Goal: Contribute content: Contribute content

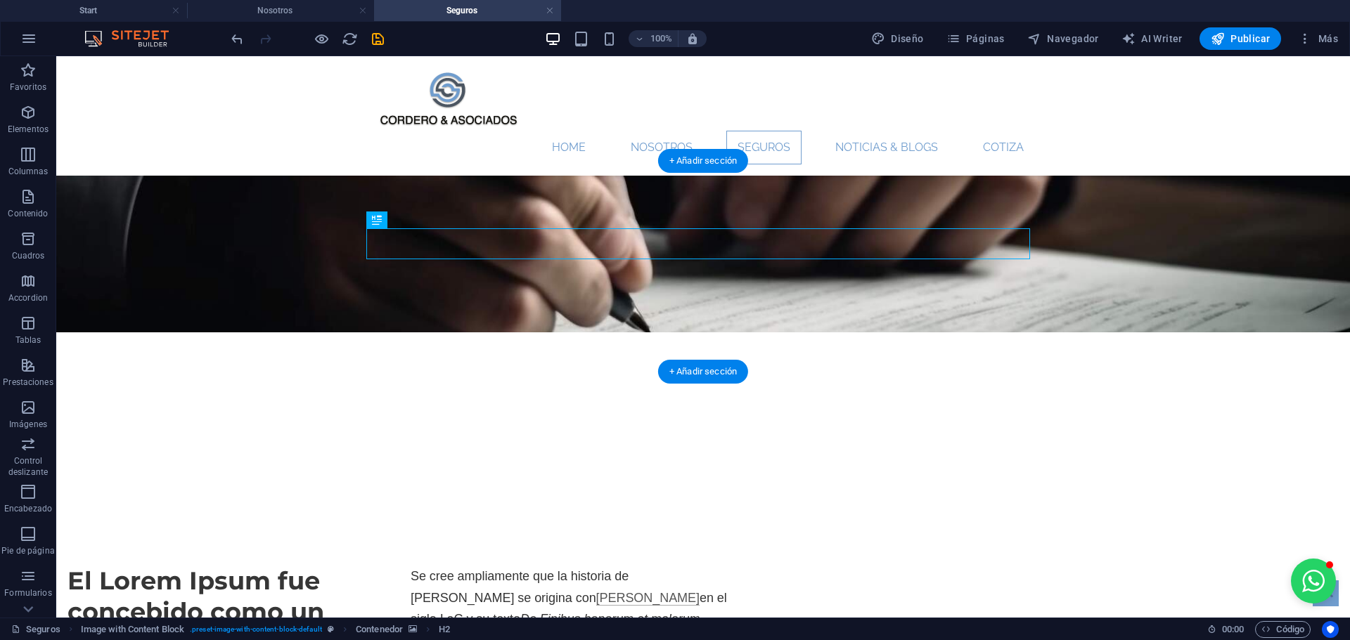
scroll to position [211, 0]
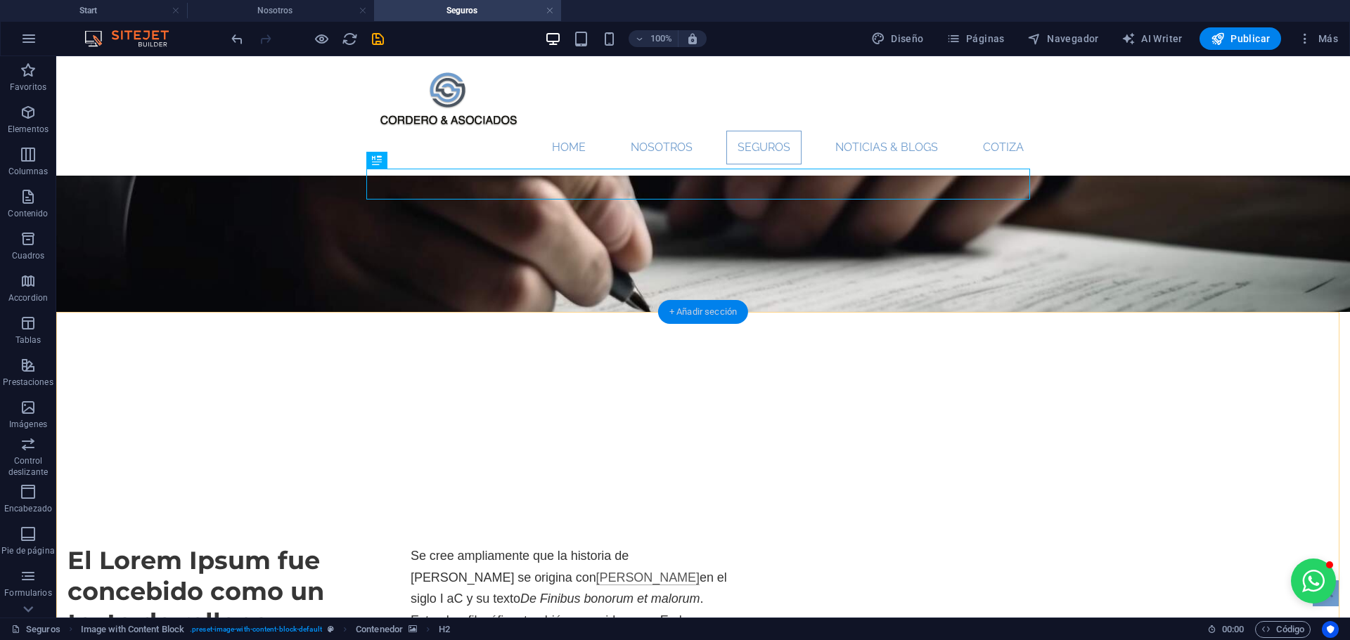
click at [680, 311] on div "+ Añadir sección" at bounding box center [703, 312] width 90 height 24
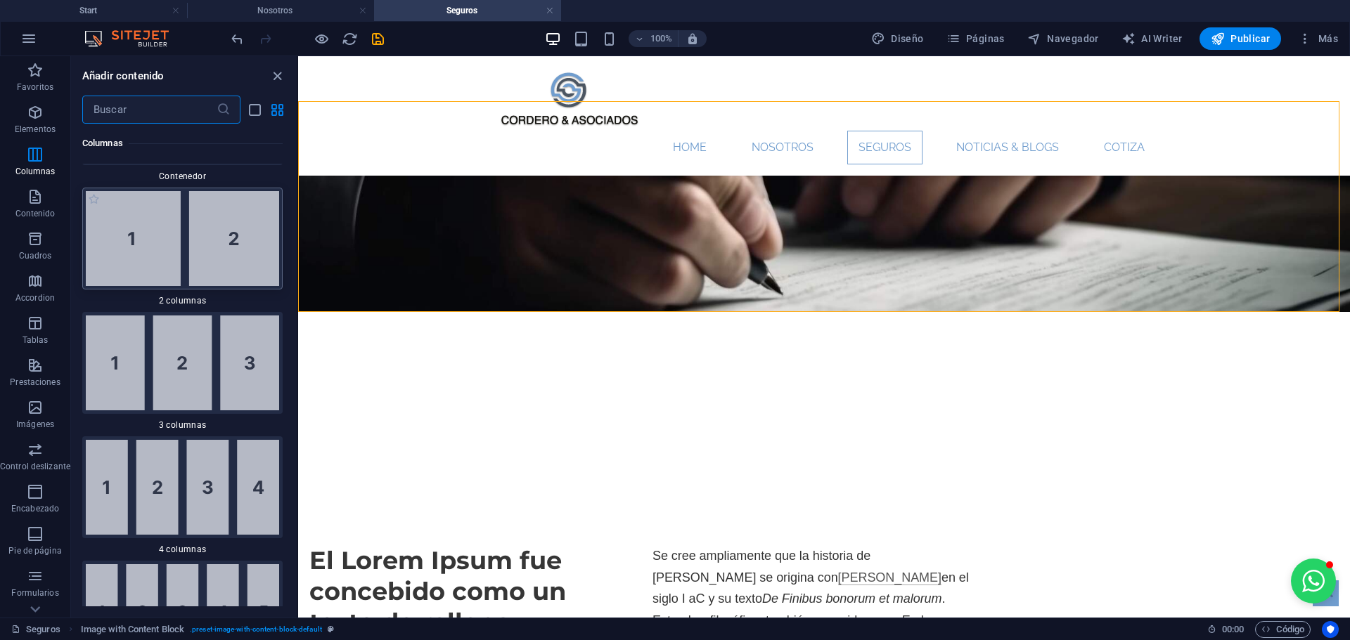
scroll to position [1017, 0]
drag, startPoint x: 188, startPoint y: 252, endPoint x: 22, endPoint y: 198, distance: 174.7
click at [188, 252] on img at bounding box center [182, 239] width 193 height 95
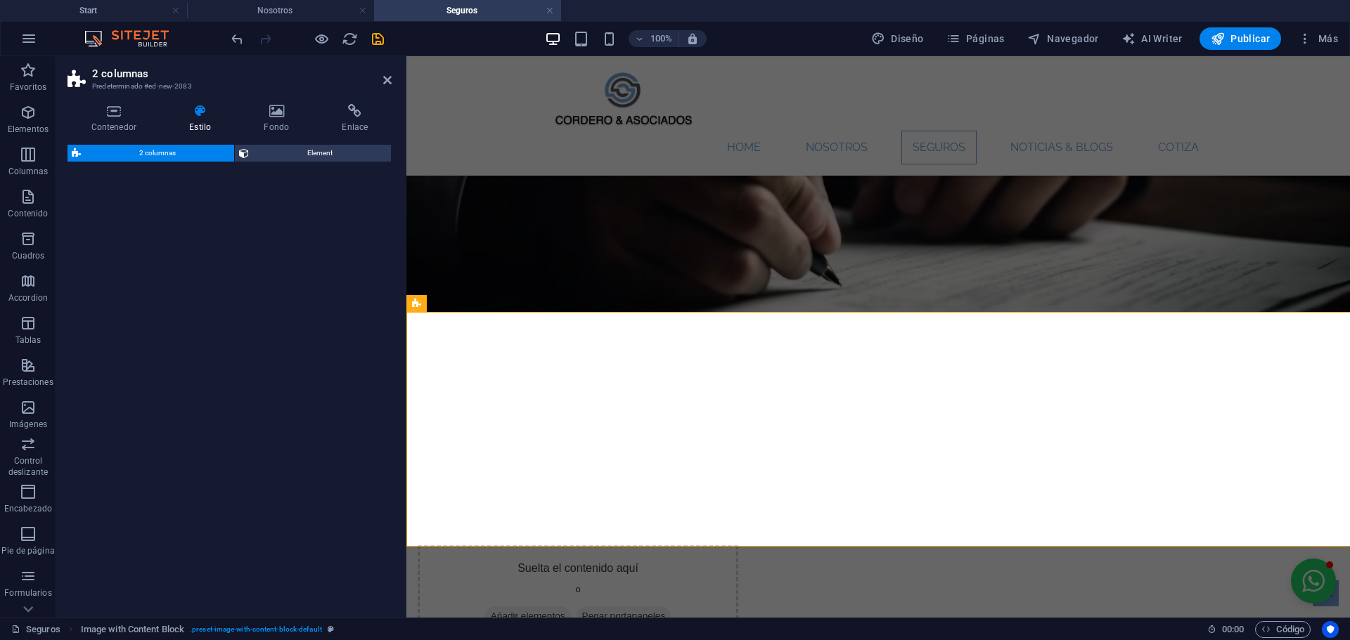
select select "rem"
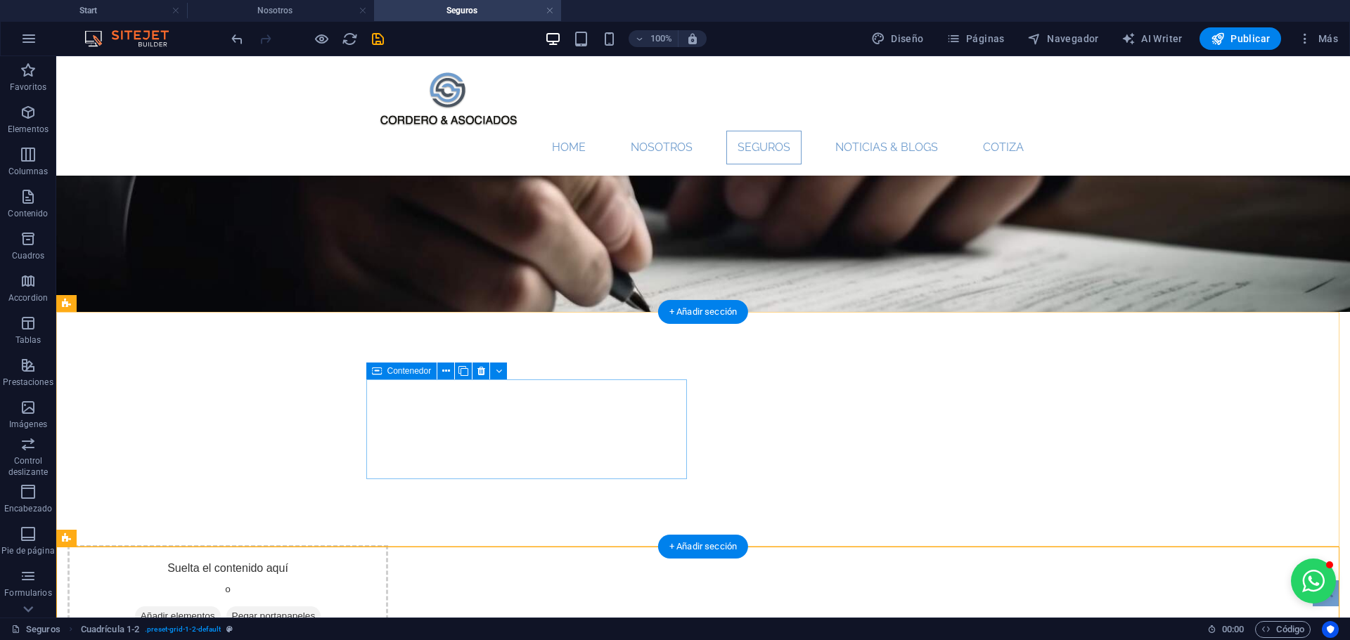
click at [221, 607] on span "Añadir elementos" at bounding box center [178, 617] width 86 height 20
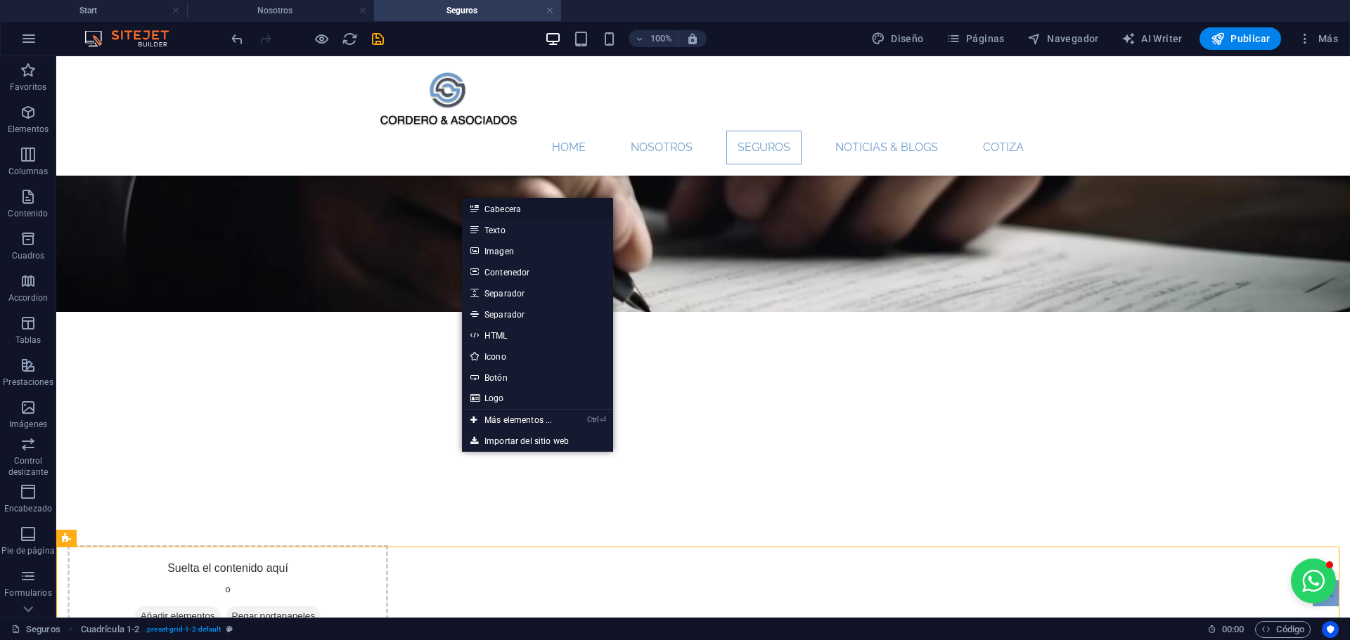
click at [497, 209] on link "Cabecera" at bounding box center [537, 208] width 151 height 21
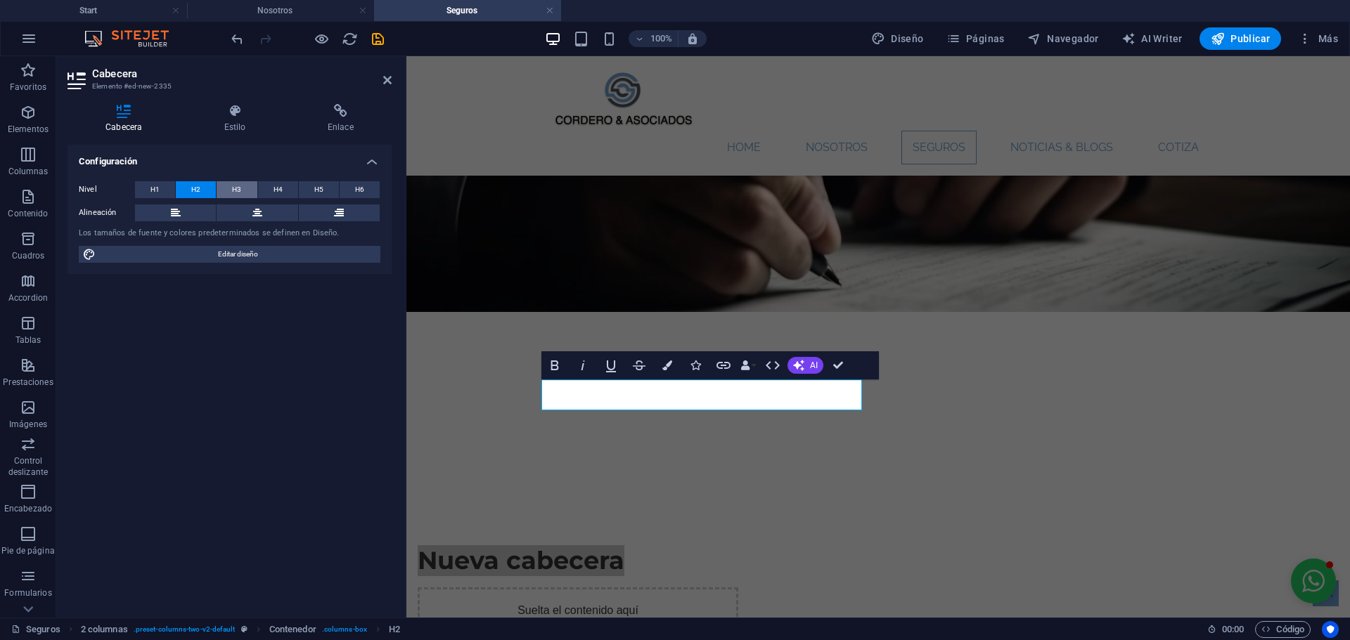
click at [228, 186] on button "H3" at bounding box center [236, 189] width 40 height 17
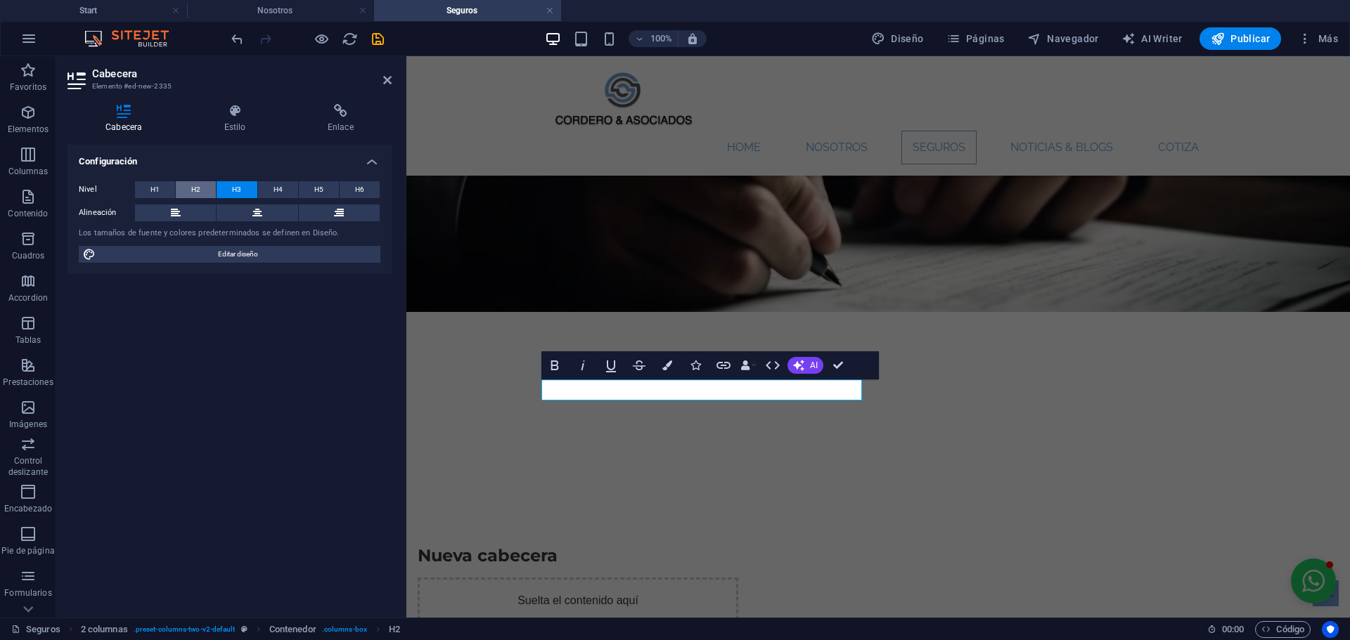
click at [185, 186] on button "H2" at bounding box center [196, 189] width 40 height 17
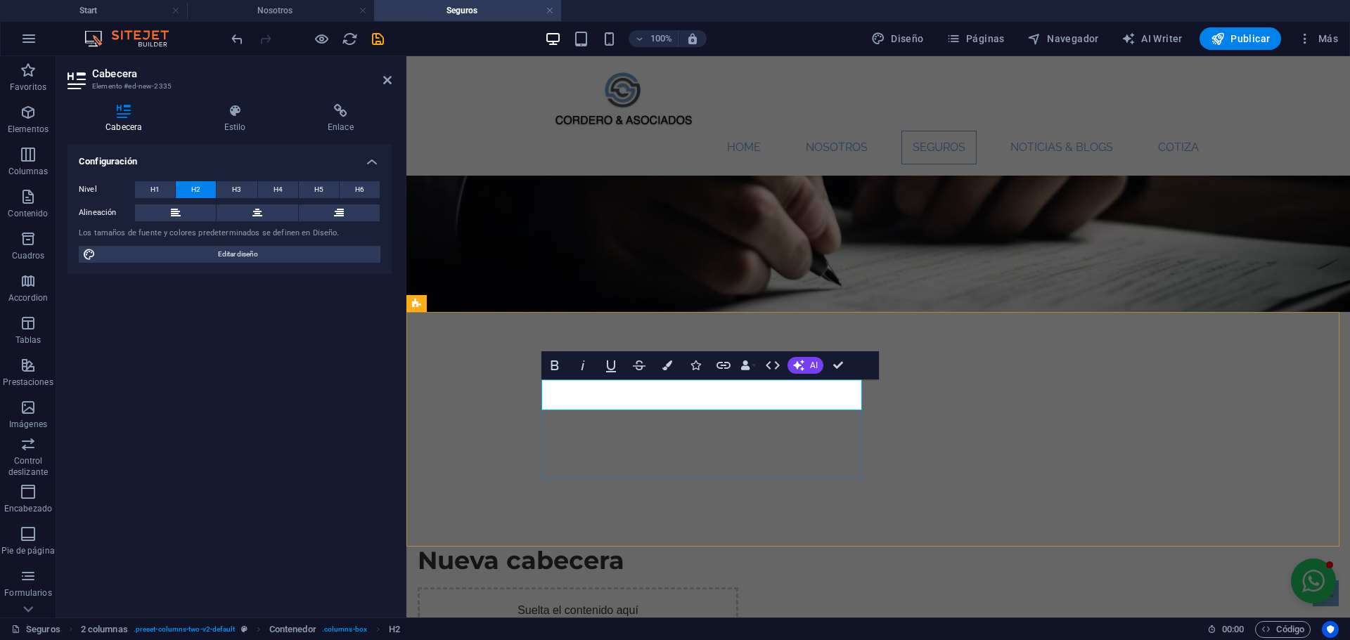
click at [654, 545] on h2 "Nueva cabecera" at bounding box center [578, 560] width 321 height 31
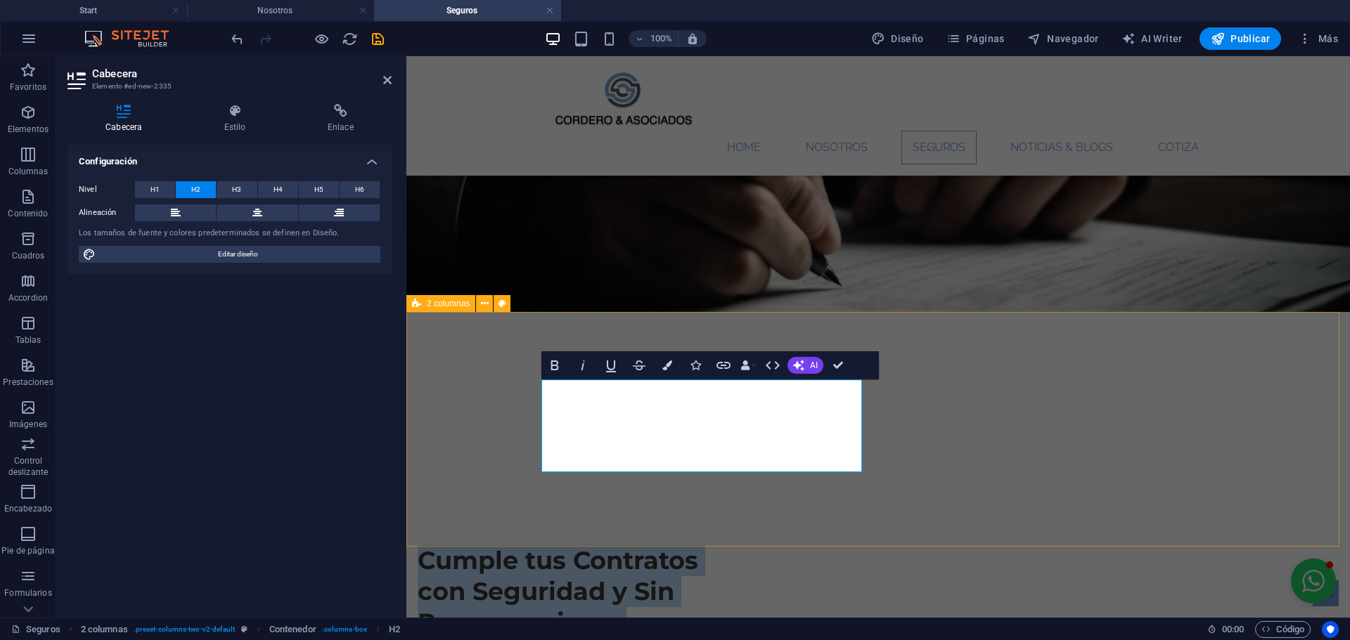
drag, startPoint x: 751, startPoint y: 454, endPoint x: 422, endPoint y: 359, distance: 342.4
click at [527, 478] on div "Cumple tus Contratos con Seguridad y Sin Preocupaciones Suelta el contenido aqu…" at bounding box center [877, 647] width 943 height 339
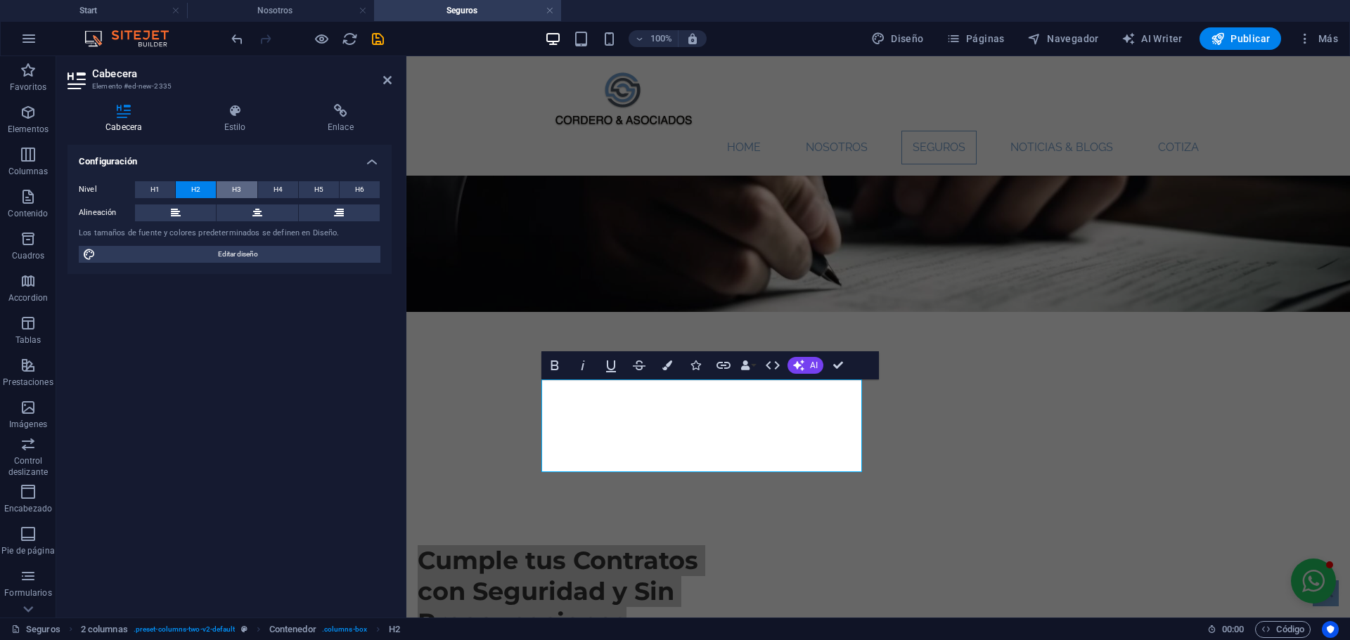
click at [247, 190] on button "H3" at bounding box center [236, 189] width 40 height 17
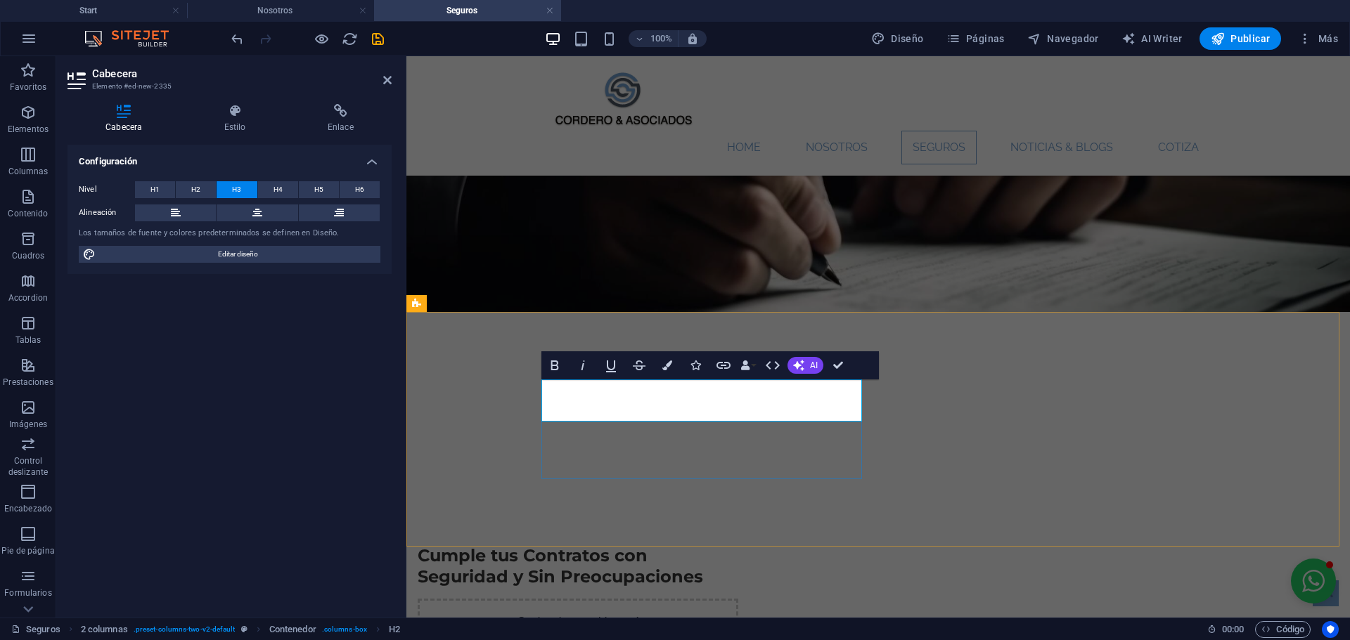
click at [661, 545] on h3 "Cumple tus Contratos con Seguridad y Sin Preocupaciones" at bounding box center [578, 566] width 321 height 42
click at [552, 545] on h3 "Cumple tus contratos con Seguridad y Sin Preocupaciones" at bounding box center [578, 566] width 321 height 42
click at [660, 545] on h3 "Cumple tus contratos con seguridad y Sin Preocupaciones" at bounding box center [578, 566] width 321 height 42
click at [542, 545] on h3 "Cumple tus contratos con seguridad y sin Preocupaciones" at bounding box center [578, 566] width 321 height 42
click at [545, 545] on h3 "Cumple tus contratos con seguridad y sin Preocupaciones" at bounding box center [578, 566] width 321 height 42
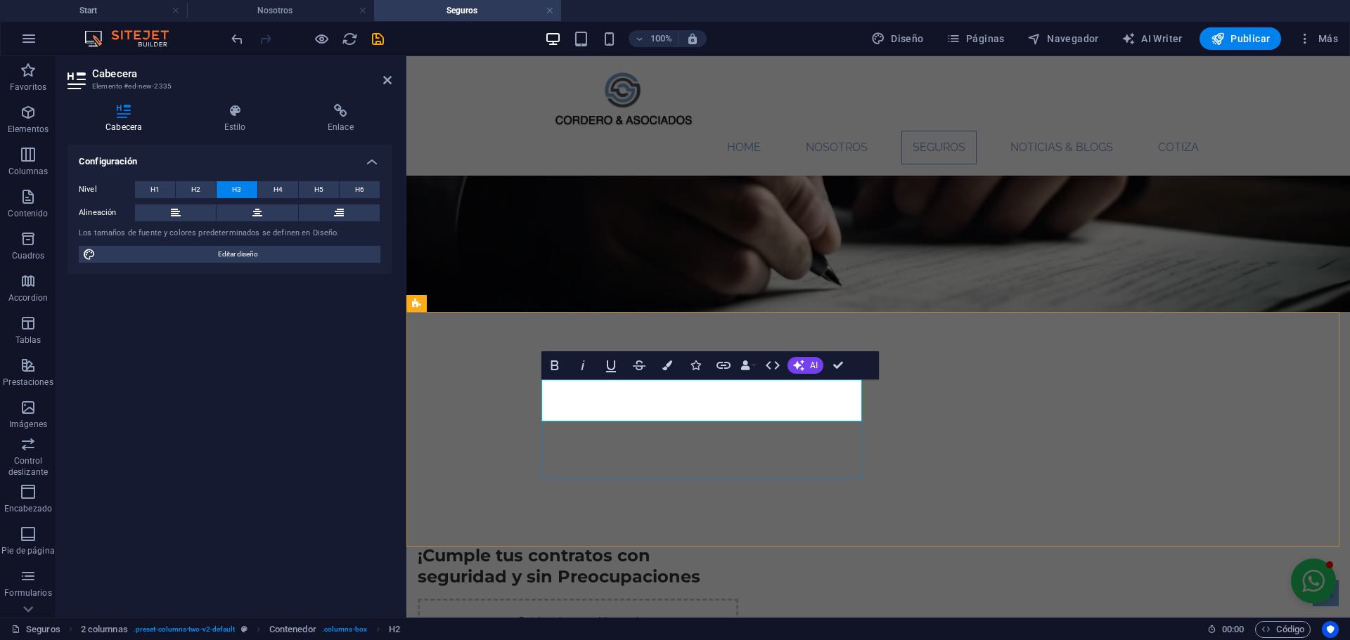
click at [738, 545] on h3 "¡Cumple tus contratos con seguridad y sin Preocupaciones" at bounding box center [578, 566] width 321 height 42
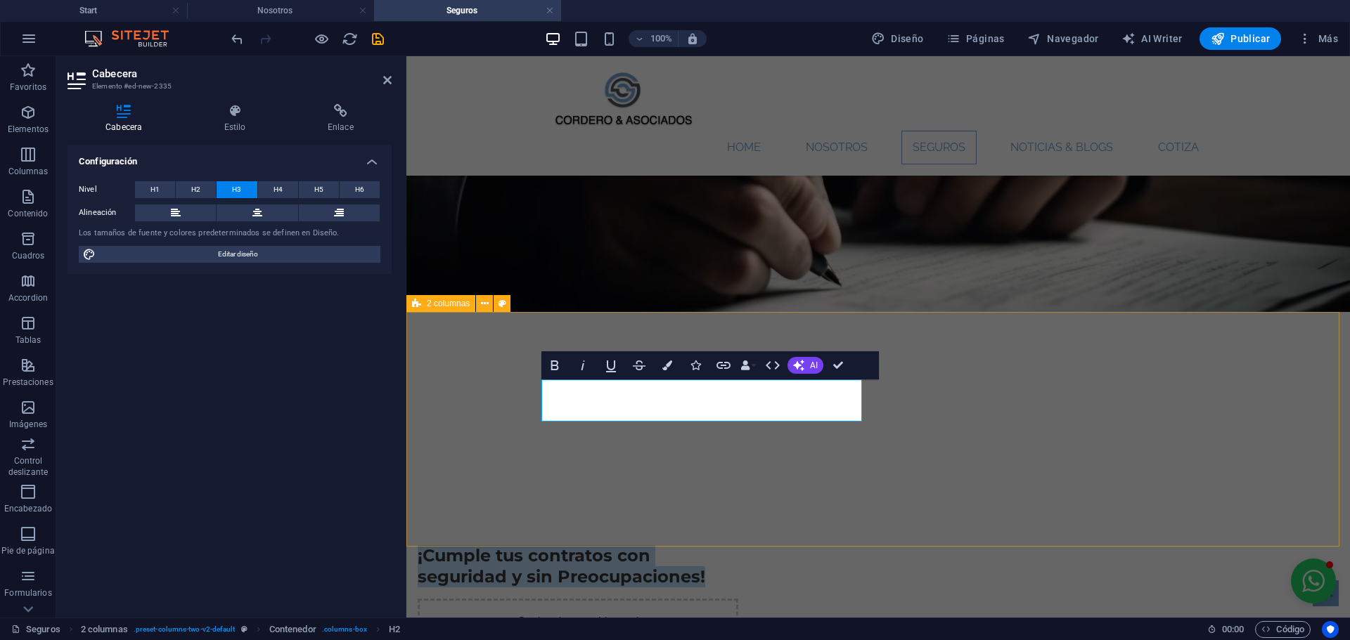
drag, startPoint x: 834, startPoint y: 412, endPoint x: 539, endPoint y: 392, distance: 295.9
click at [539, 478] on div "¡Cumple tus contratos con seguridad y sin Preocupaciones! Suelta el contenido a…" at bounding box center [877, 622] width 943 height 288
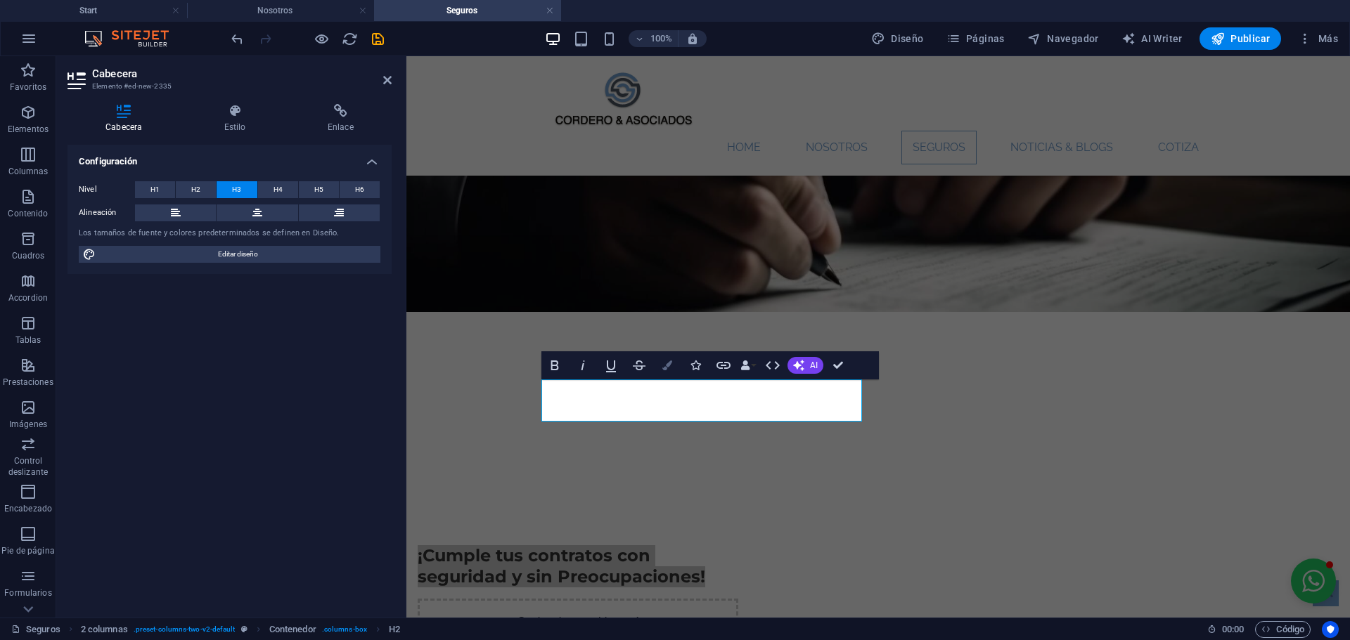
click at [658, 368] on button "Colors" at bounding box center [667, 365] width 27 height 28
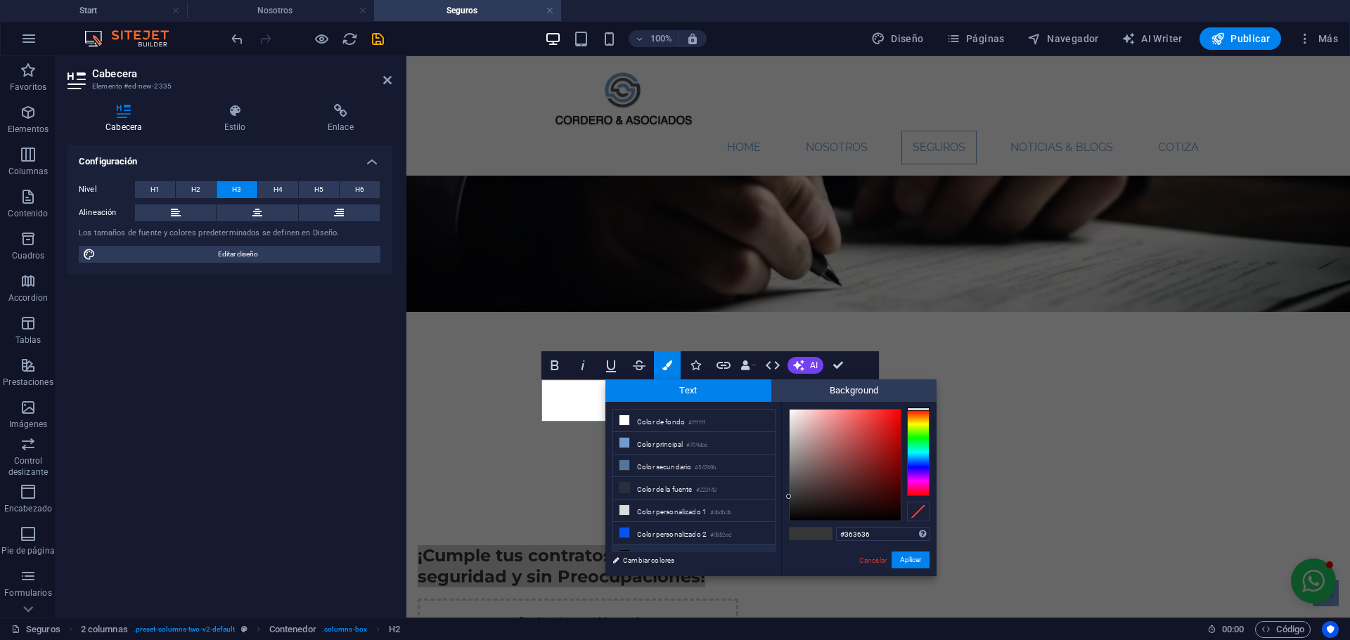
scroll to position [55, 0]
click at [649, 515] on li "Color personalizado 4 #00adff" at bounding box center [694, 523] width 162 height 22
type input "#00adff"
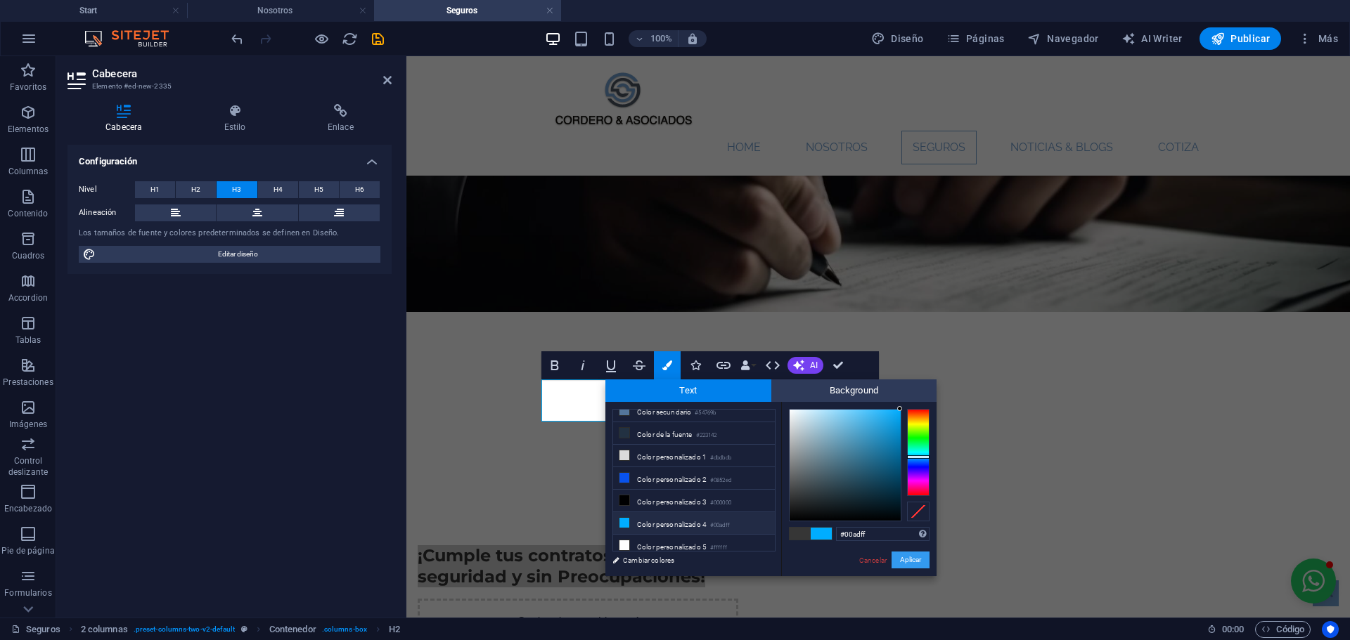
click at [906, 557] on button "Aplicar" at bounding box center [910, 560] width 38 height 17
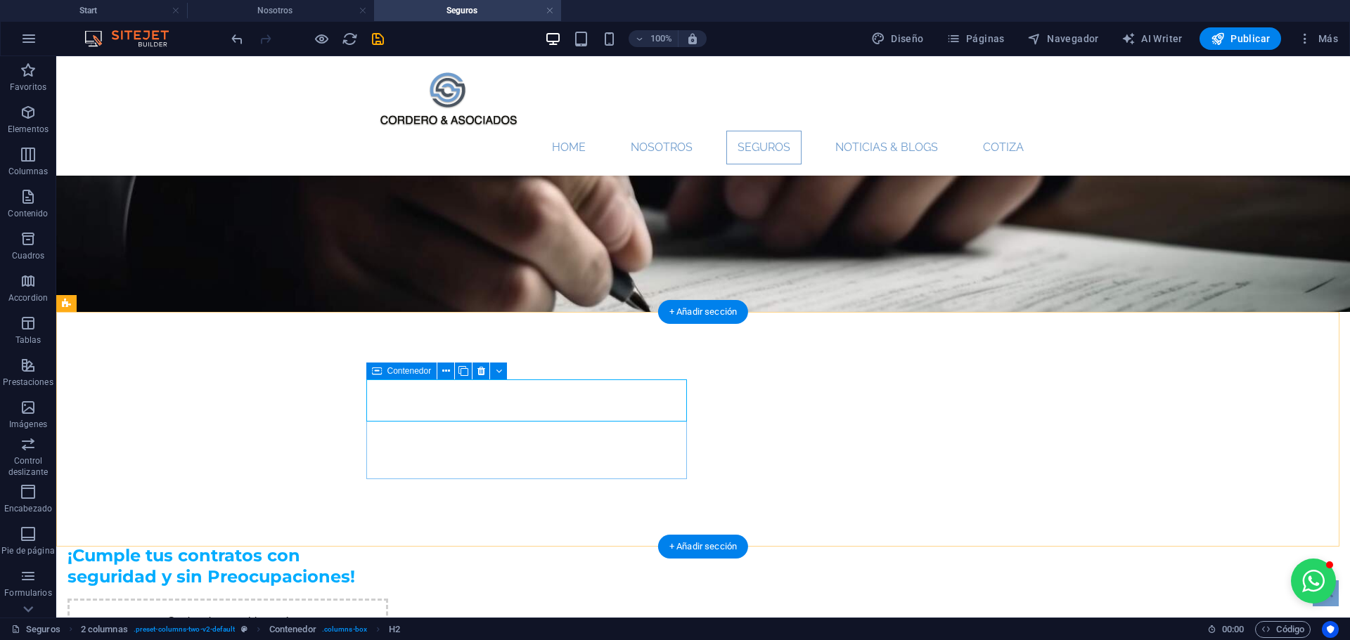
click at [388, 545] on div "¡Cumple tus contratos con seguridad y sin Preocupaciones!" at bounding box center [227, 566] width 321 height 42
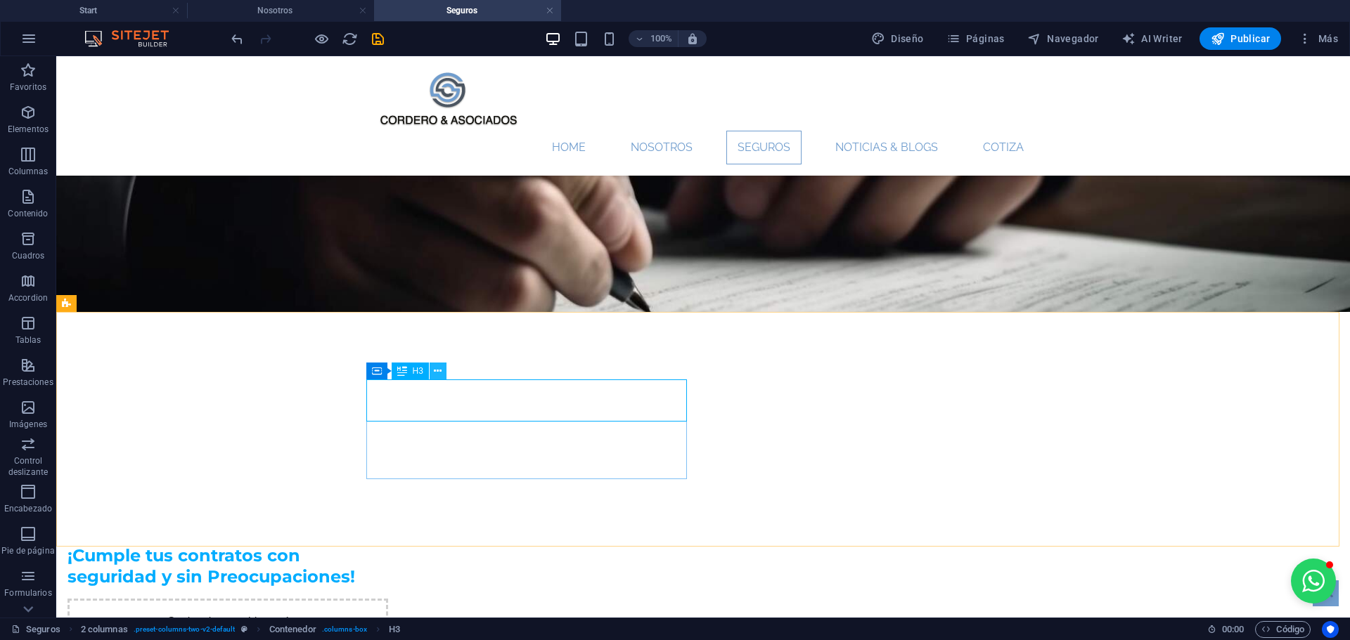
click at [439, 371] on icon at bounding box center [438, 371] width 8 height 15
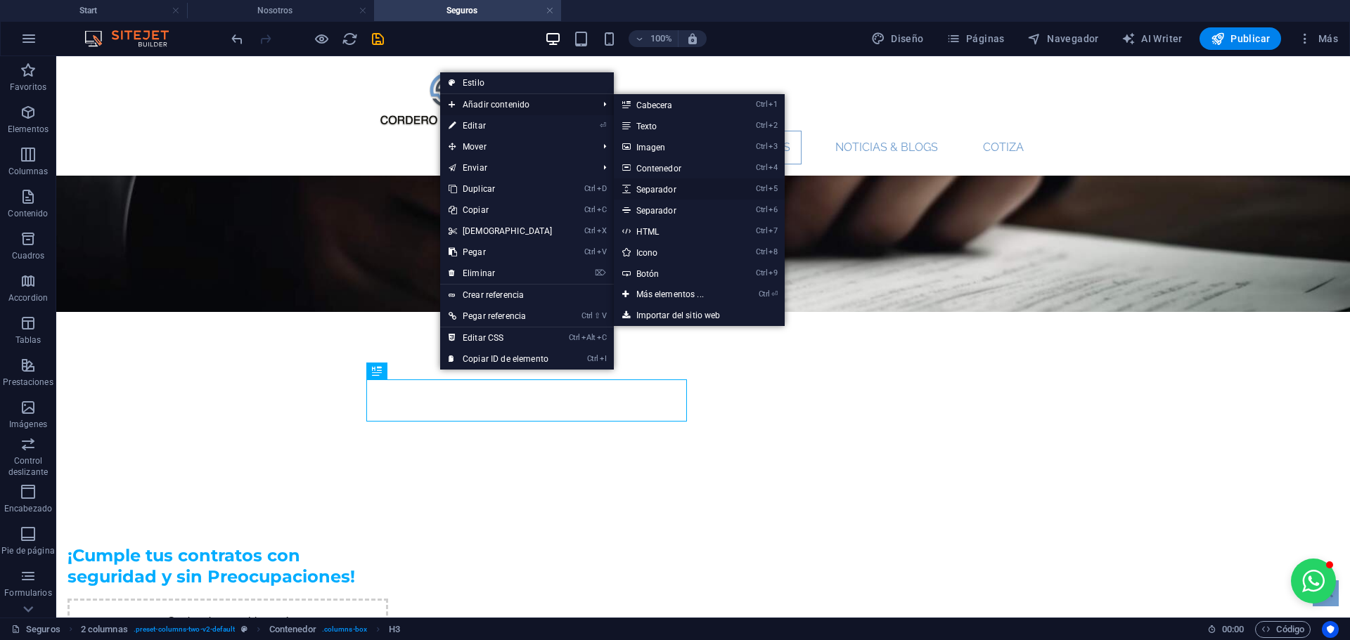
click at [657, 186] on link "Ctrl 5 Separador" at bounding box center [673, 189] width 118 height 21
select select "px"
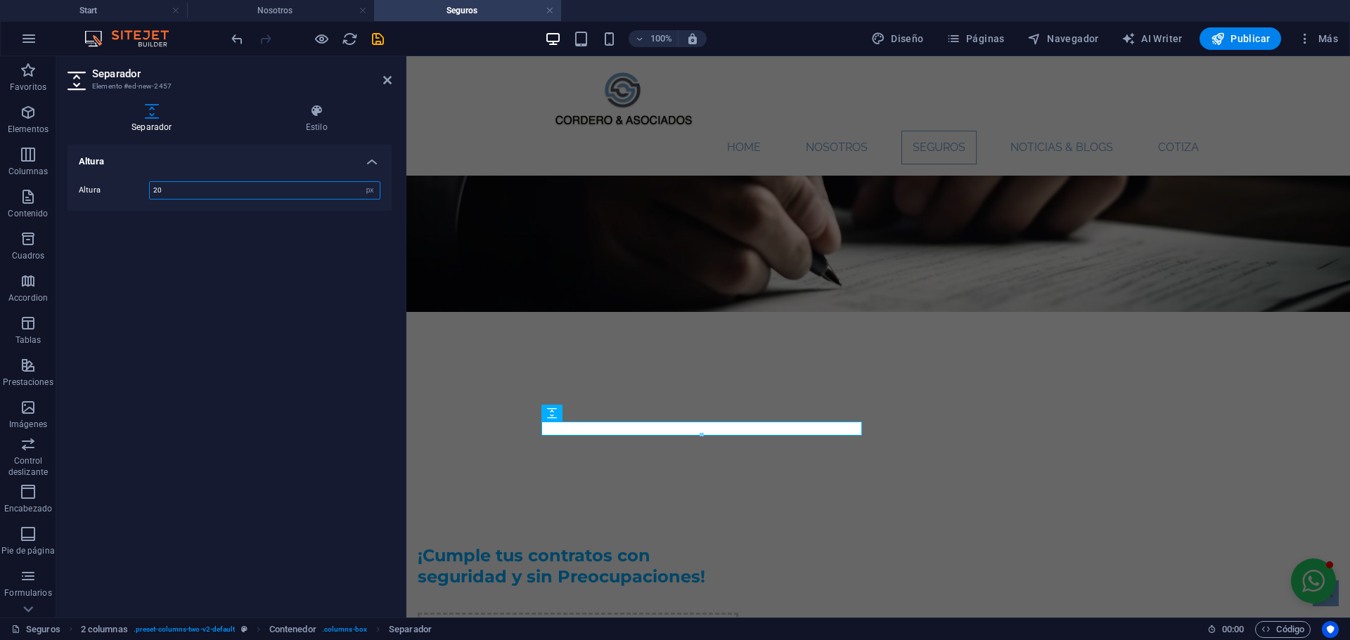
type input "20"
click at [458, 289] on figure at bounding box center [877, 206] width 943 height 211
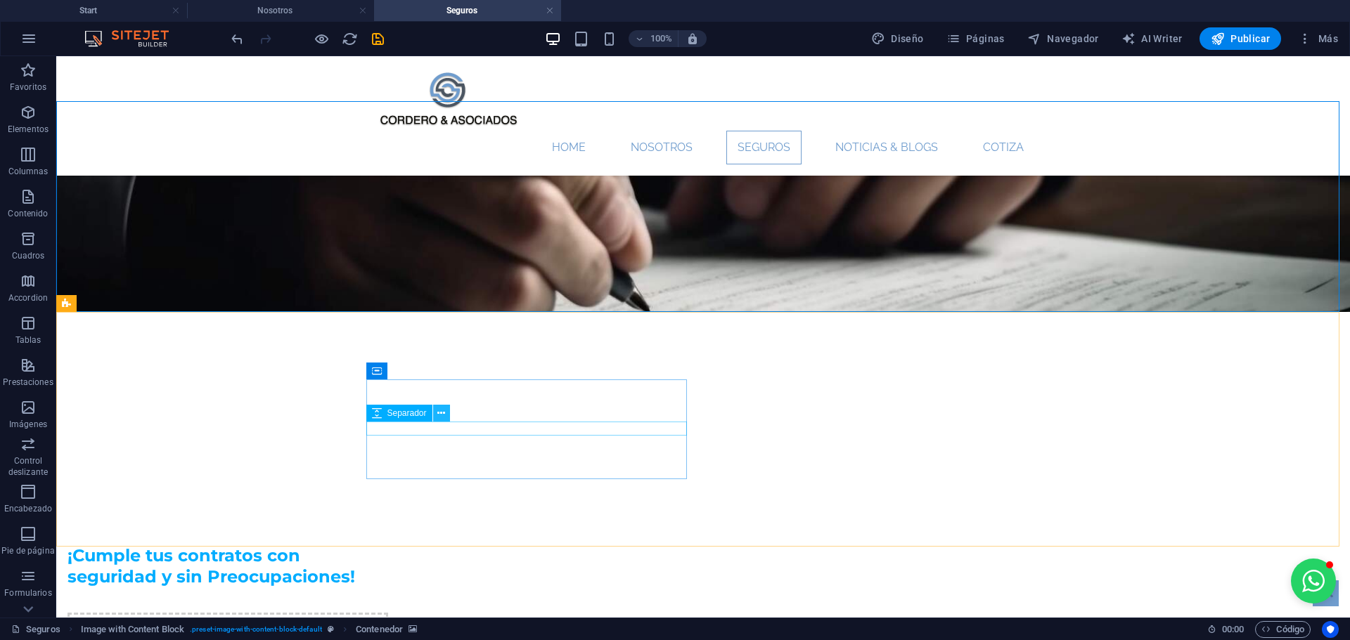
click at [444, 418] on icon at bounding box center [441, 413] width 8 height 15
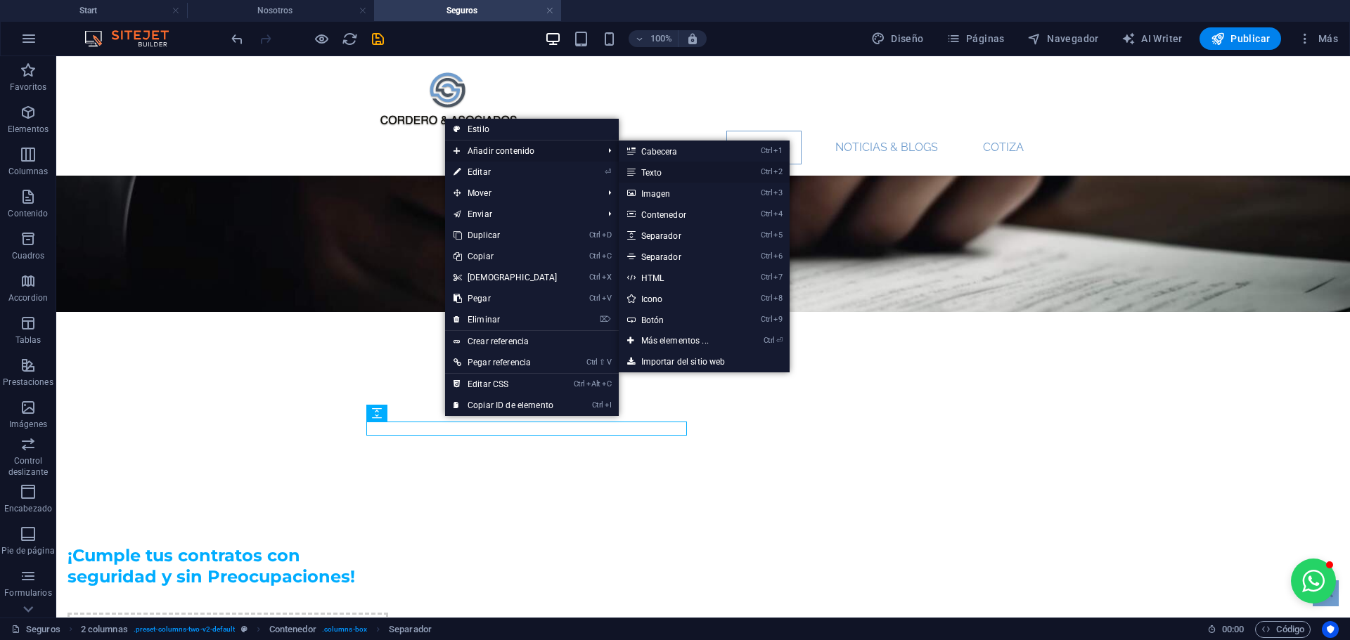
click at [657, 172] on link "Ctrl 2 Texto" at bounding box center [678, 172] width 118 height 21
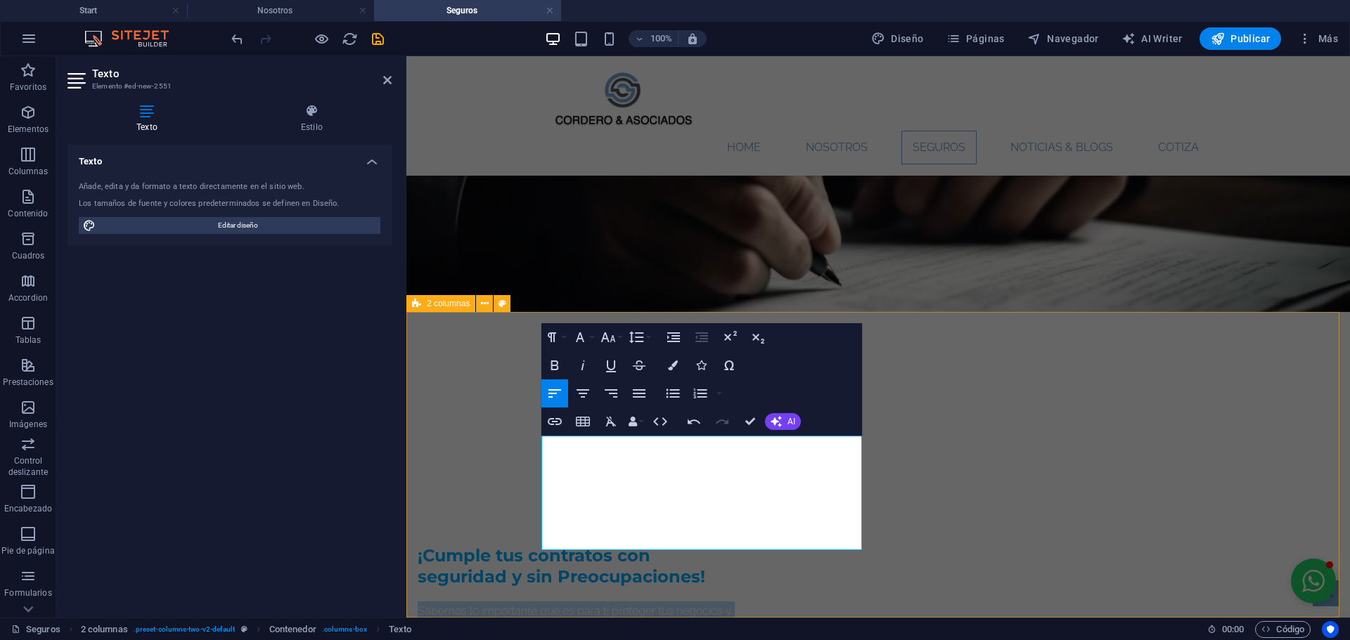
drag, startPoint x: 840, startPoint y: 540, endPoint x: 536, endPoint y: 439, distance: 320.5
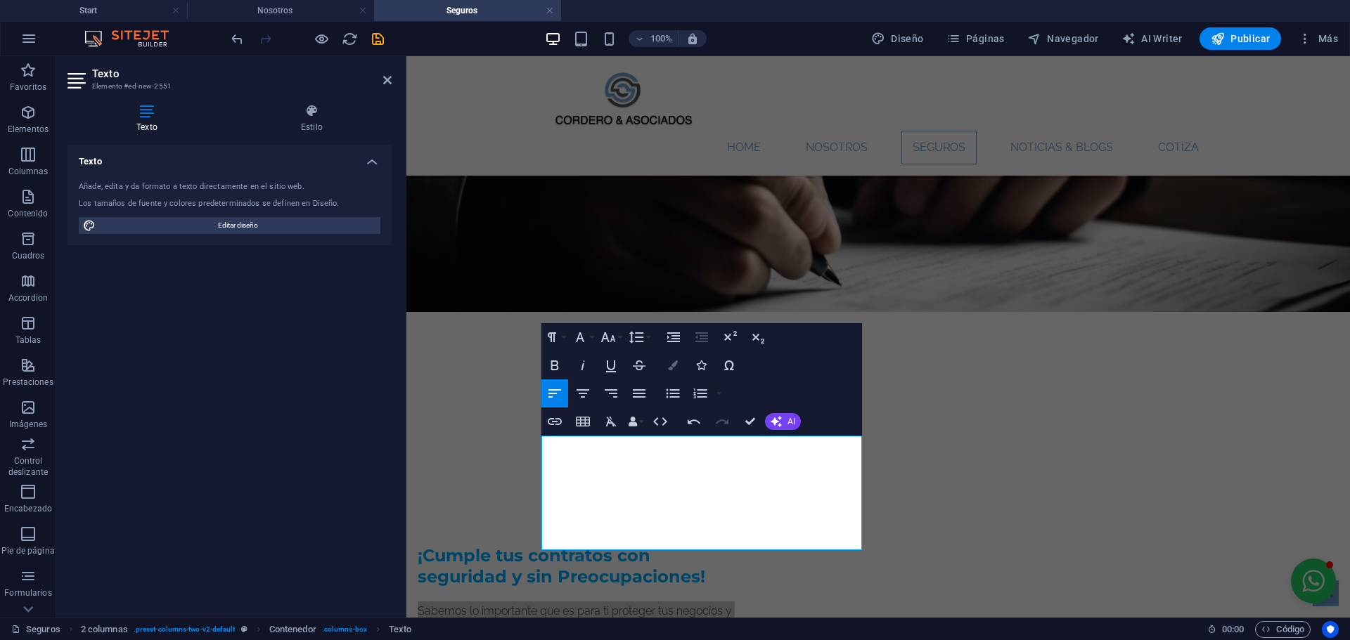
click at [676, 371] on button "Colors" at bounding box center [672, 365] width 27 height 28
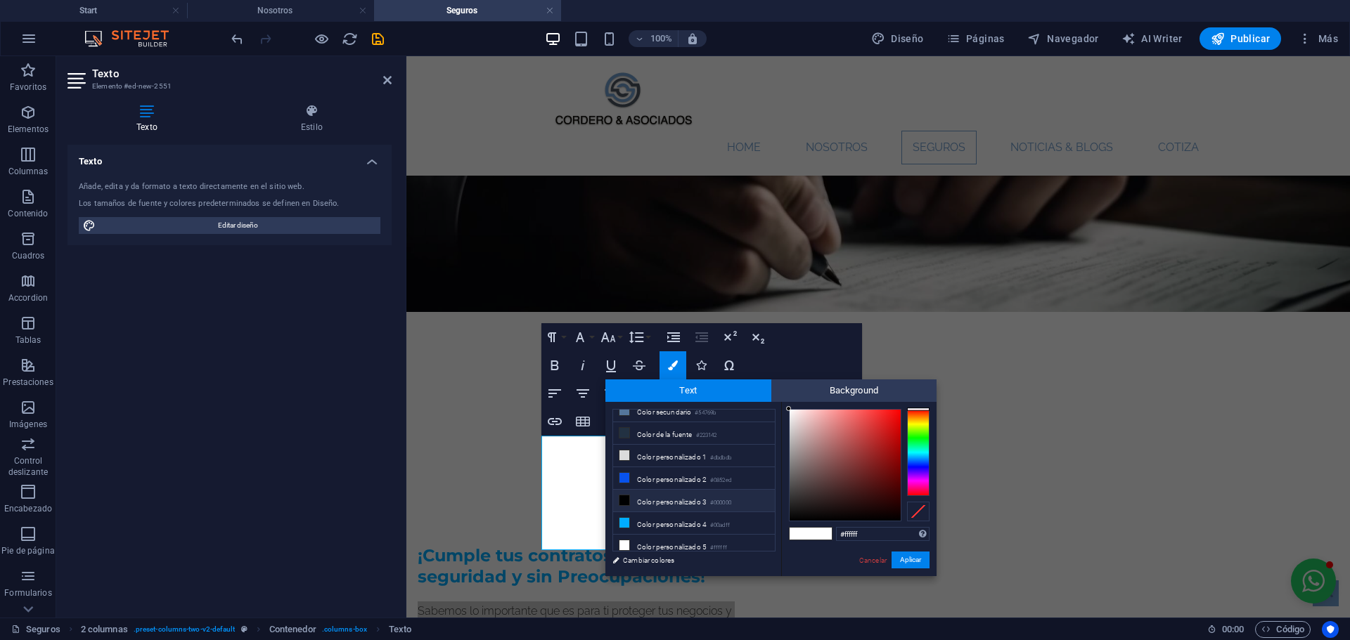
click at [659, 496] on li "Color personalizado 3 #000000" at bounding box center [694, 501] width 162 height 22
type input "#000000"
click at [919, 559] on button "Aplicar" at bounding box center [910, 560] width 38 height 17
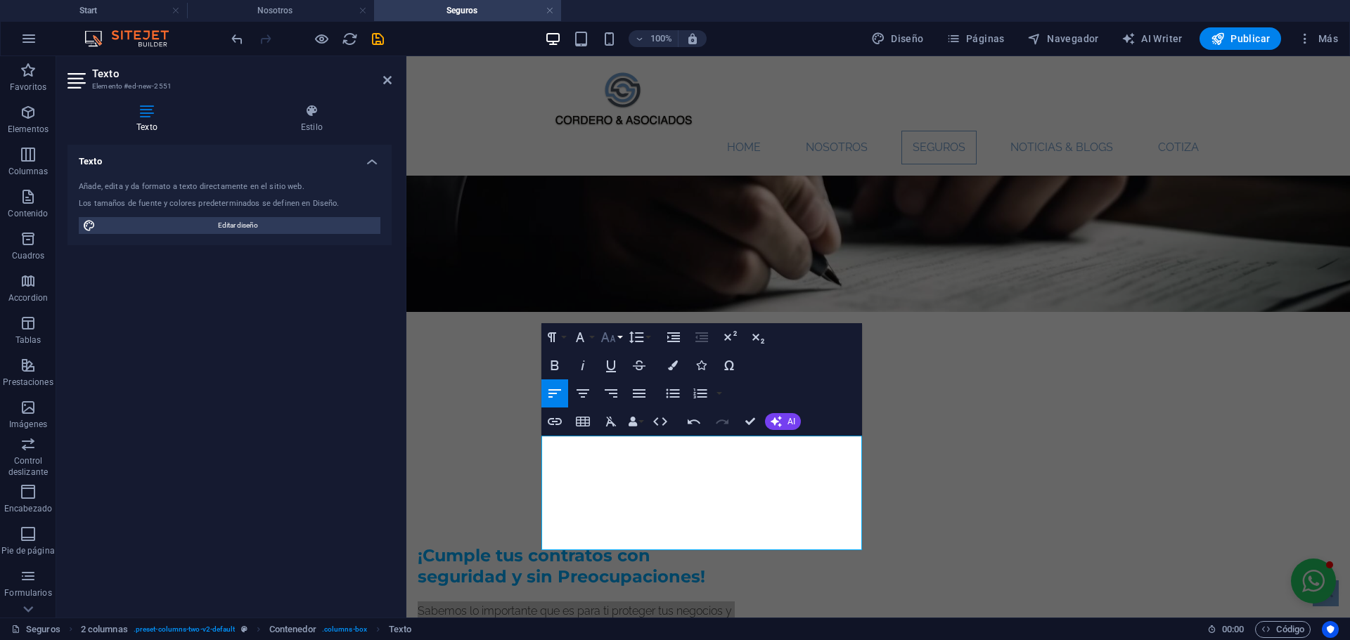
click at [609, 342] on icon "button" at bounding box center [607, 337] width 15 height 10
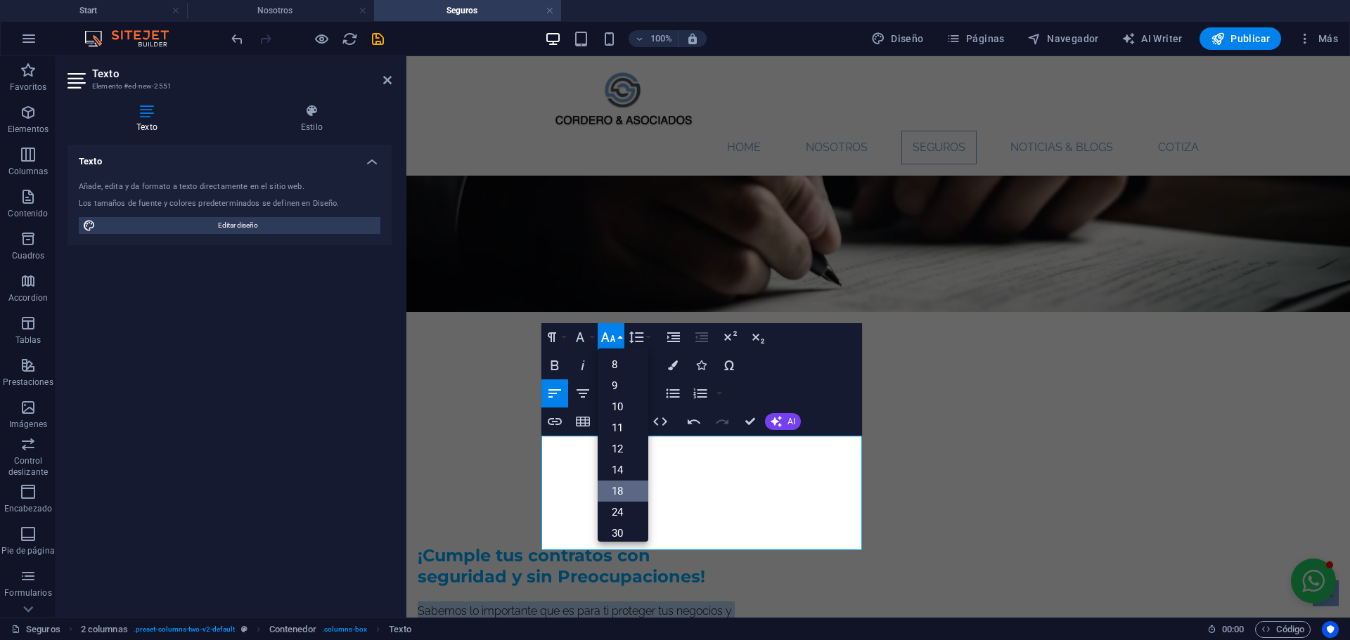
click at [630, 489] on link "18" at bounding box center [622, 491] width 51 height 21
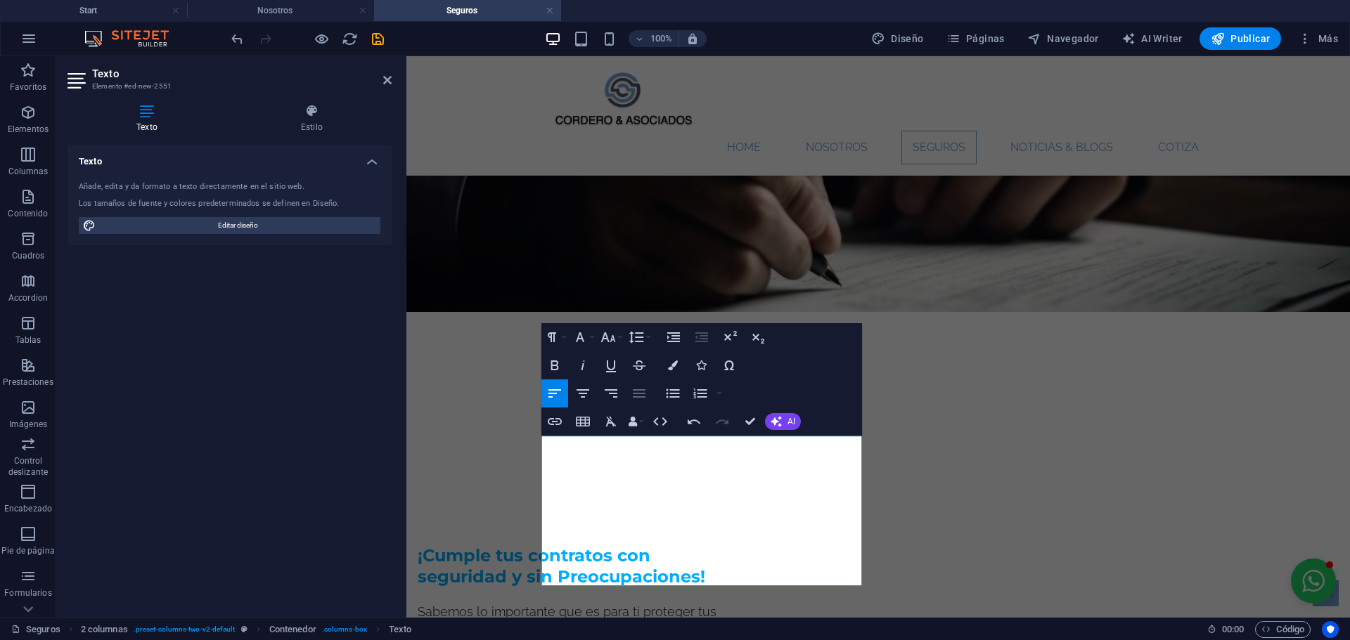
click at [642, 397] on icon "button" at bounding box center [639, 393] width 13 height 8
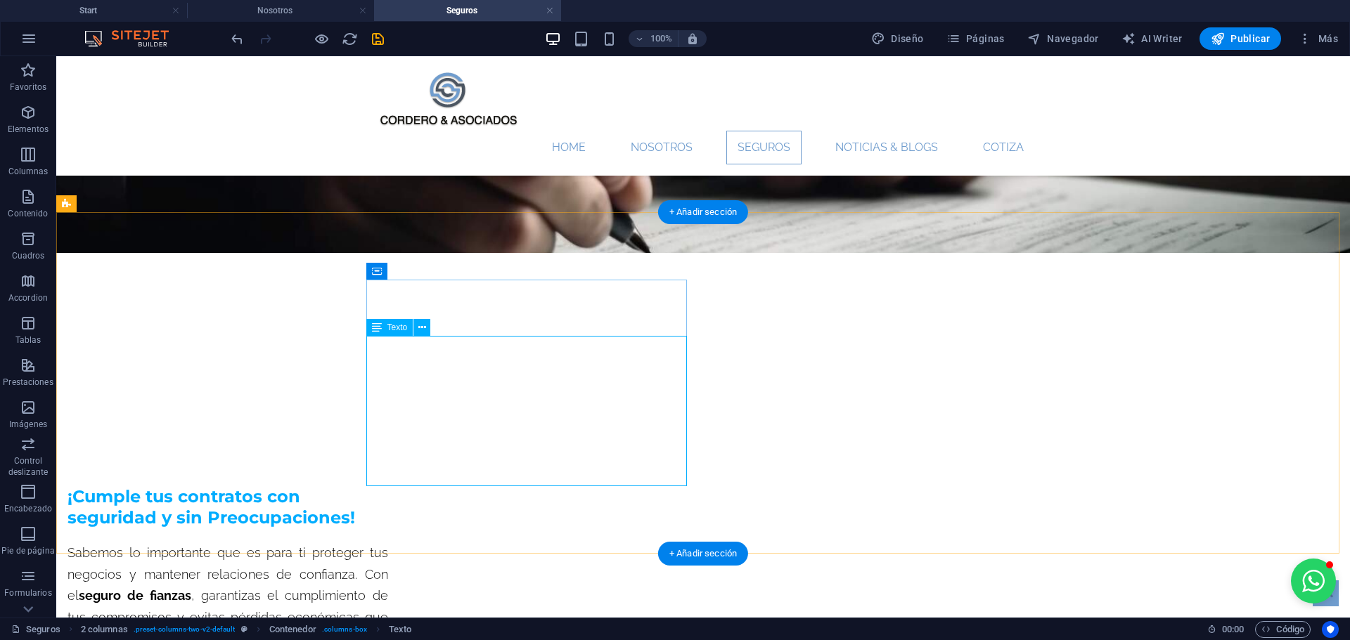
scroll to position [351, 0]
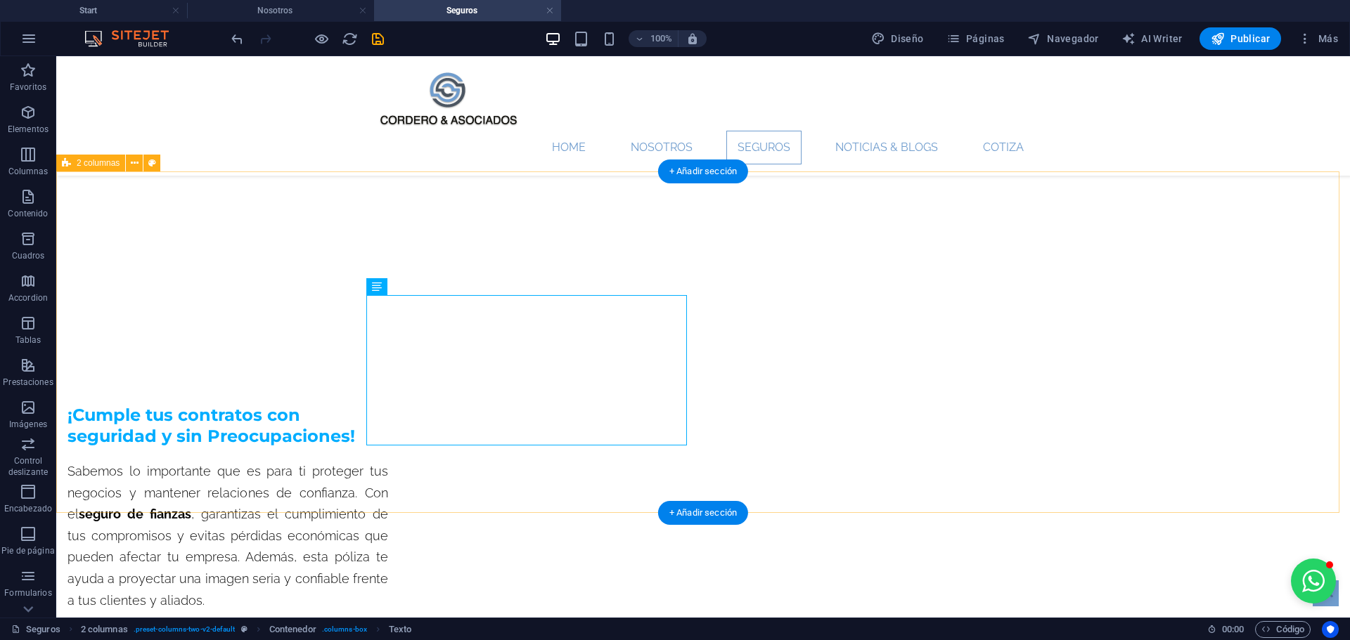
click at [172, 414] on div "¡Cumple tus contratos con seguridad y sin Preocupaciones! Sabemos lo importante…" at bounding box center [702, 563] width 1293 height 453
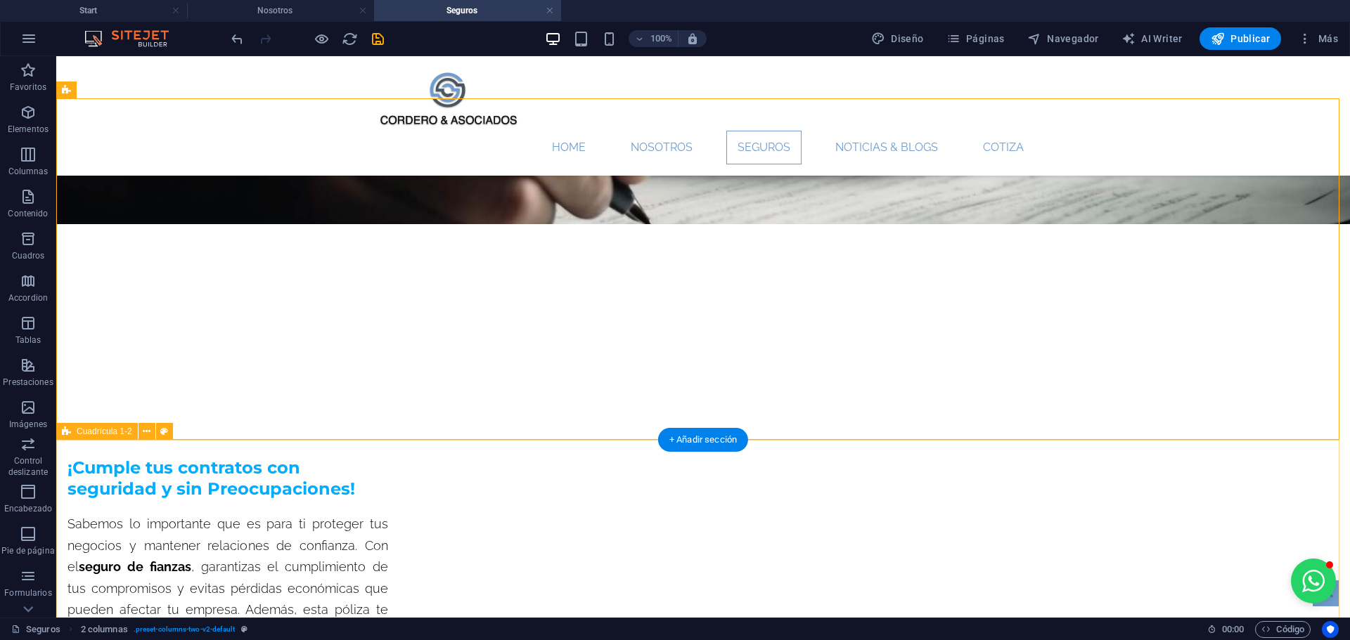
scroll to position [281, 0]
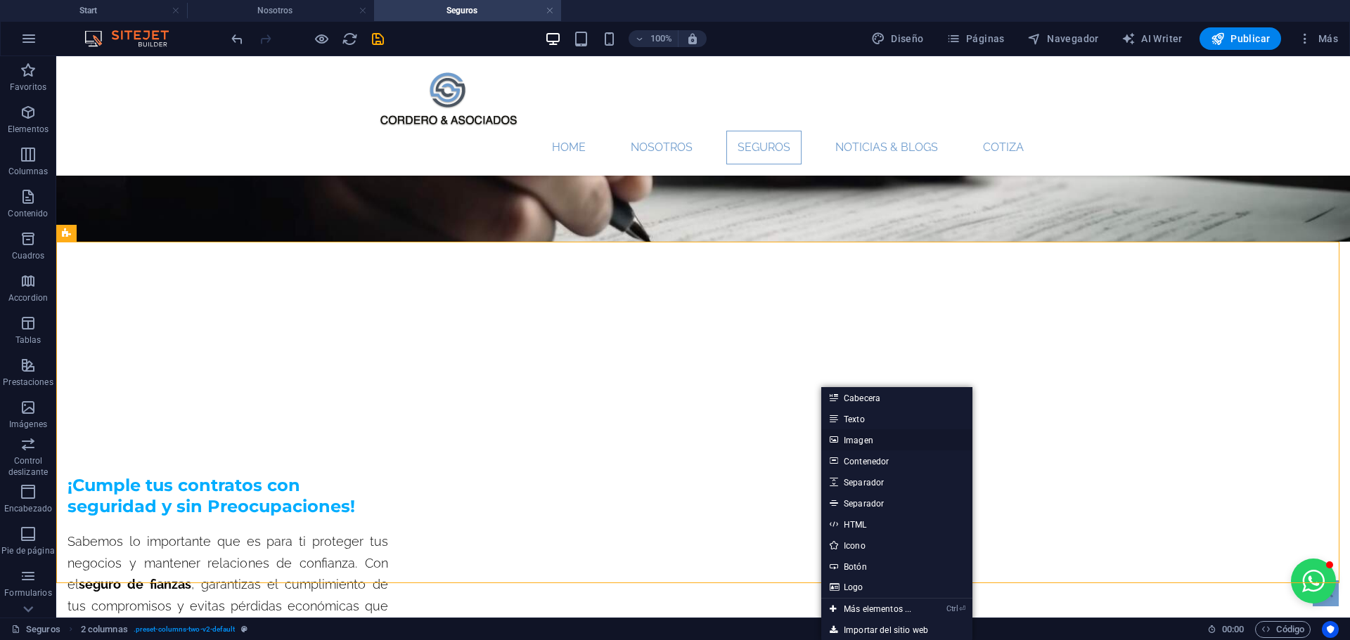
click at [858, 443] on link "Imagen" at bounding box center [896, 439] width 151 height 21
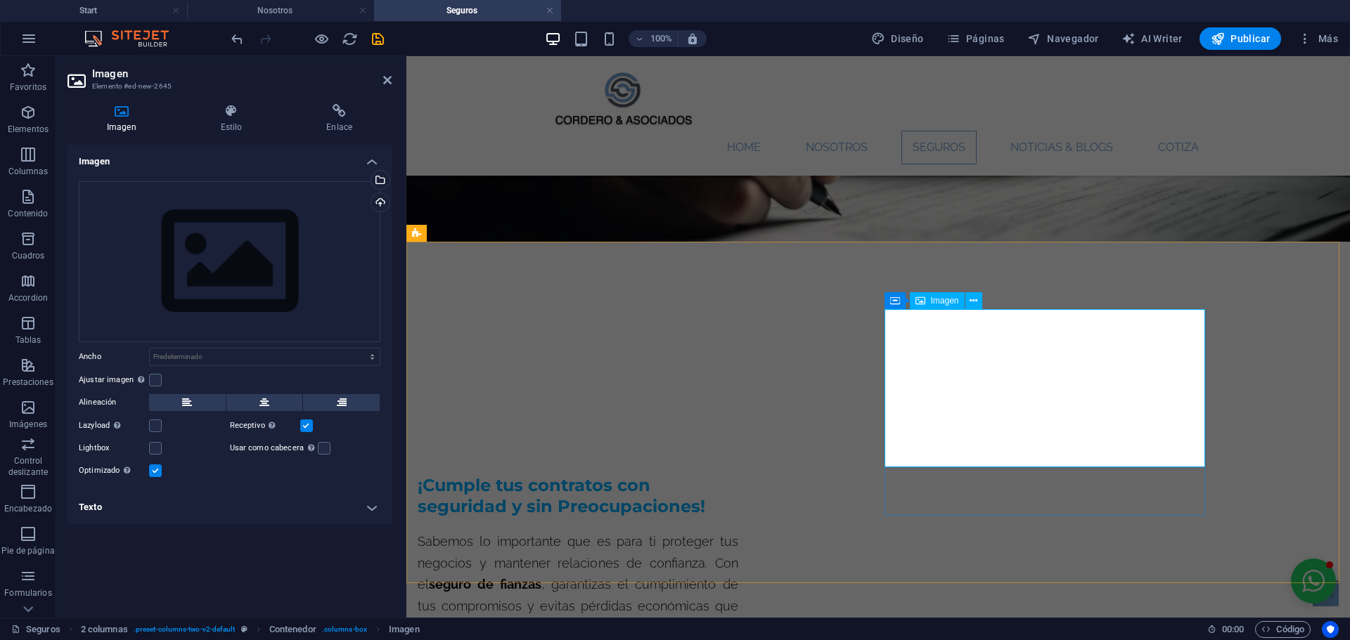
click at [309, 271] on div "Arrastra archivos aquí, haz clic para escoger archivos o selecciona archivos de…" at bounding box center [230, 261] width 302 height 161
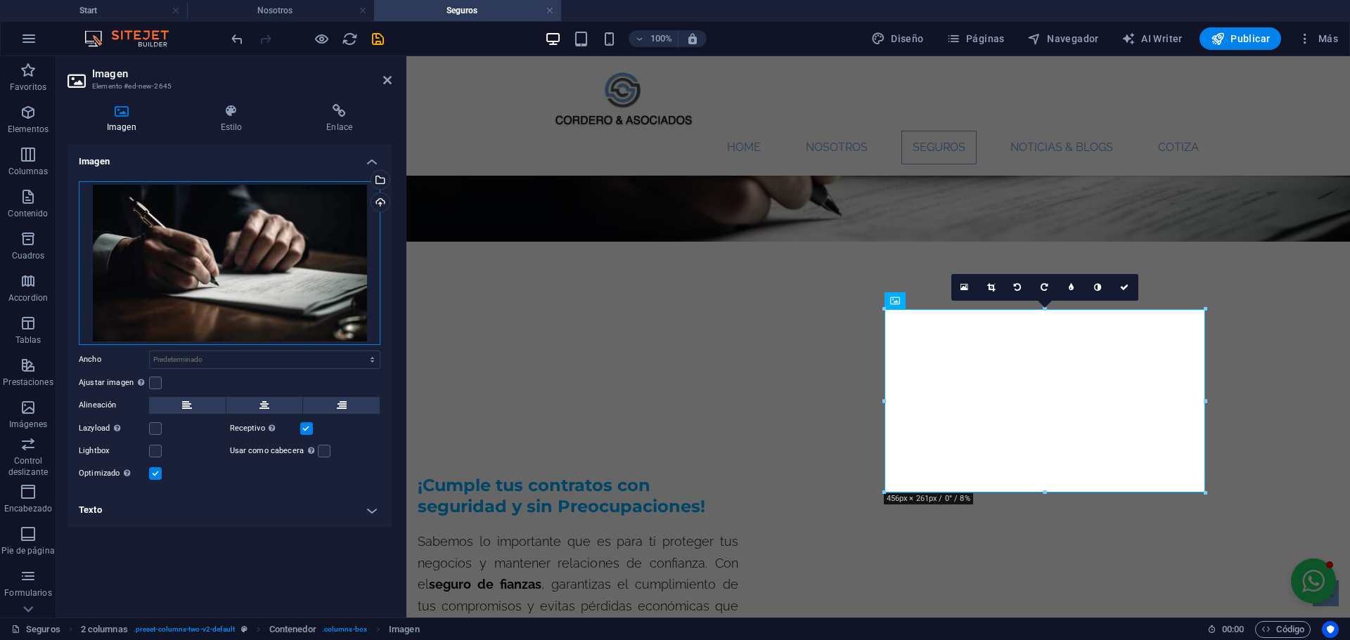
click at [291, 283] on div "Arrastra archivos aquí, haz clic para escoger archivos o selecciona archivos de…" at bounding box center [230, 263] width 302 height 164
click at [291, 283] on body "[DOMAIN_NAME] Start Nosotros Seguros Favoritos Elementos Columnas Contenido Cua…" at bounding box center [675, 320] width 1350 height 640
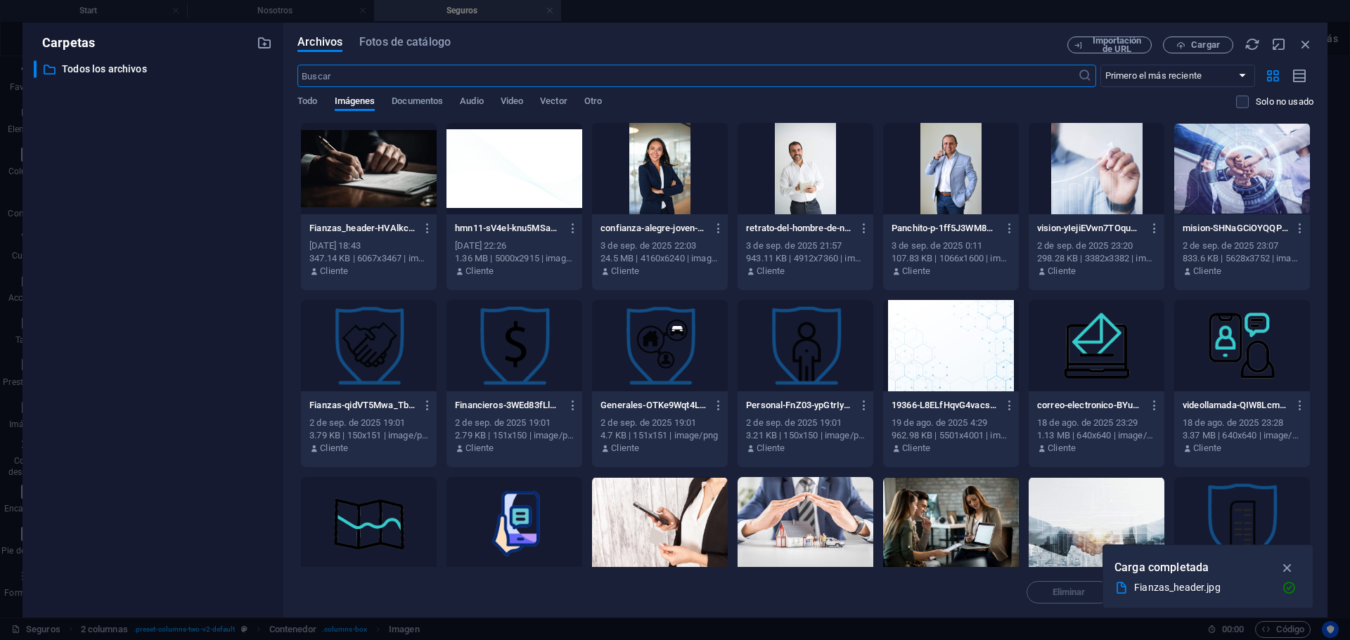
scroll to position [276, 0]
click at [1189, 41] on span "Cargar" at bounding box center [1198, 45] width 58 height 9
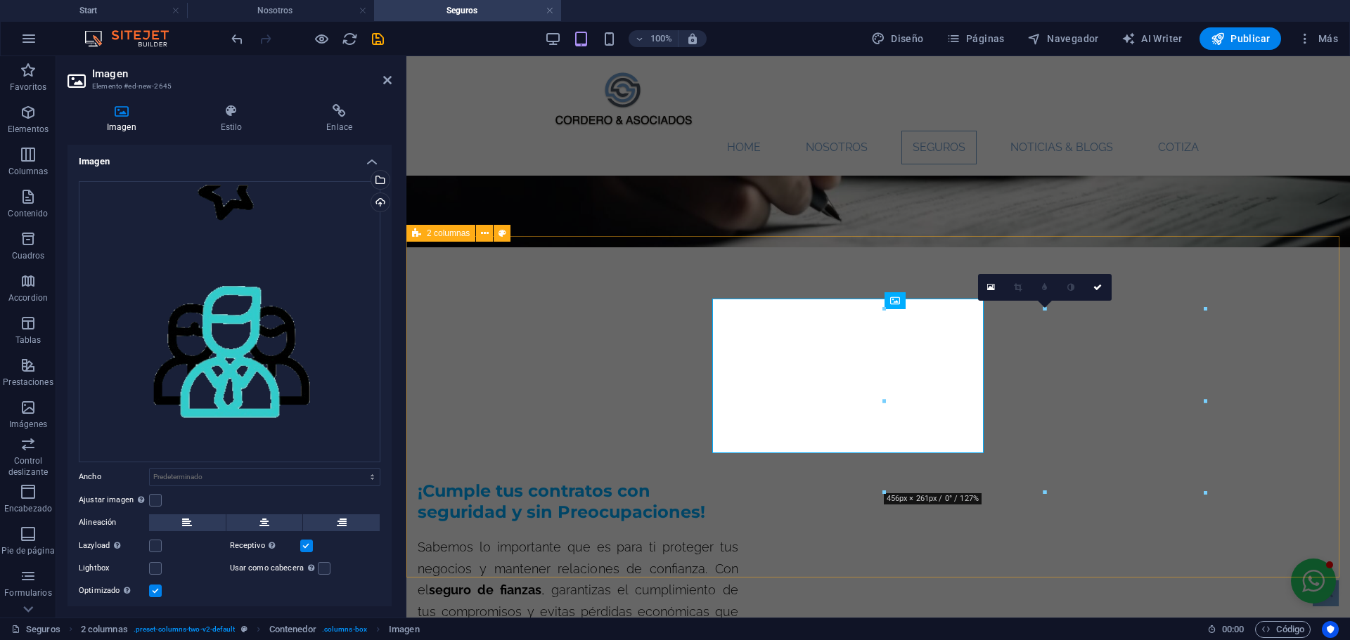
scroll to position [281, 0]
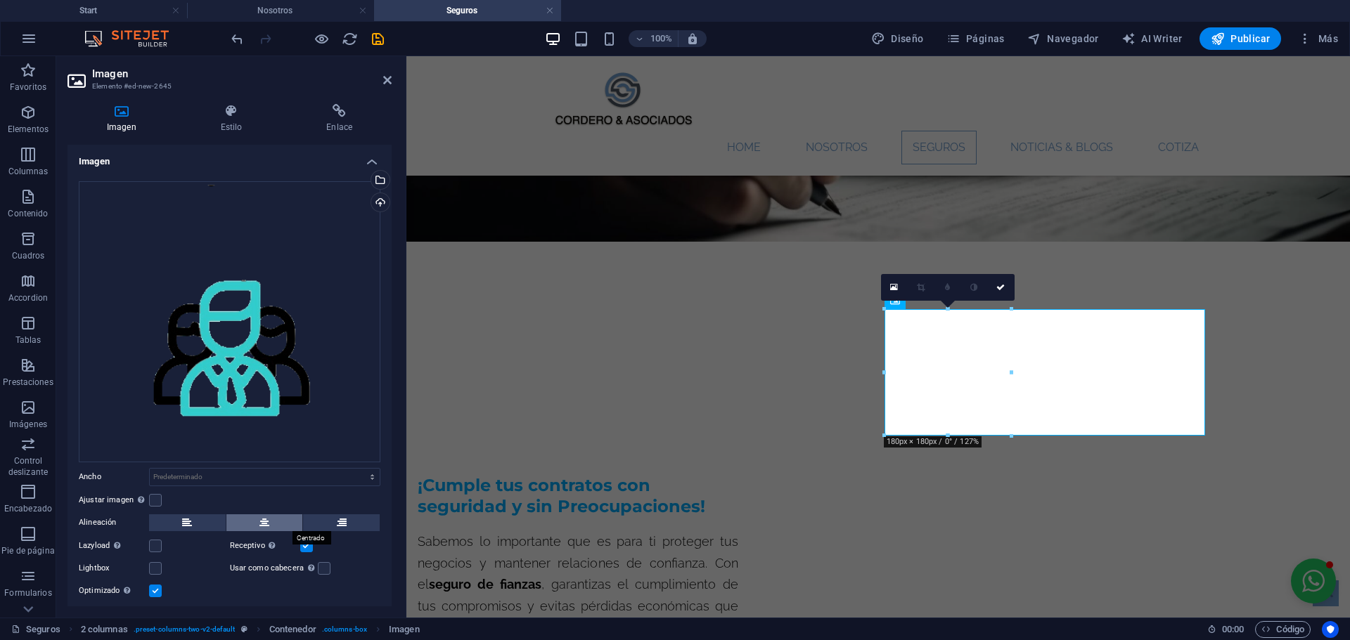
click at [259, 526] on icon at bounding box center [264, 523] width 10 height 17
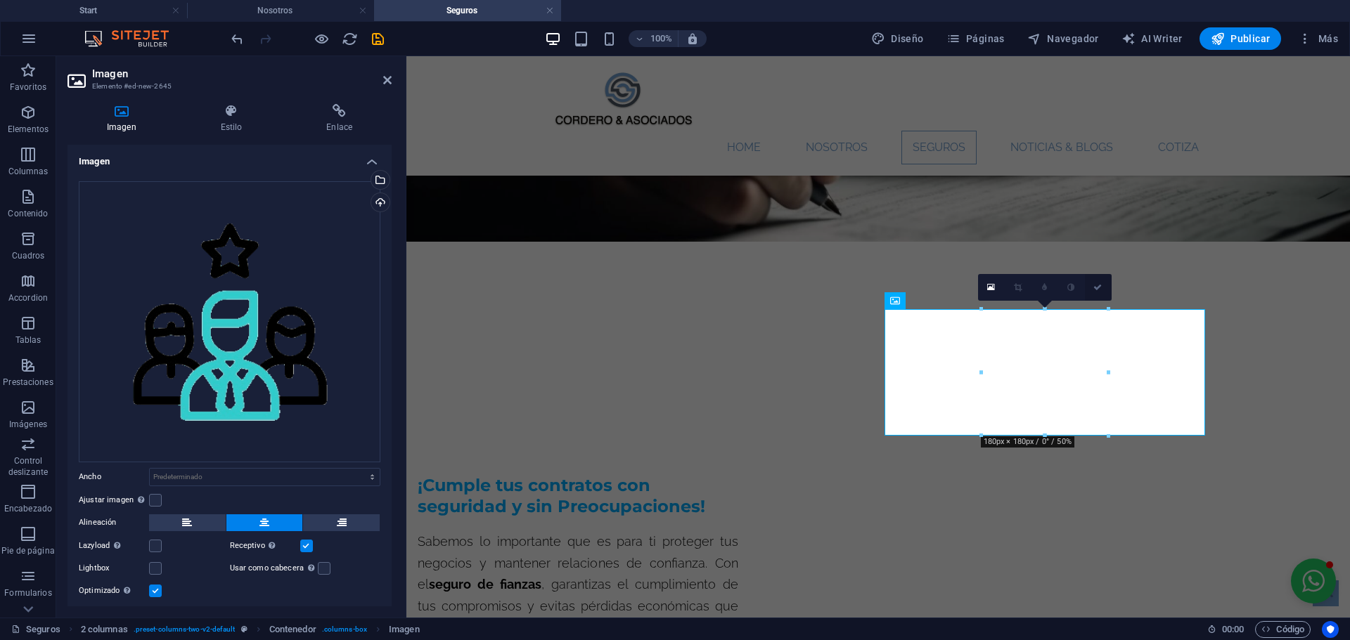
click at [1099, 283] on icon at bounding box center [1097, 287] width 8 height 8
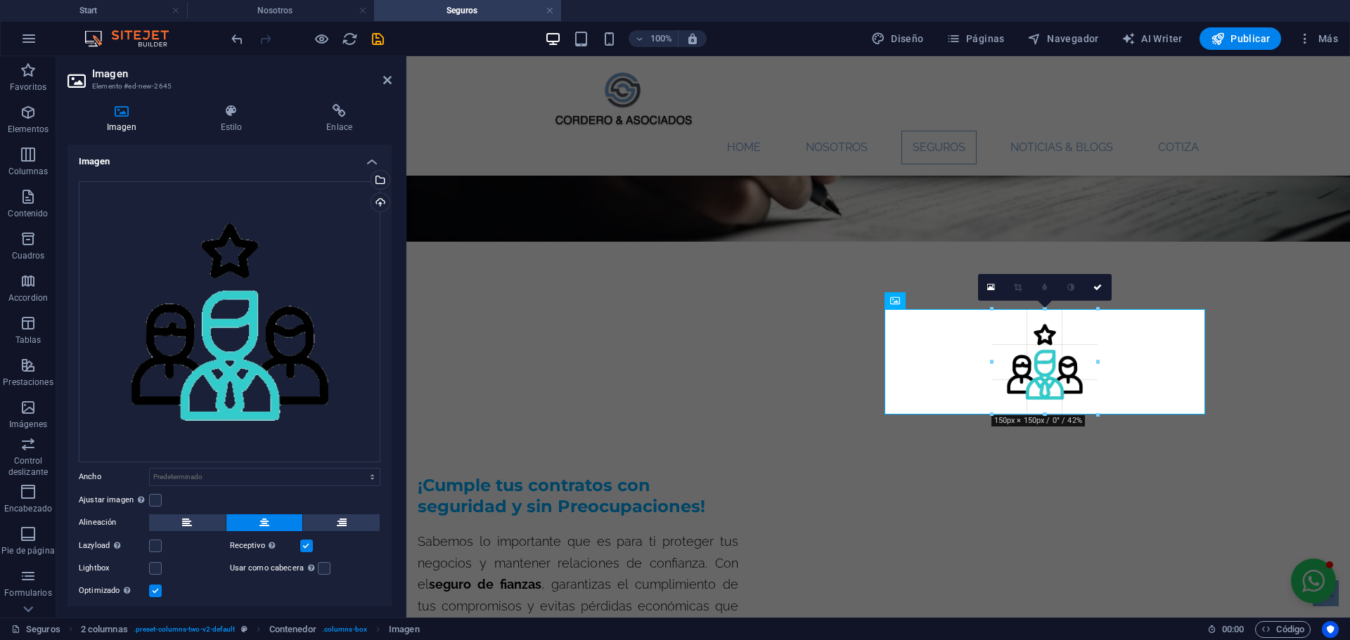
drag, startPoint x: 1107, startPoint y: 438, endPoint x: 1085, endPoint y: 418, distance: 29.8
type input "150"
select select "px"
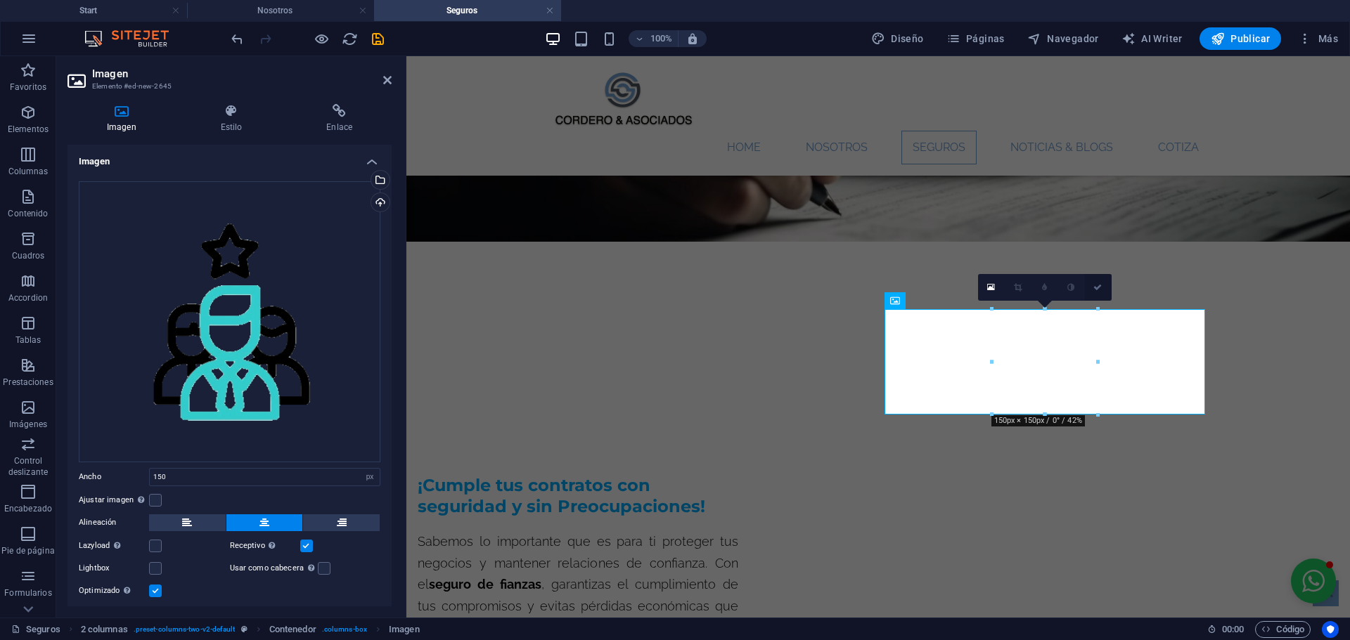
click at [1101, 285] on icon at bounding box center [1097, 287] width 8 height 8
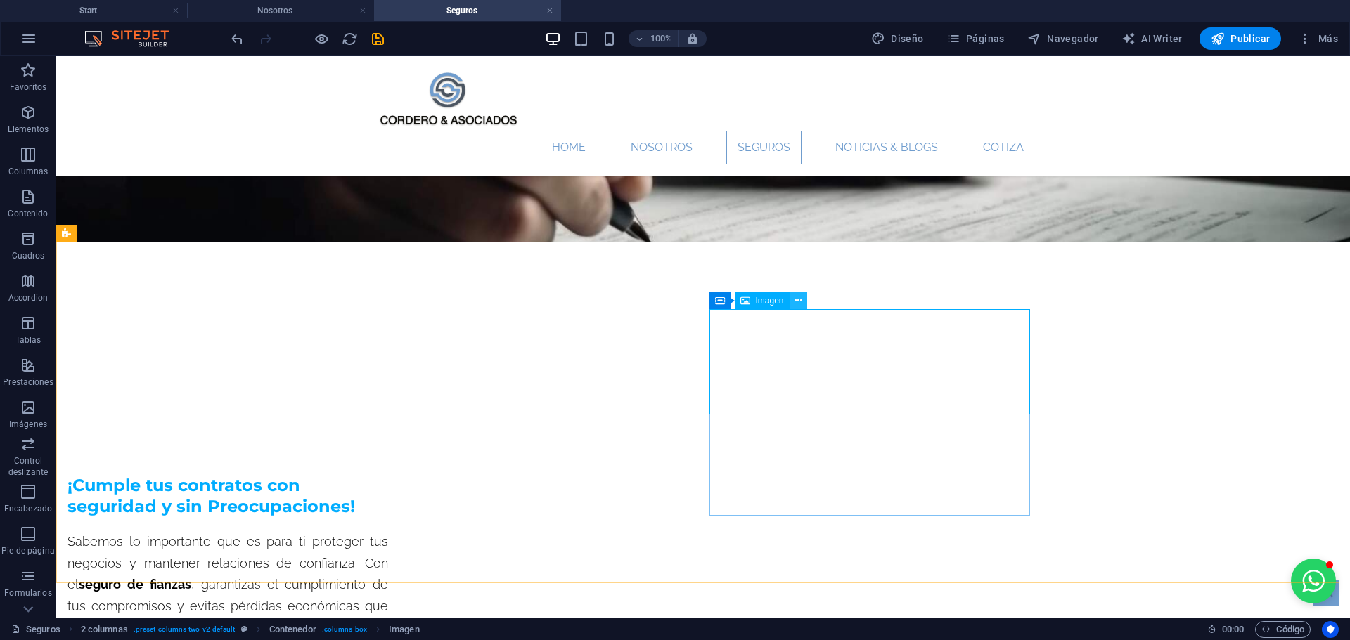
click at [796, 303] on icon at bounding box center [798, 301] width 8 height 15
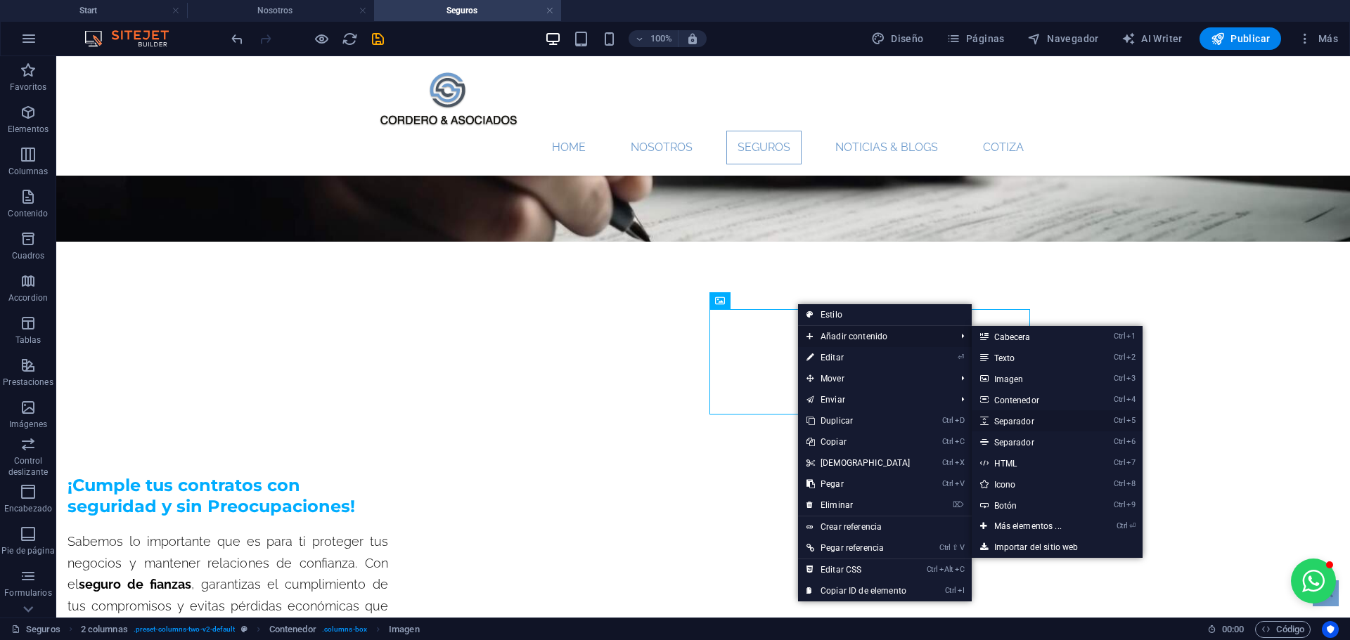
click at [1018, 422] on link "Ctrl 5 Separador" at bounding box center [1030, 420] width 118 height 21
select select "px"
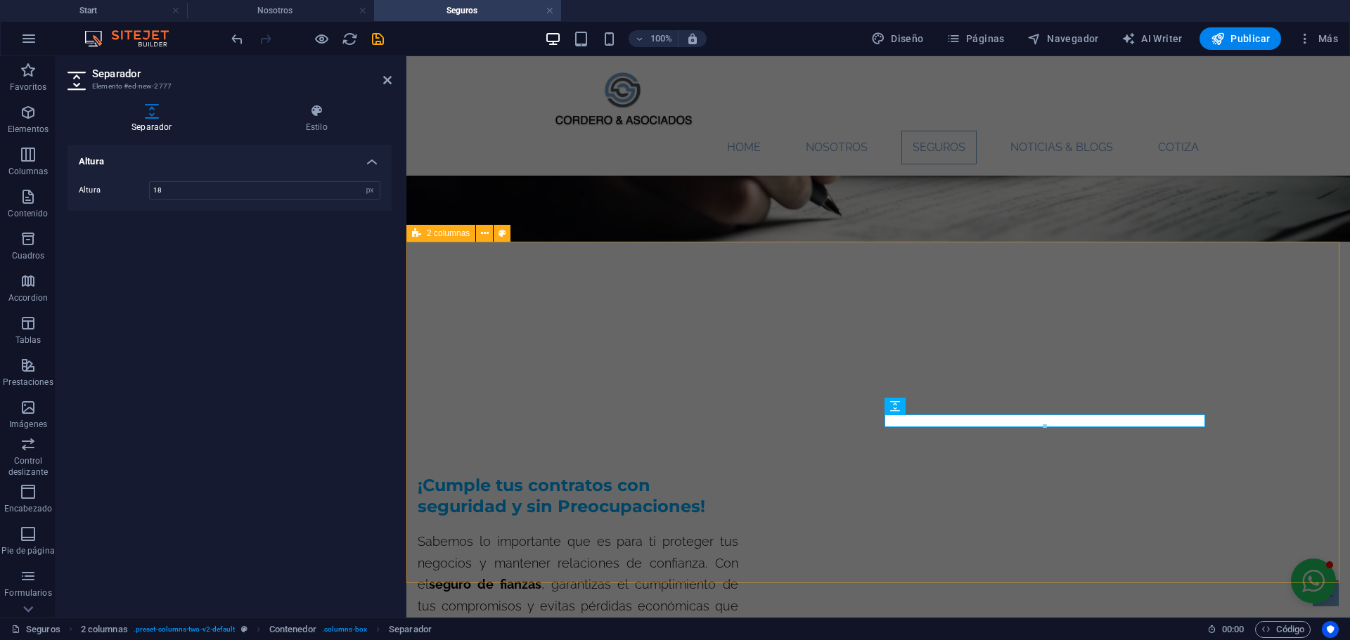
type input "18"
click at [468, 408] on div "¡Cumple tus contratos con seguridad y sin Preocupaciones! Sabemos lo importante…" at bounding box center [877, 643] width 943 height 471
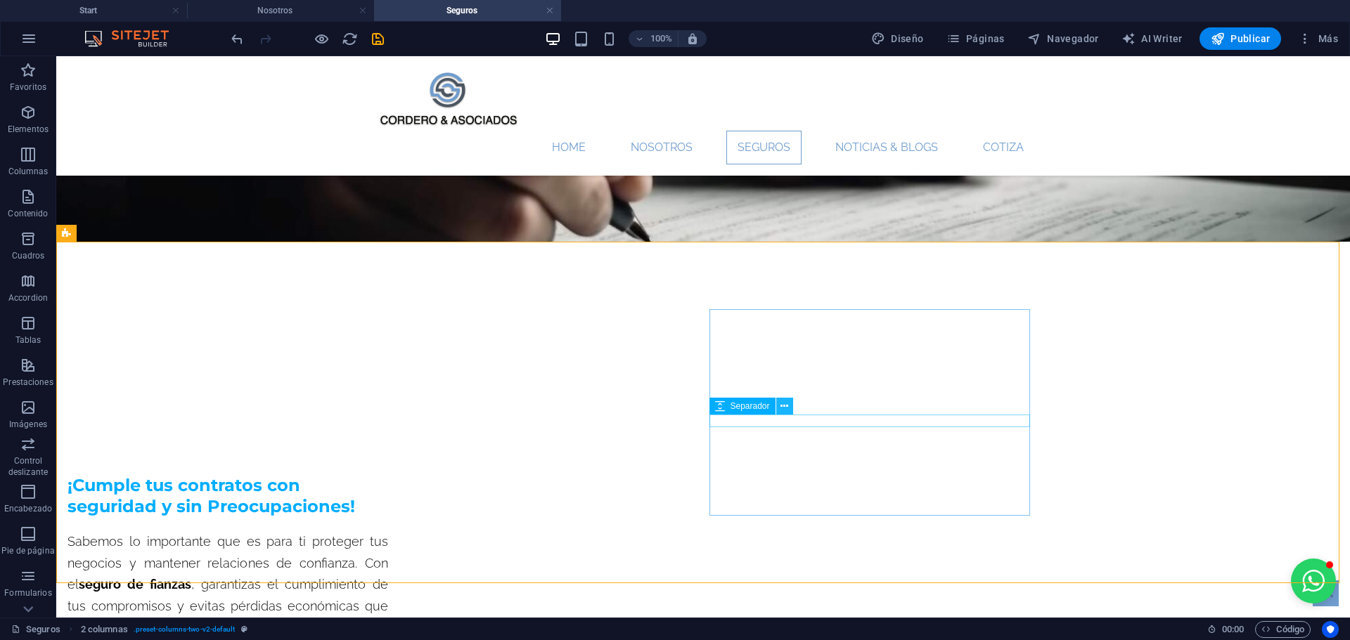
click at [787, 410] on icon at bounding box center [784, 406] width 8 height 15
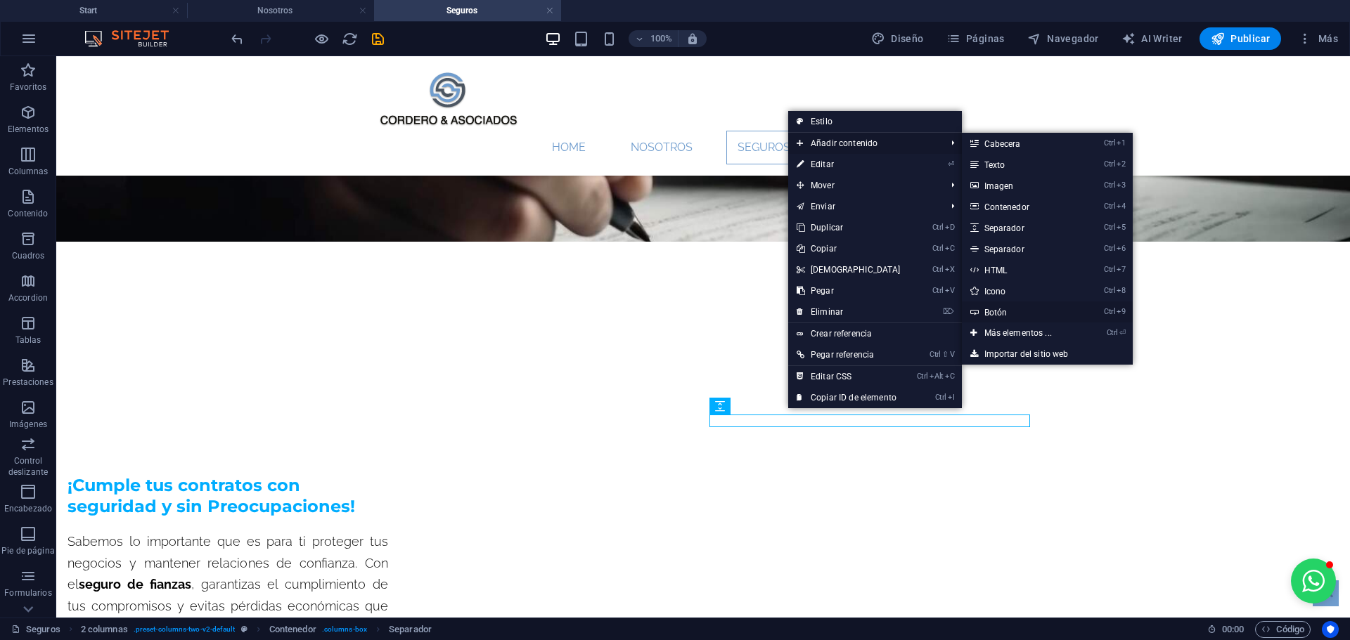
click at [1005, 311] on link "Ctrl 9 Botón" at bounding box center [1021, 312] width 118 height 21
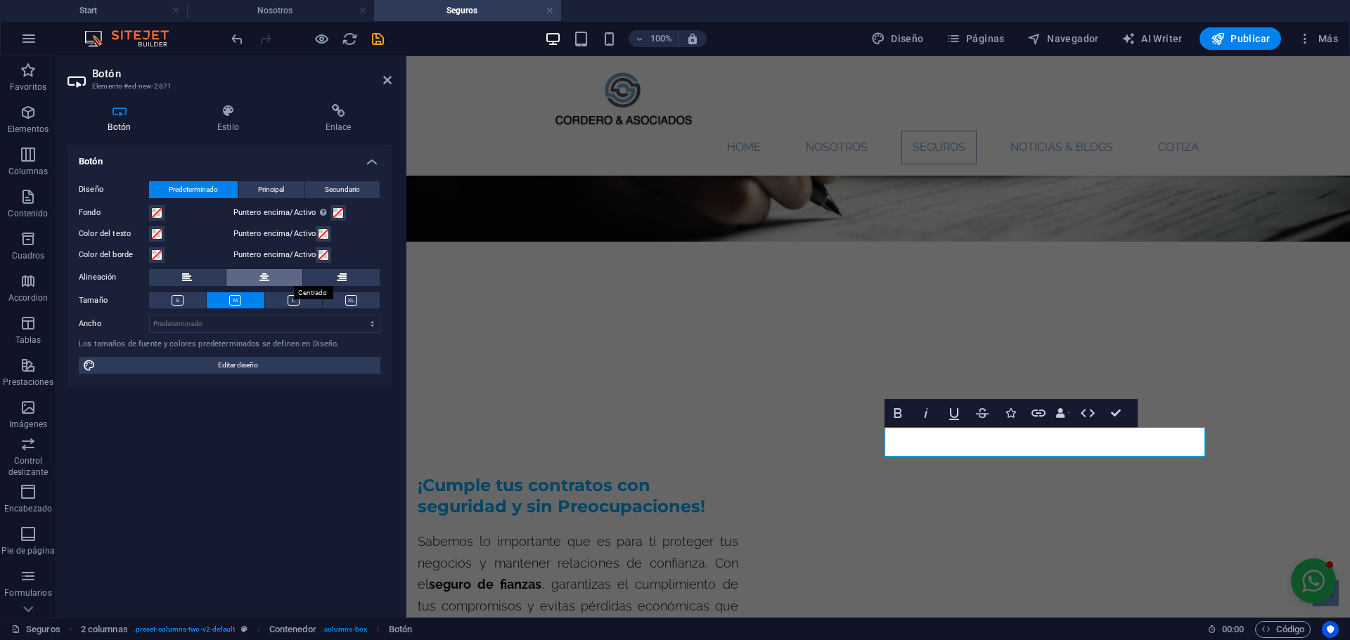
click at [264, 278] on icon at bounding box center [264, 277] width 10 height 17
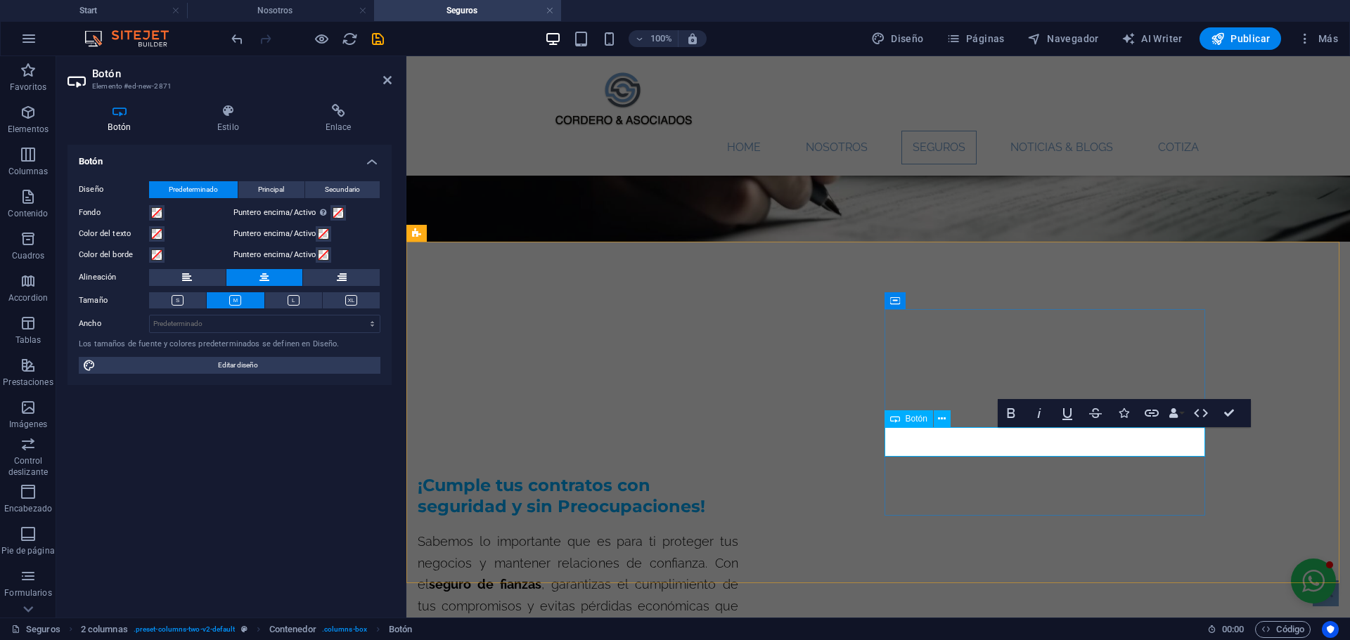
click at [1009, 410] on icon "button" at bounding box center [1011, 413] width 8 height 10
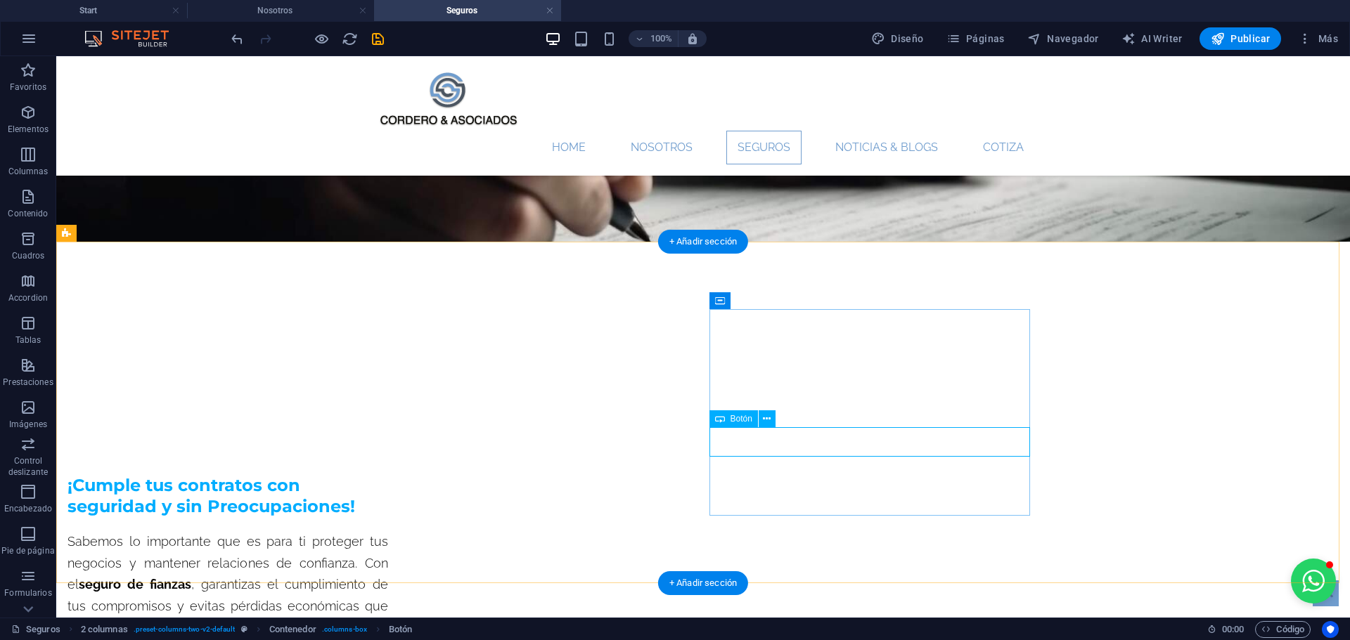
click at [730, 420] on span "Botón" at bounding box center [741, 419] width 22 height 8
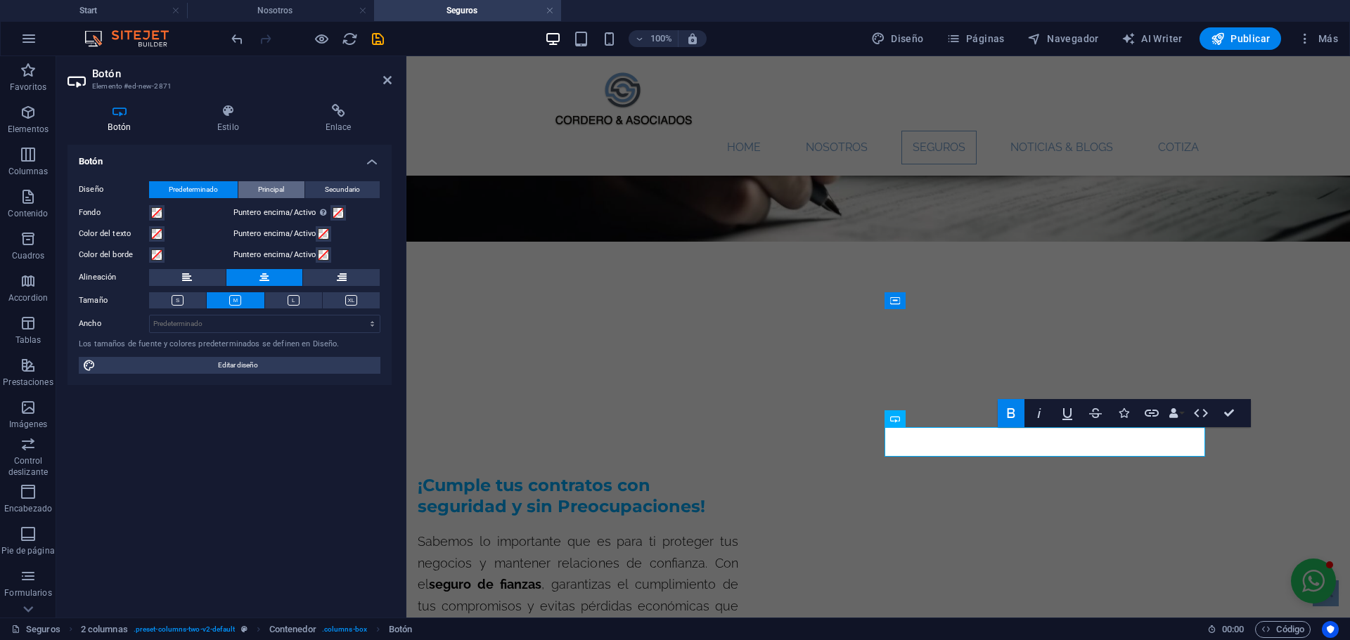
click at [267, 191] on span "Principal" at bounding box center [271, 189] width 26 height 17
click at [204, 193] on span "Predeterminado" at bounding box center [193, 189] width 49 height 17
click at [289, 302] on icon at bounding box center [293, 300] width 12 height 11
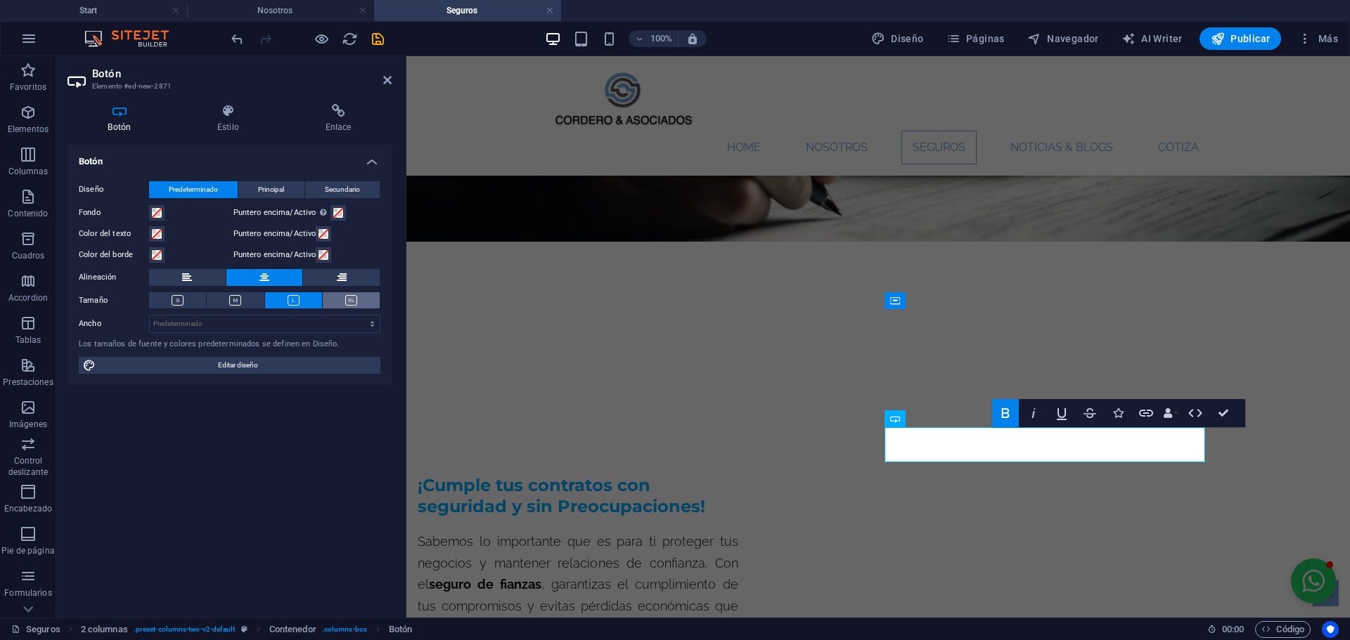
click at [349, 301] on icon at bounding box center [351, 300] width 12 height 11
click at [295, 300] on icon at bounding box center [293, 300] width 12 height 11
click at [232, 131] on h4 "Estilo" at bounding box center [231, 119] width 108 height 30
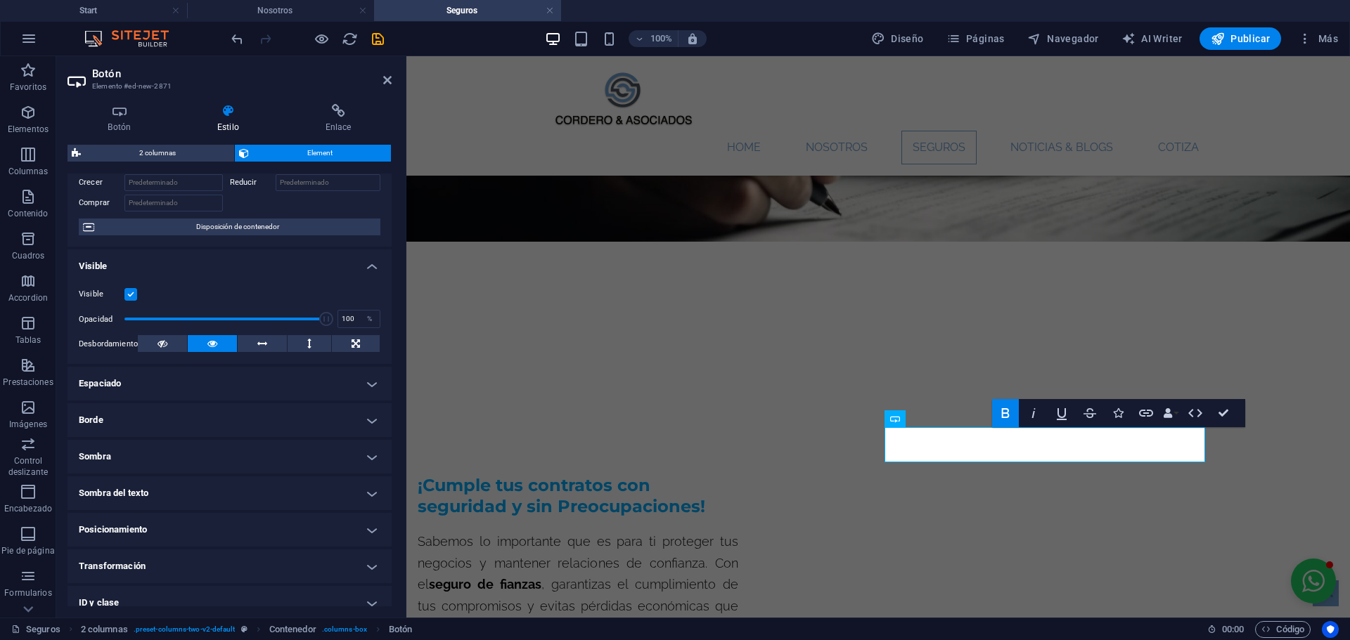
scroll to position [161, 0]
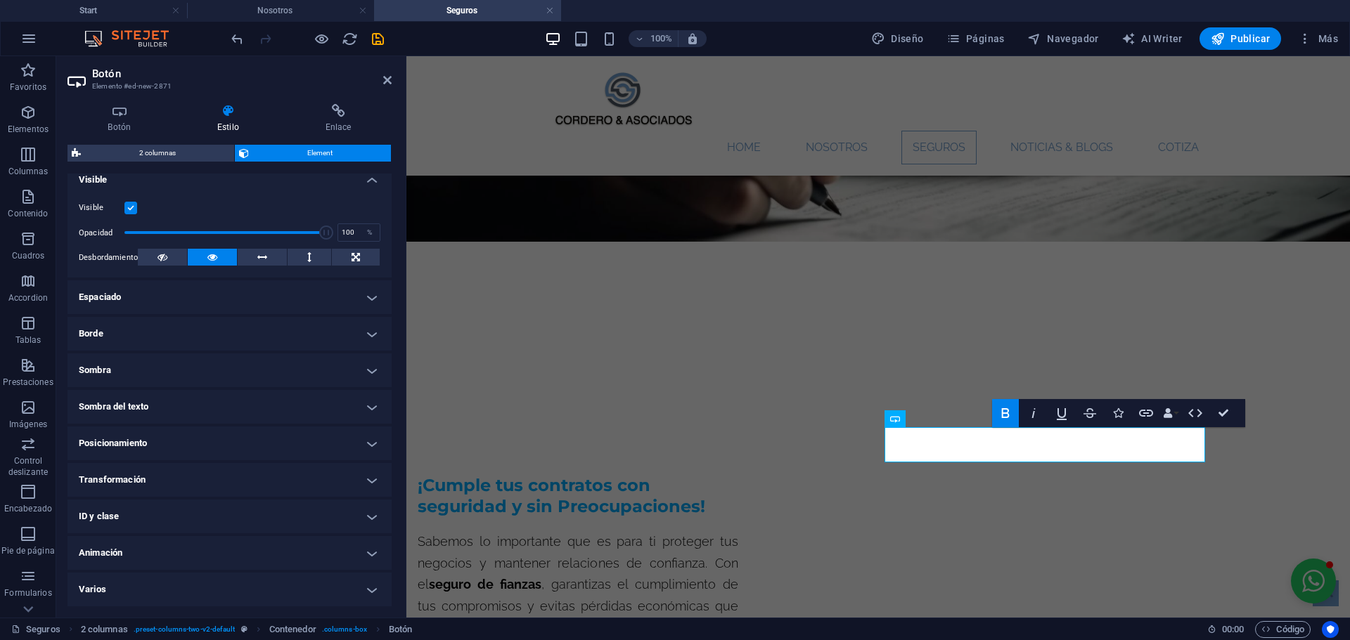
click at [160, 332] on h4 "Borde" at bounding box center [229, 334] width 324 height 34
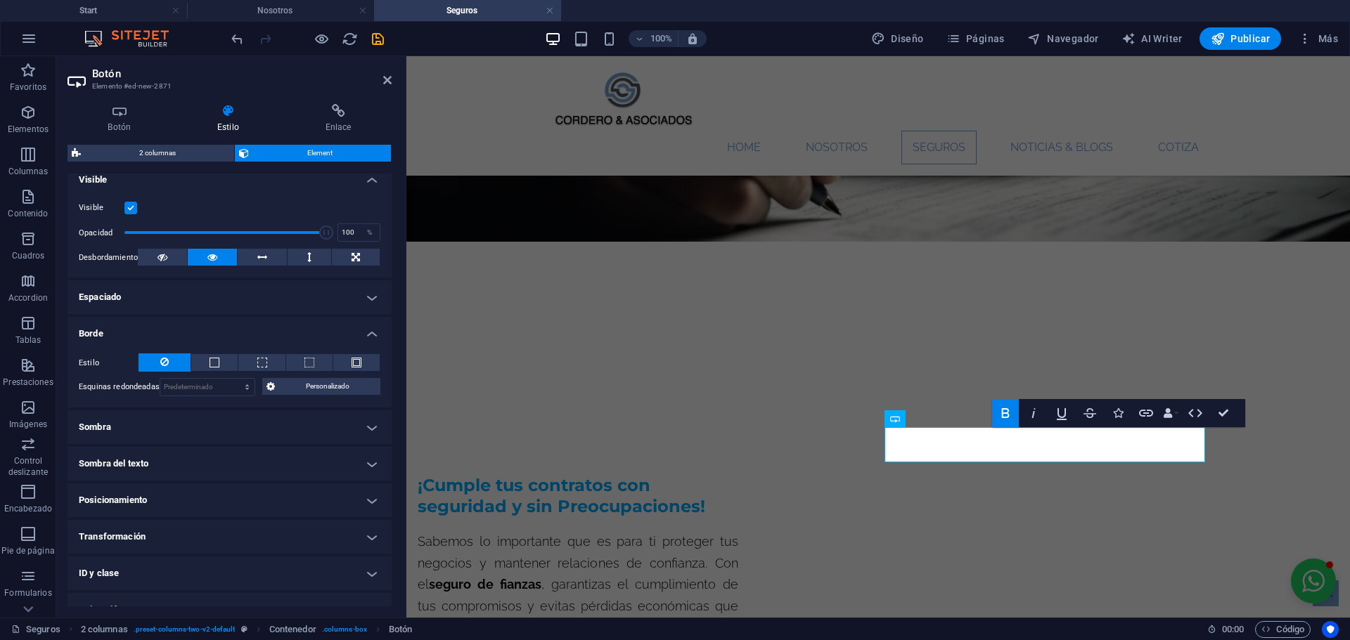
click at [130, 432] on h4 "Sombra" at bounding box center [229, 427] width 324 height 34
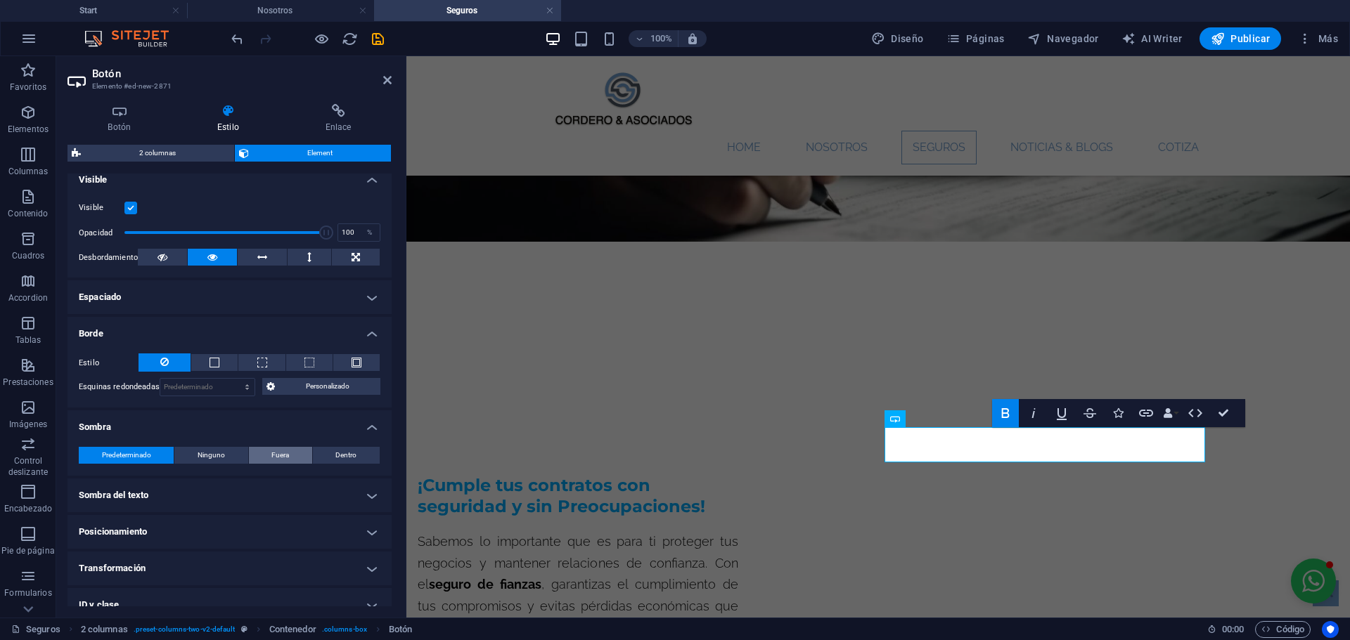
click at [275, 452] on span "Fuera" at bounding box center [280, 455] width 18 height 17
type input "2"
type input "4"
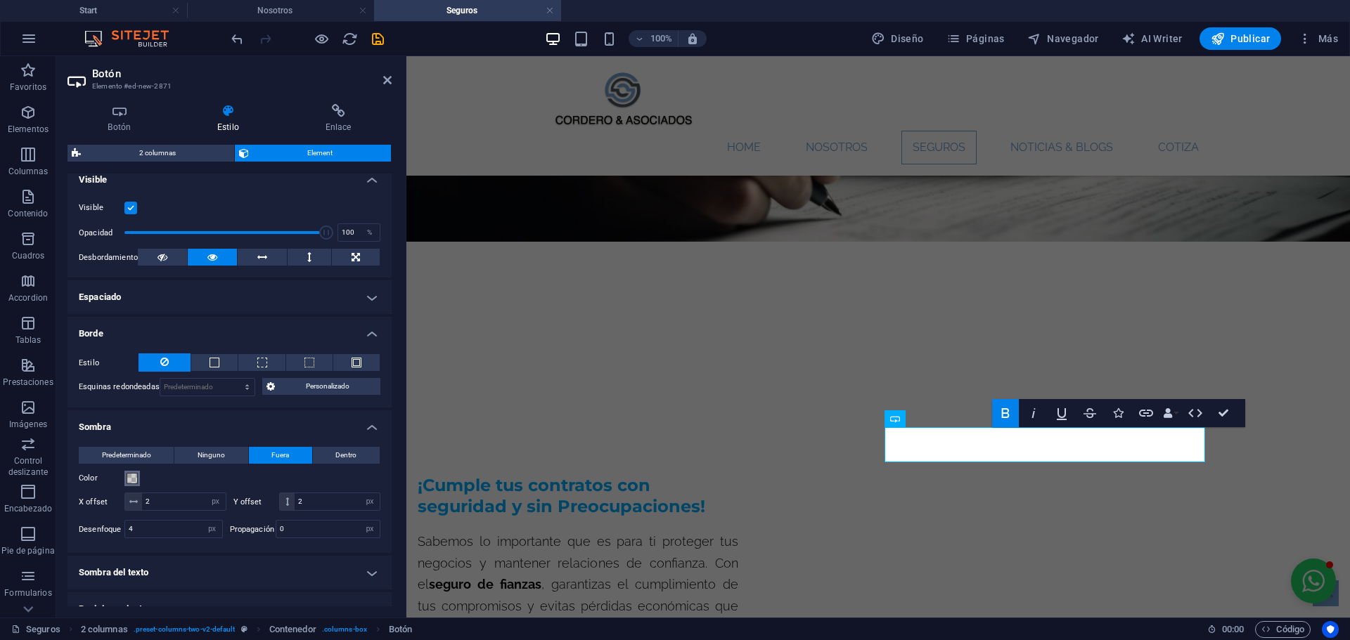
click at [125, 479] on button "Color" at bounding box center [131, 478] width 15 height 15
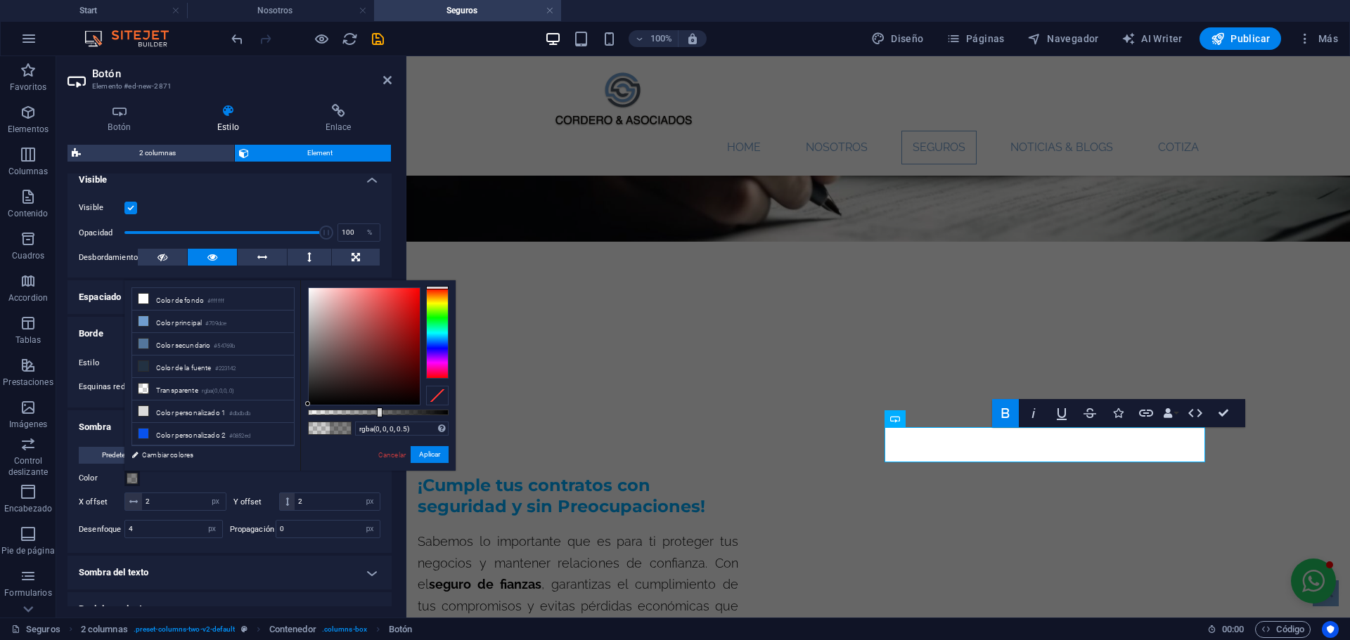
type input "rgba(0, 0, 0, 0.505)"
drag, startPoint x: 339, startPoint y: 412, endPoint x: 379, endPoint y: 412, distance: 39.4
click at [379, 412] on div at bounding box center [380, 413] width 6 height 10
click at [440, 453] on button "Aplicar" at bounding box center [429, 454] width 38 height 17
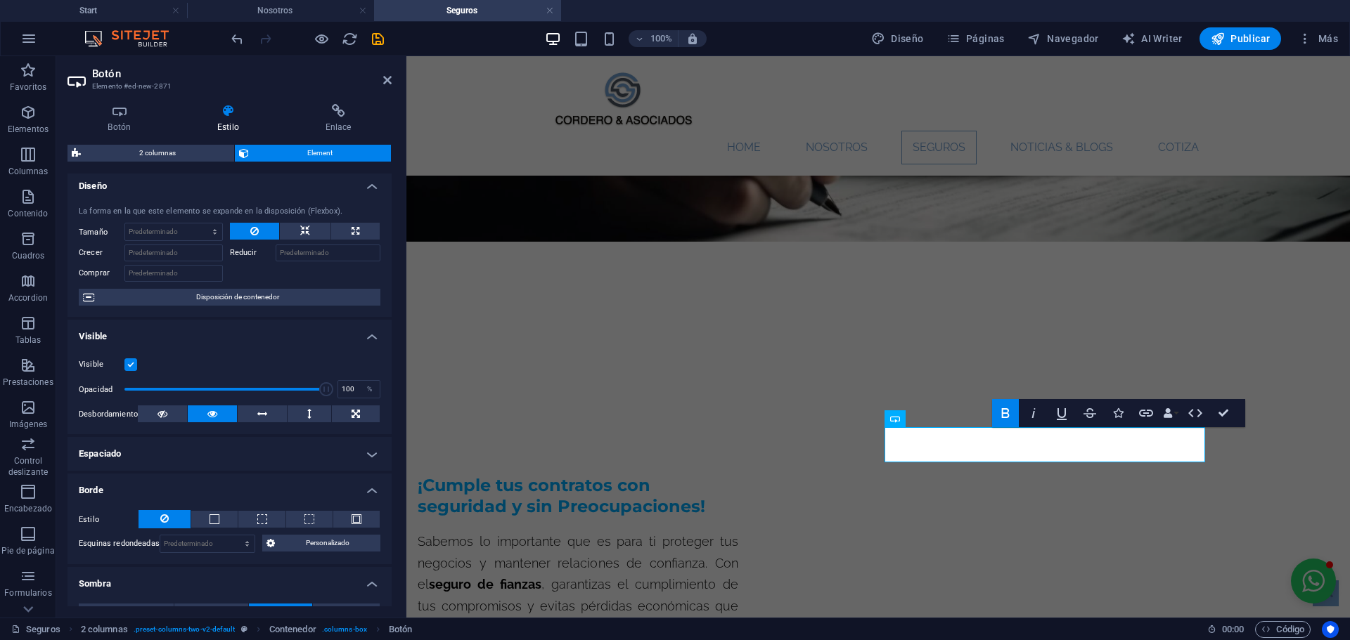
scroll to position [0, 0]
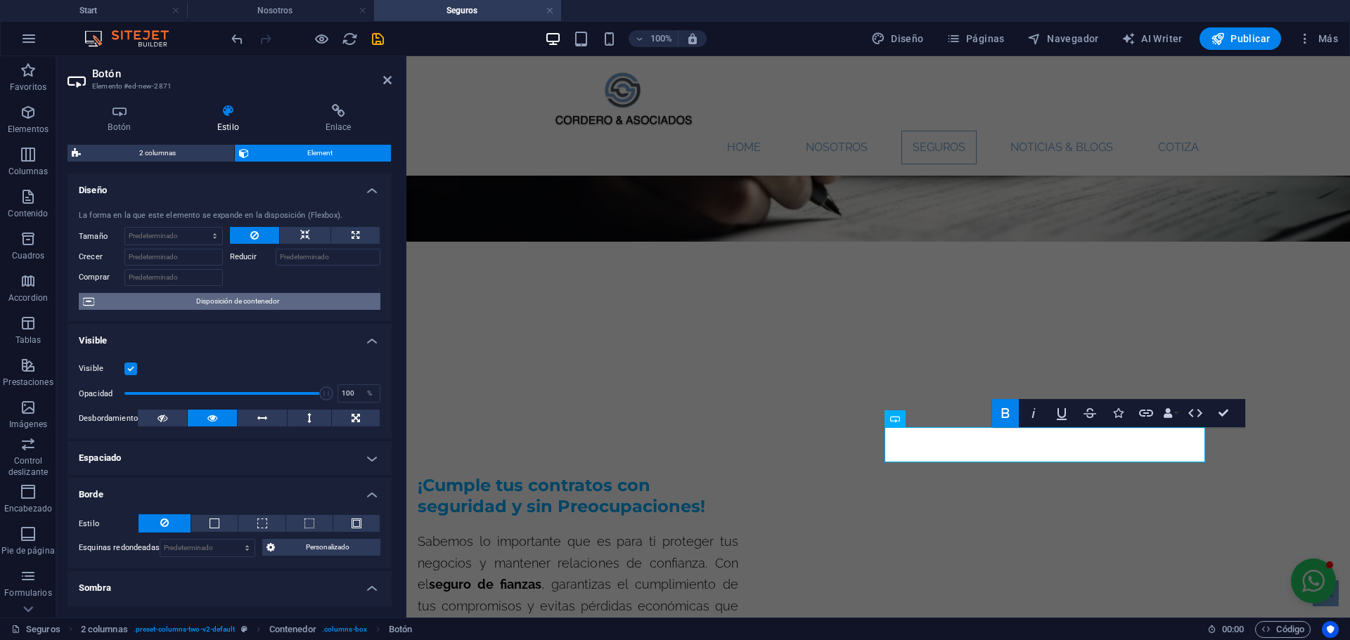
click at [238, 306] on span "Disposición de contenedor" at bounding box center [237, 301] width 278 height 17
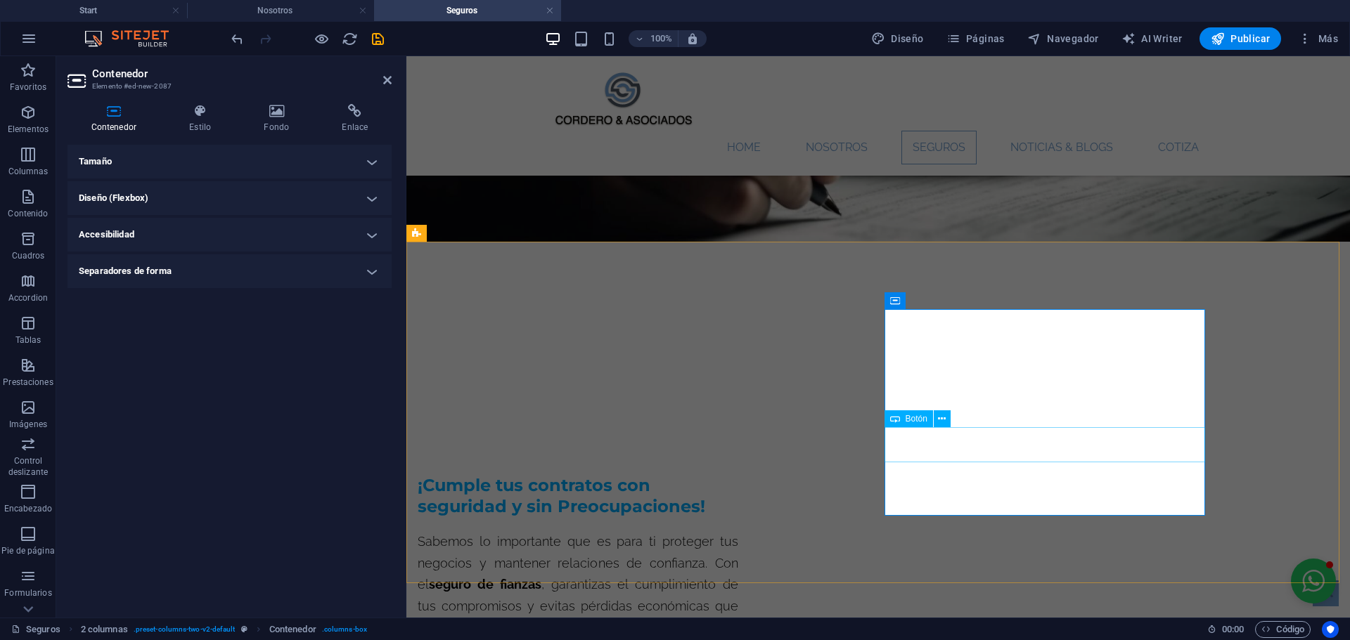
click at [911, 416] on span "Botón" at bounding box center [916, 419] width 22 height 8
select select "px"
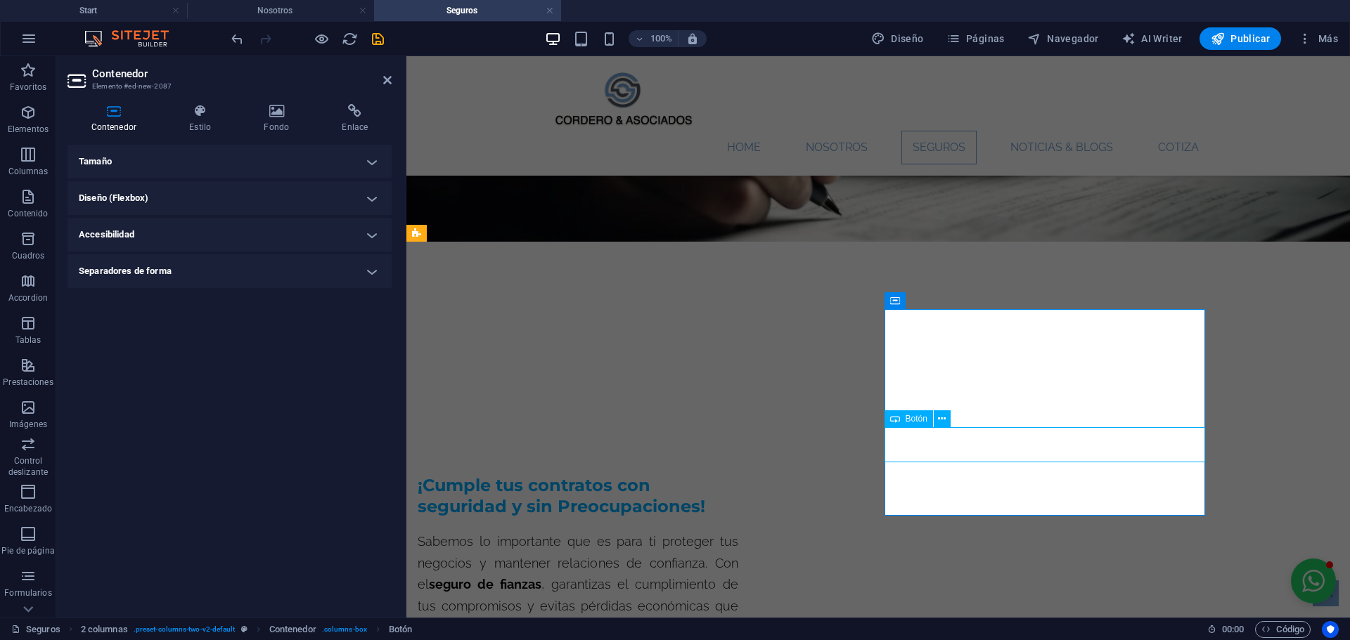
select select "px"
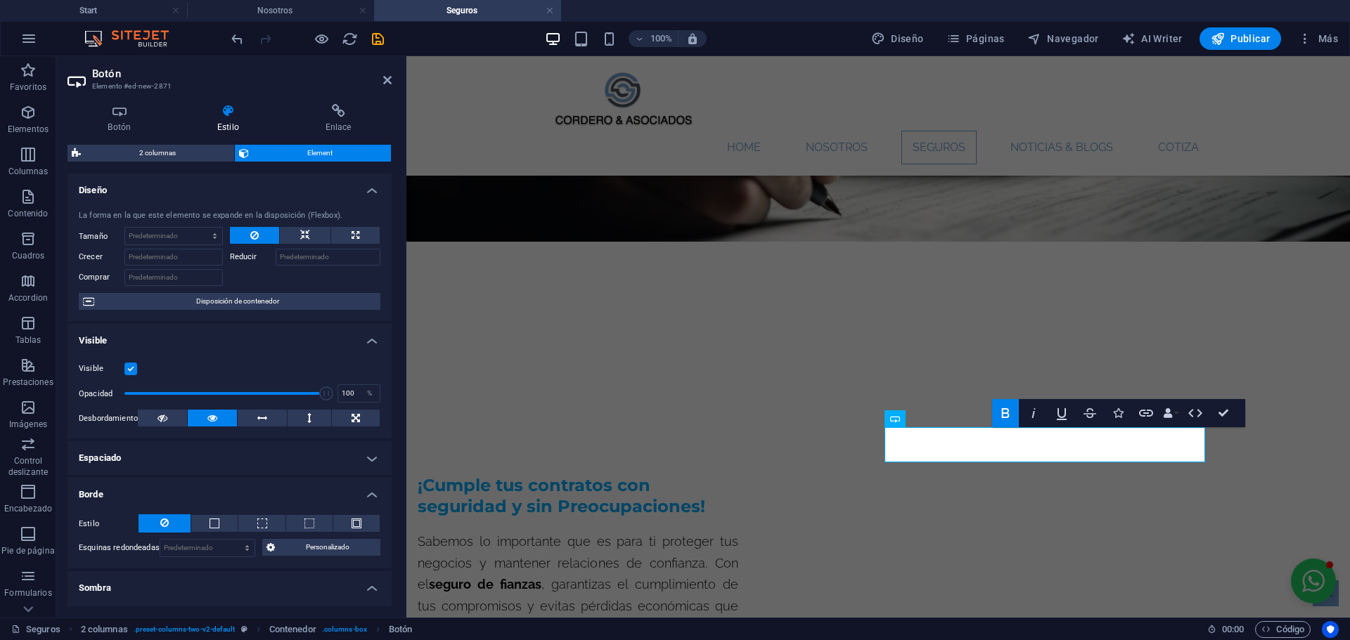
scroll to position [70, 0]
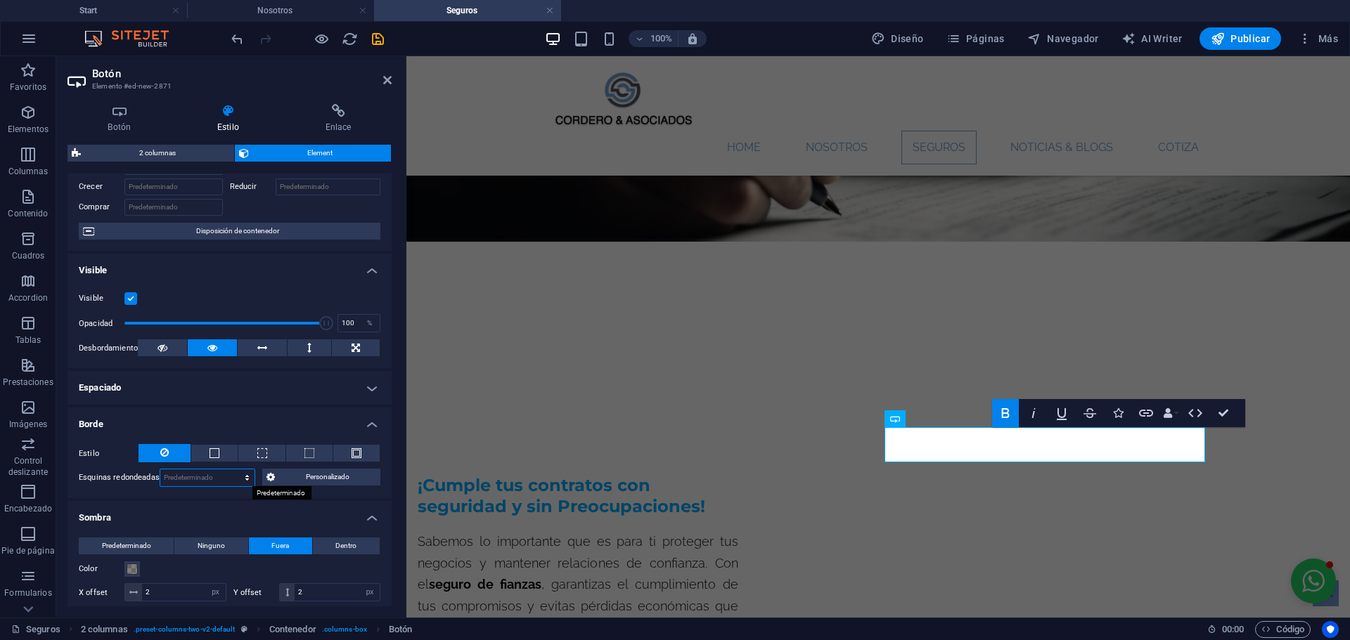
click at [214, 477] on select "Predeterminado px rem % vh vw Personalizado" at bounding box center [207, 478] width 95 height 17
select select "px"
click at [233, 470] on select "Predeterminado px rem % vh vw Personalizado" at bounding box center [207, 478] width 95 height 17
type input "2"
type input "30"
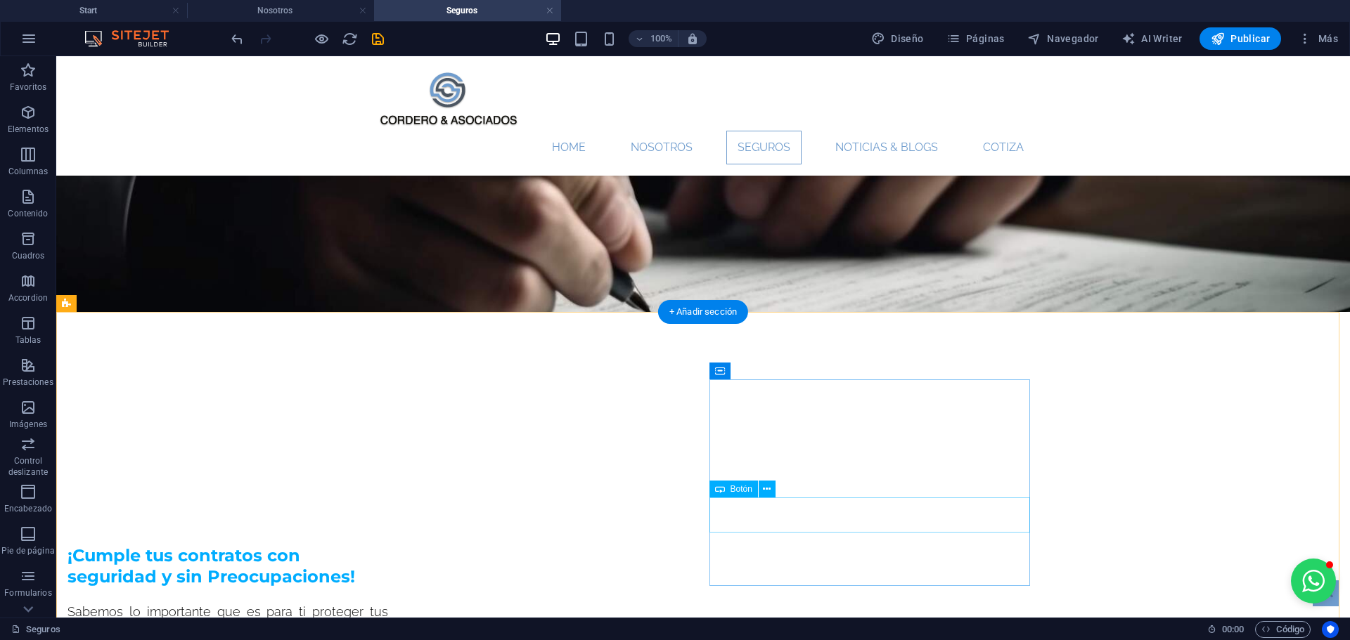
scroll to position [281, 0]
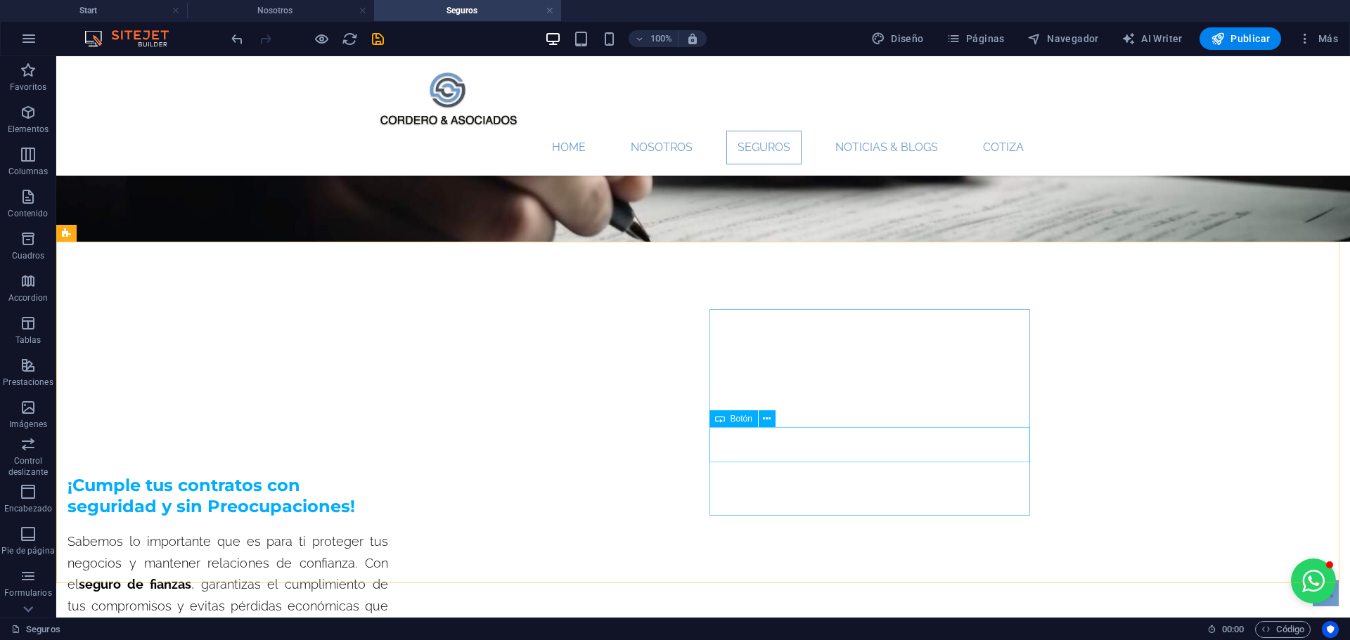
click at [741, 421] on span "Botón" at bounding box center [741, 419] width 22 height 8
select select "px"
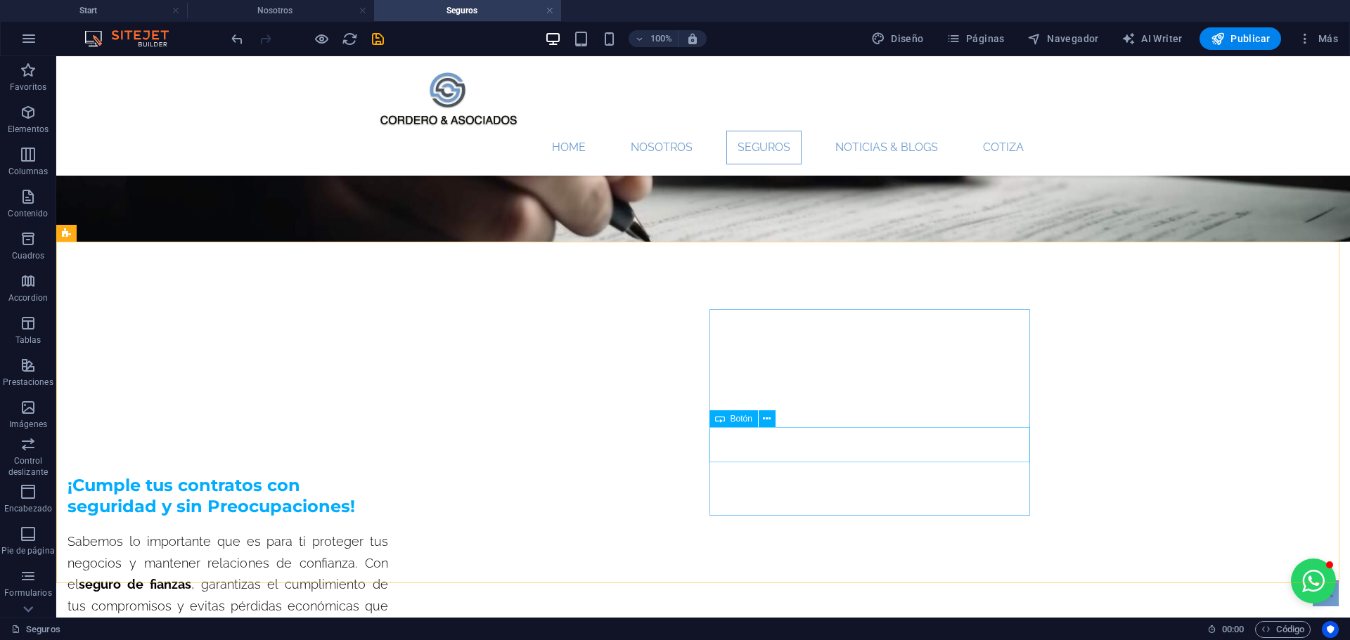
select select "px"
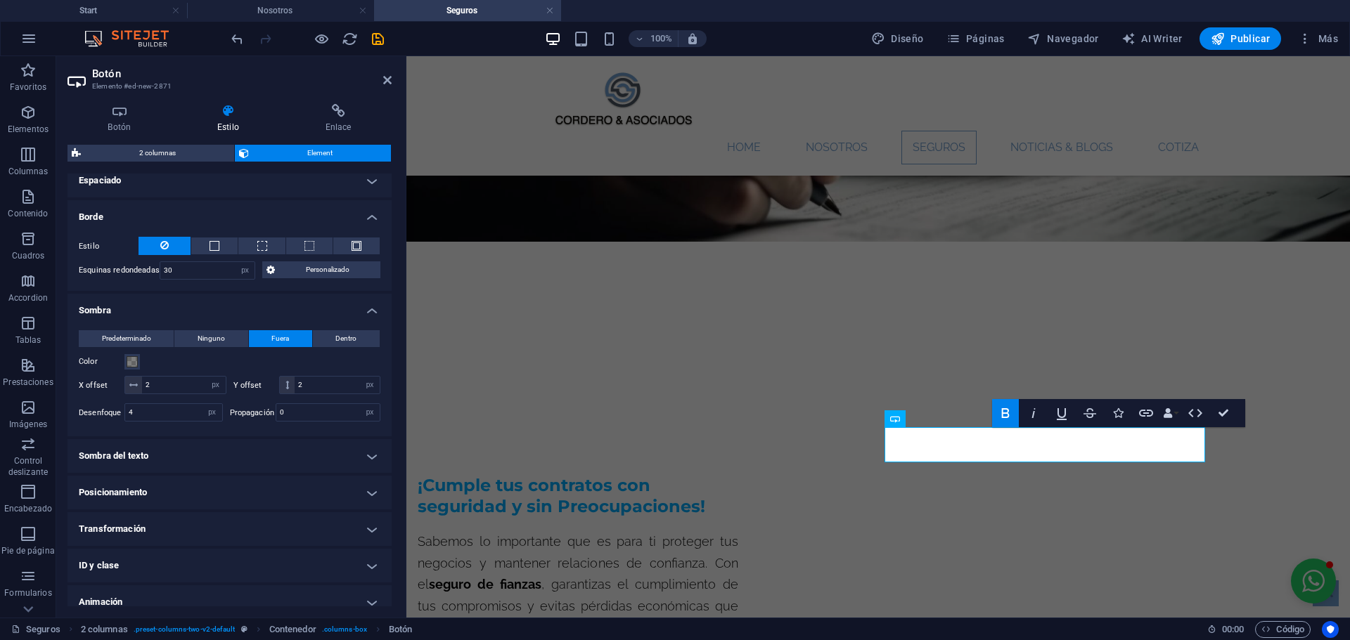
scroll to position [327, 0]
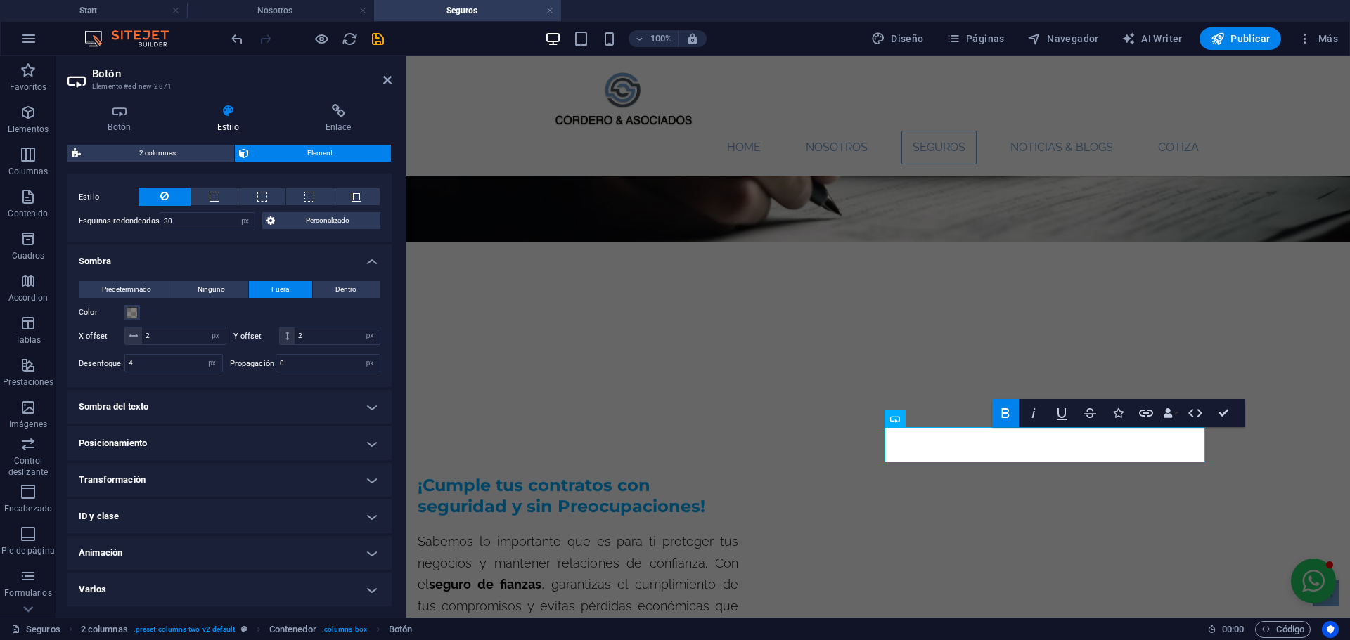
click at [139, 552] on h4 "Animación" at bounding box center [229, 553] width 324 height 34
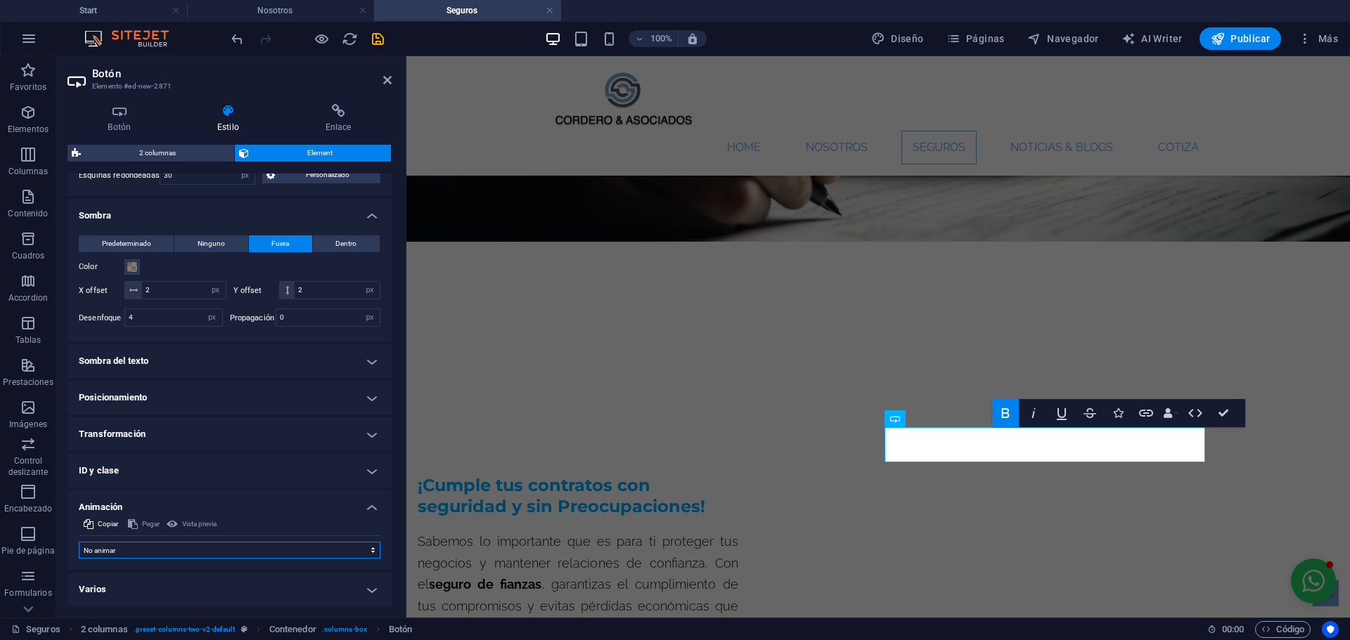
click at [161, 543] on select "No animar Mostrar / Ocultar Subir/bajar Acercar/alejar Deslizar de izquierda a …" at bounding box center [230, 550] width 302 height 17
select select "pulse"
click at [79, 542] on select "No animar Mostrar / Ocultar Subir/bajar Acercar/alejar Deslizar de izquierda a …" at bounding box center [230, 550] width 302 height 17
select select "scroll"
click at [172, 586] on input ".5" at bounding box center [173, 579] width 97 height 17
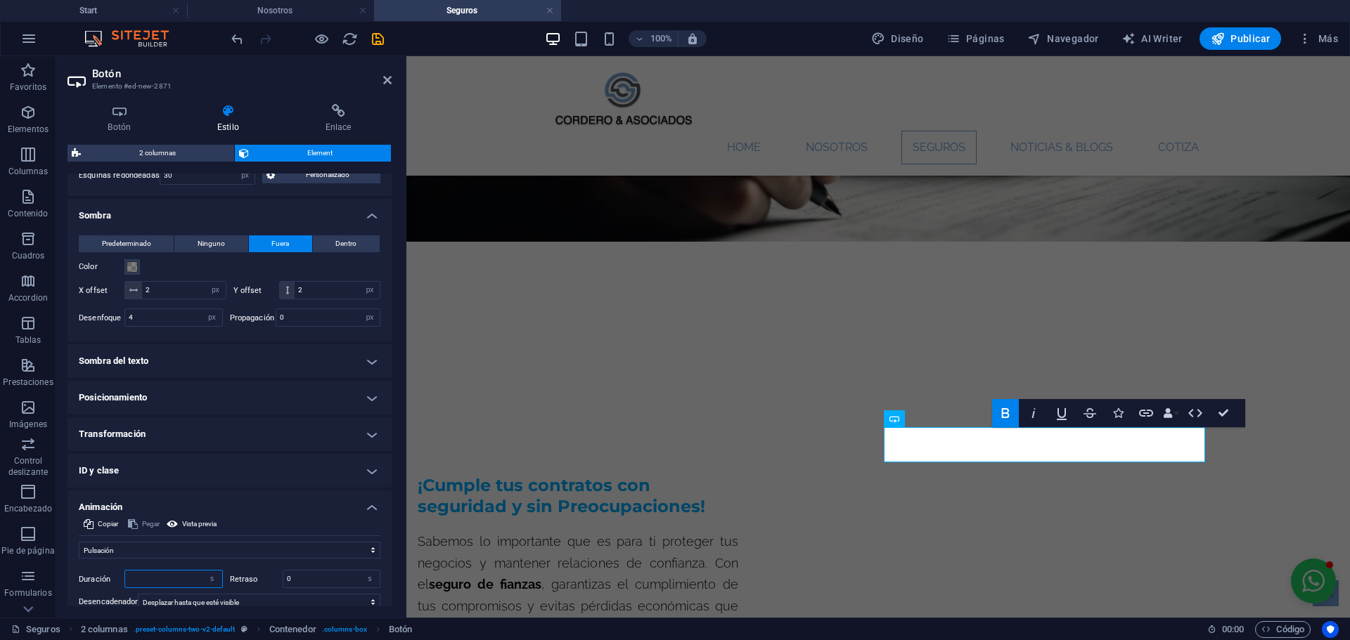
type input ".8"
click at [171, 582] on input ".8" at bounding box center [173, 579] width 97 height 17
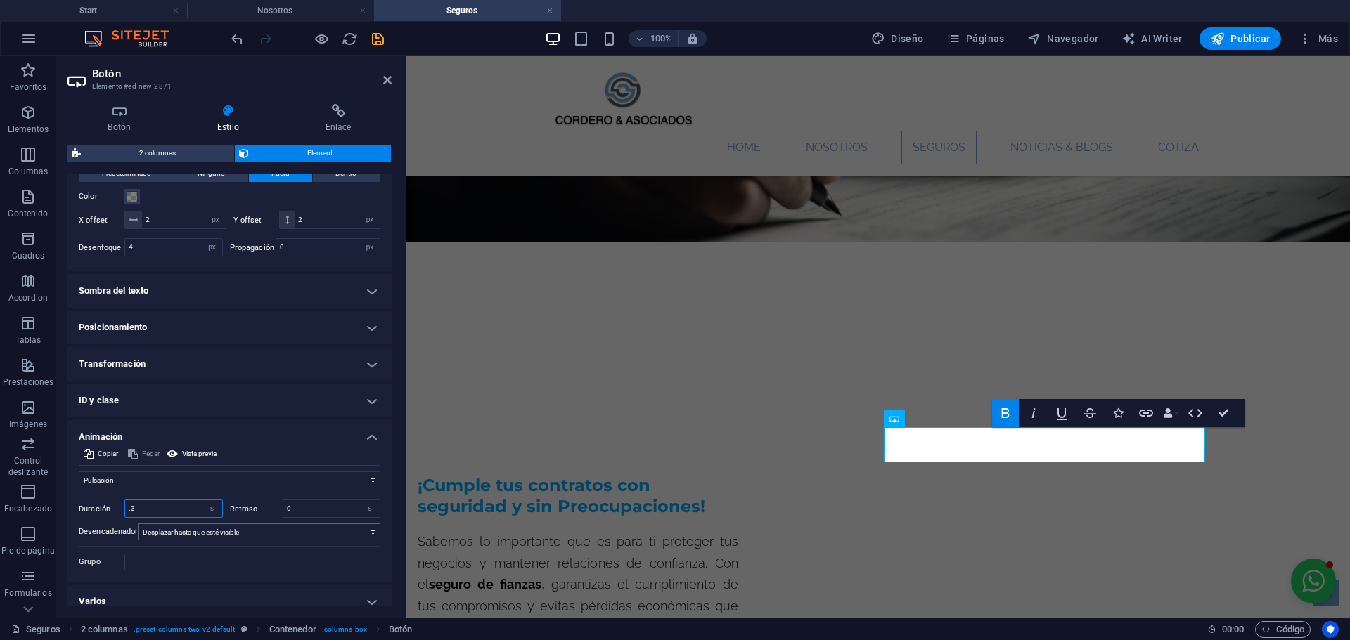
type input ".3"
click at [350, 532] on select "Ningún desencadenador automático Al cargar la página Desplazar hasta que esté v…" at bounding box center [259, 532] width 242 height 17
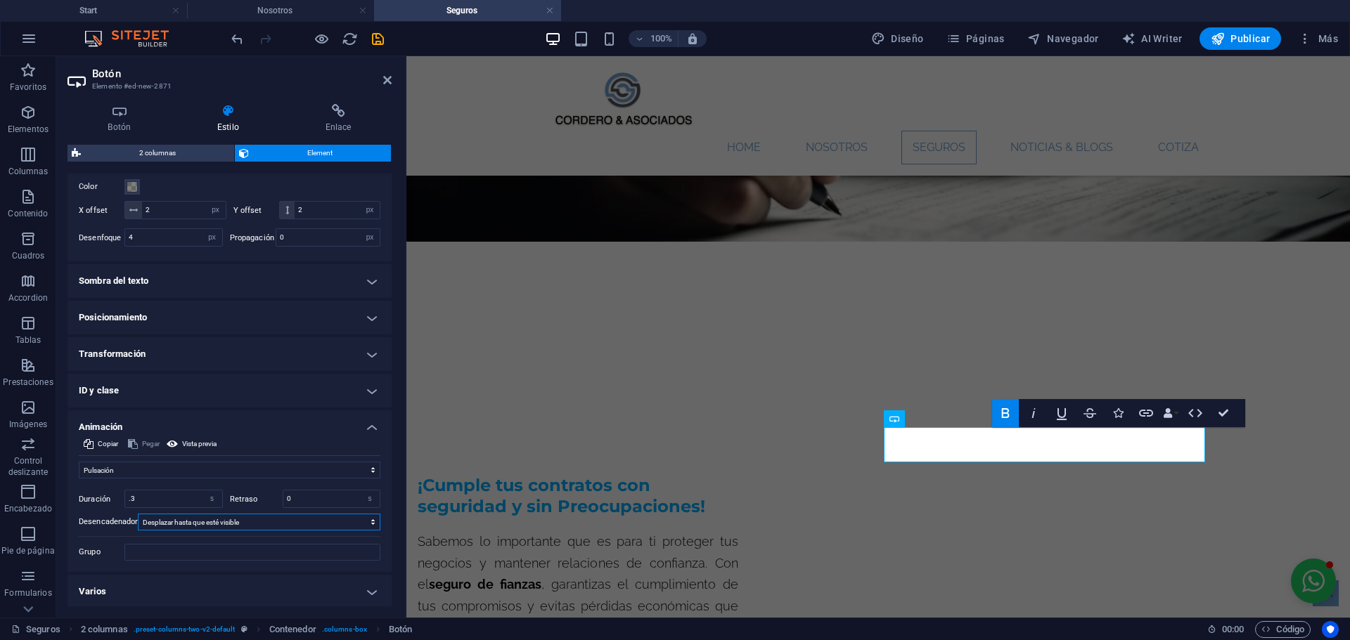
scroll to position [455, 0]
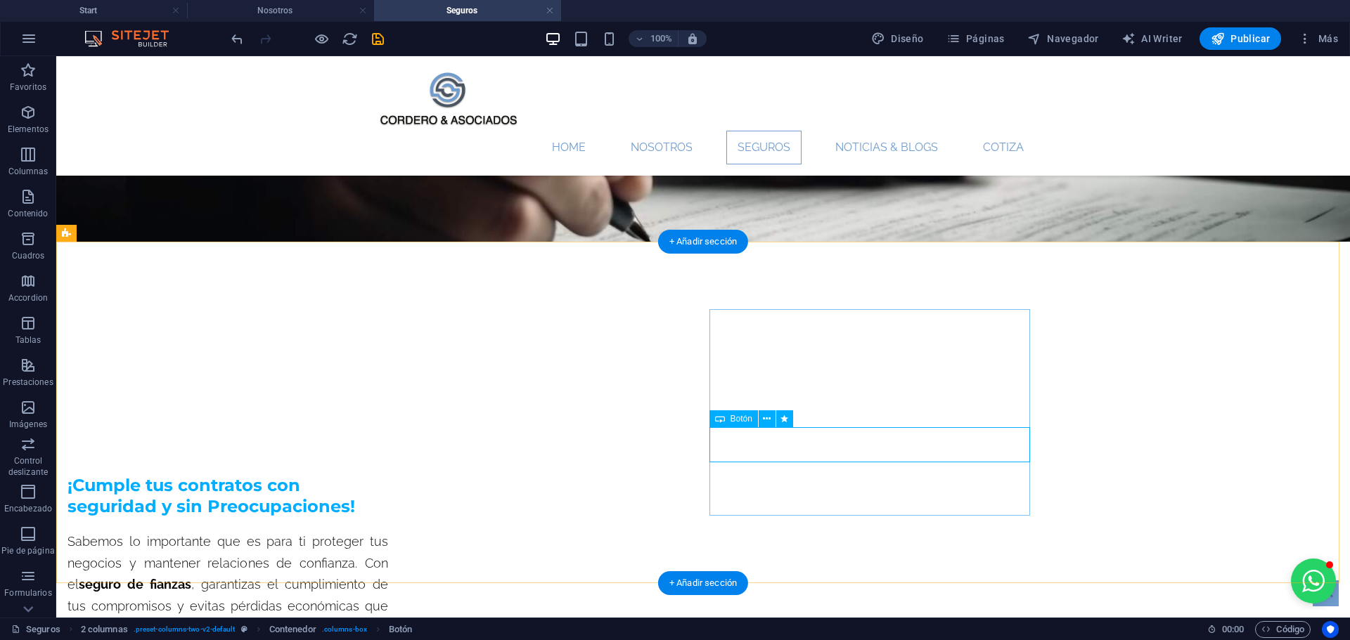
select select "px"
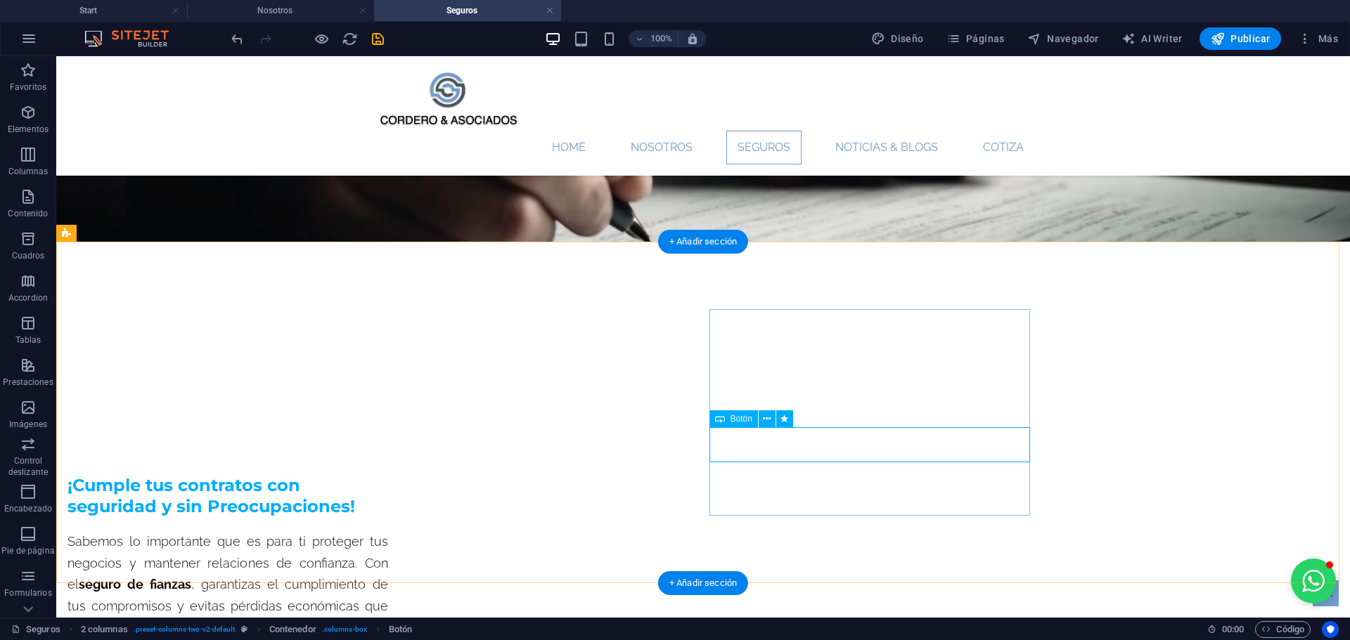
select select "px"
select select "pulse"
select select "s"
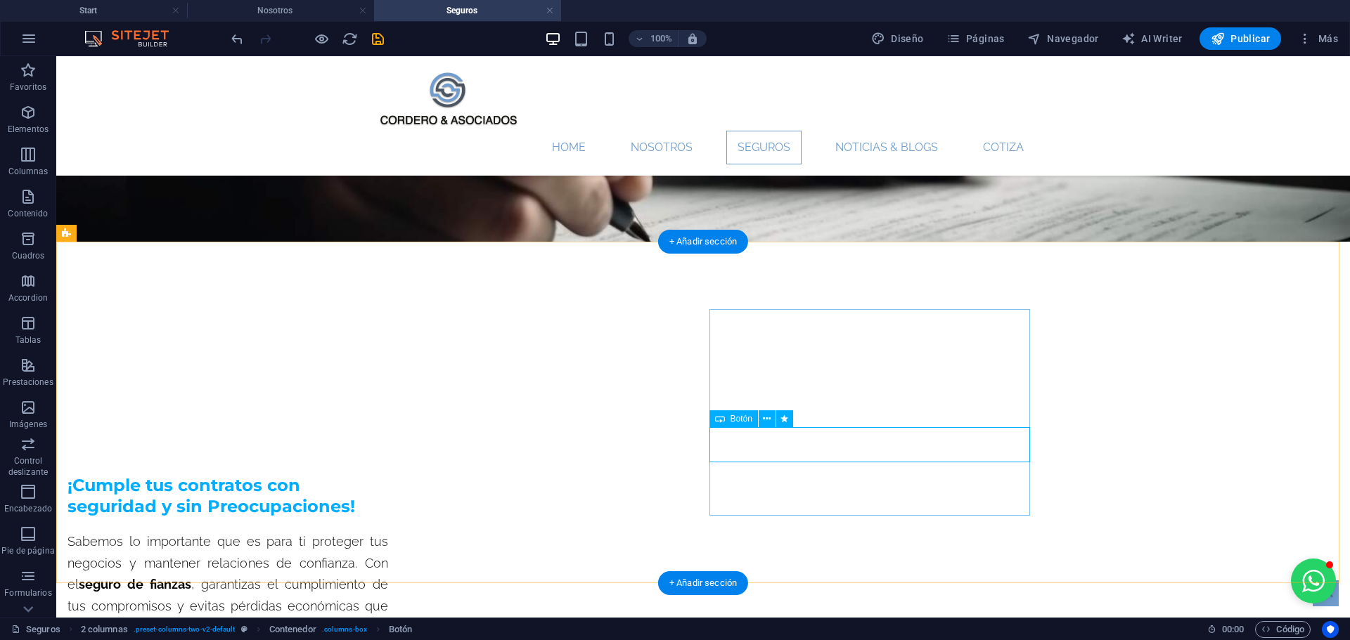
select select "s"
select select "scroll"
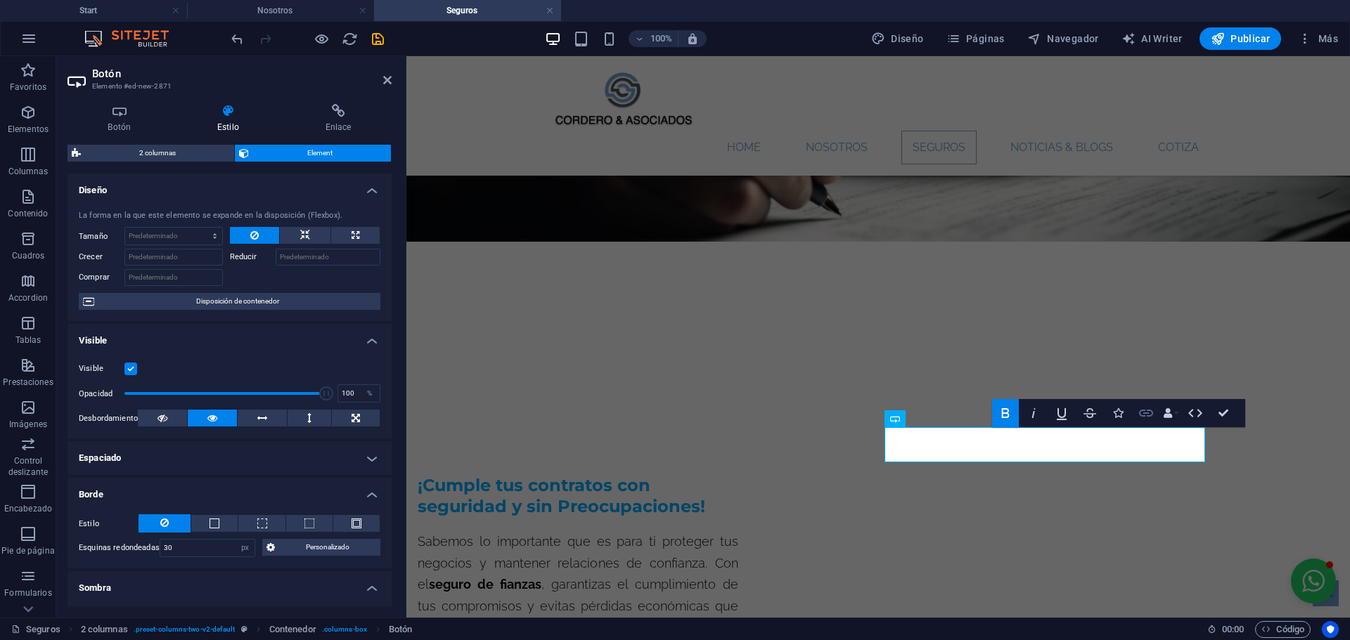
click at [1143, 410] on icon "button" at bounding box center [1146, 413] width 14 height 7
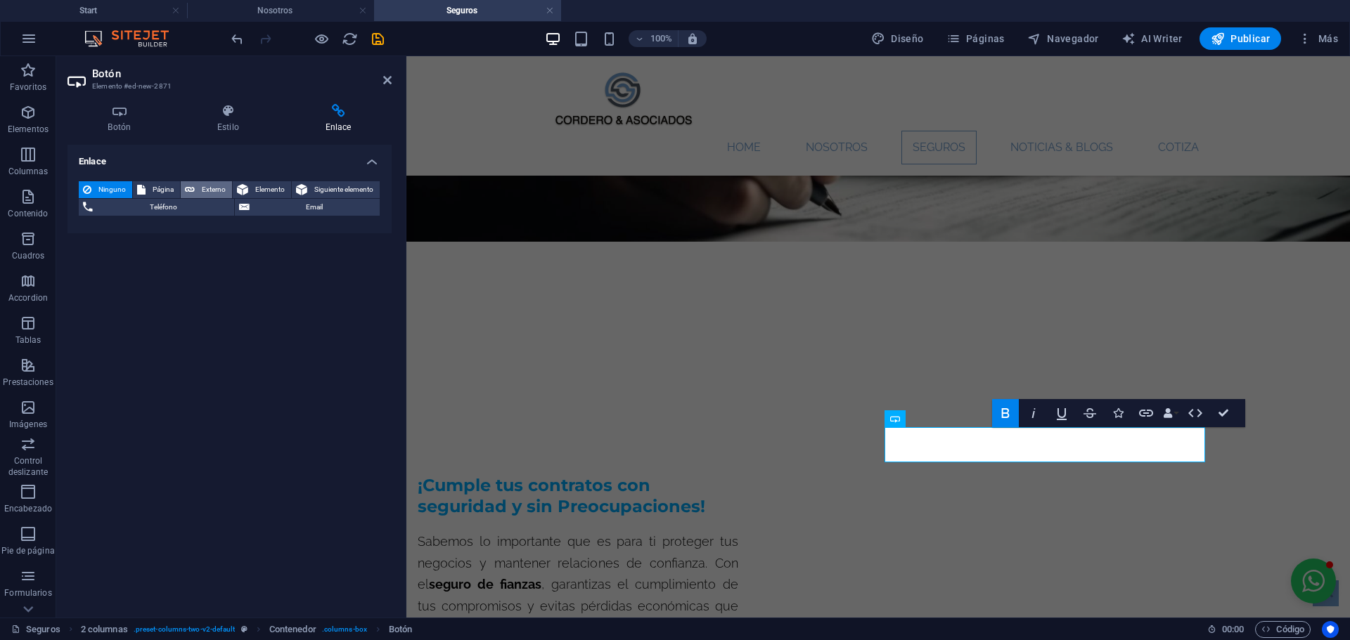
click at [201, 191] on span "Externo" at bounding box center [213, 189] width 29 height 17
select select "blank"
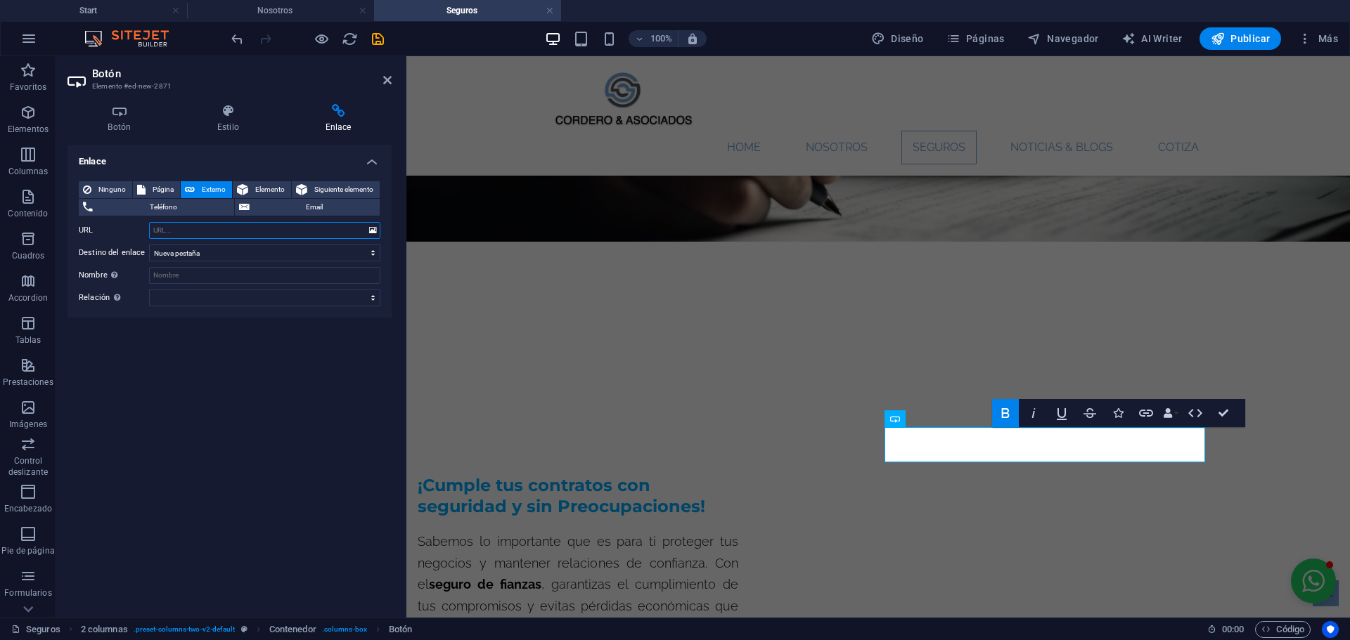
click at [238, 229] on input "URL" at bounding box center [264, 230] width 231 height 17
paste input "[URL][DOMAIN_NAME]"
type input "[URL][DOMAIN_NAME]"
click at [243, 272] on input "Nombre Una descripción adicional del enlace no debería ser igual al texto del e…" at bounding box center [264, 275] width 231 height 17
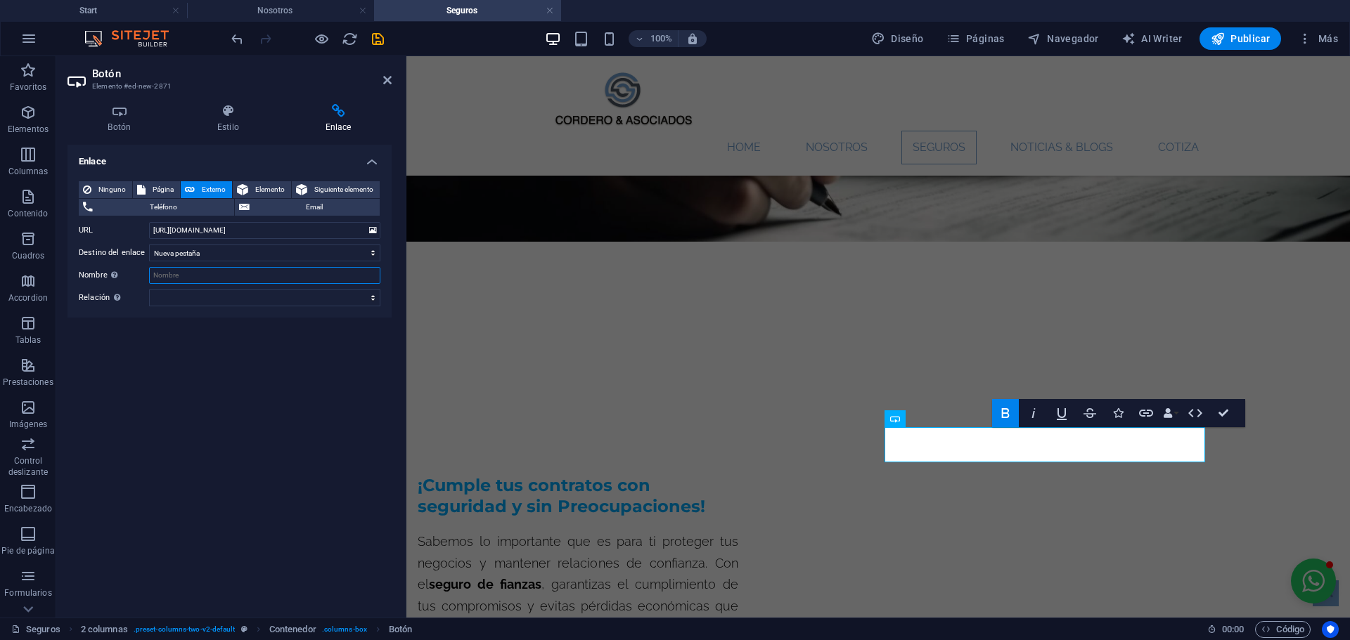
scroll to position [0, 0]
click at [242, 248] on select "Nueva pestaña Misma pestaña Superposición" at bounding box center [264, 253] width 231 height 17
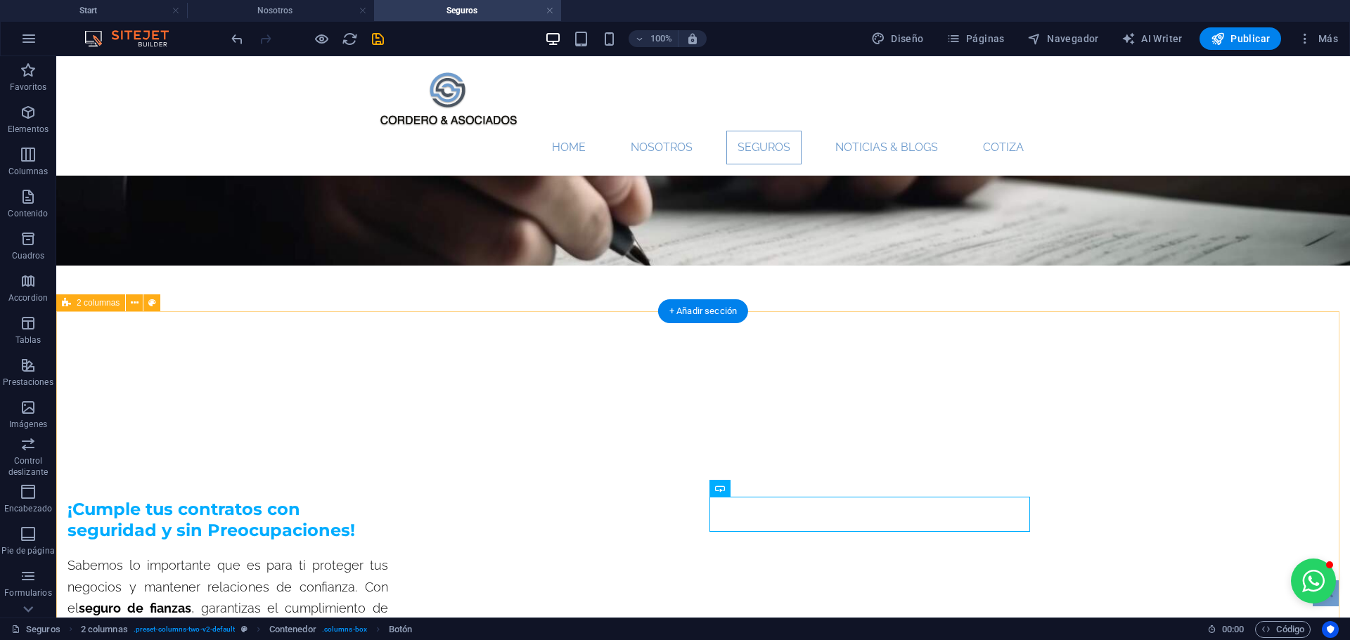
scroll to position [281, 0]
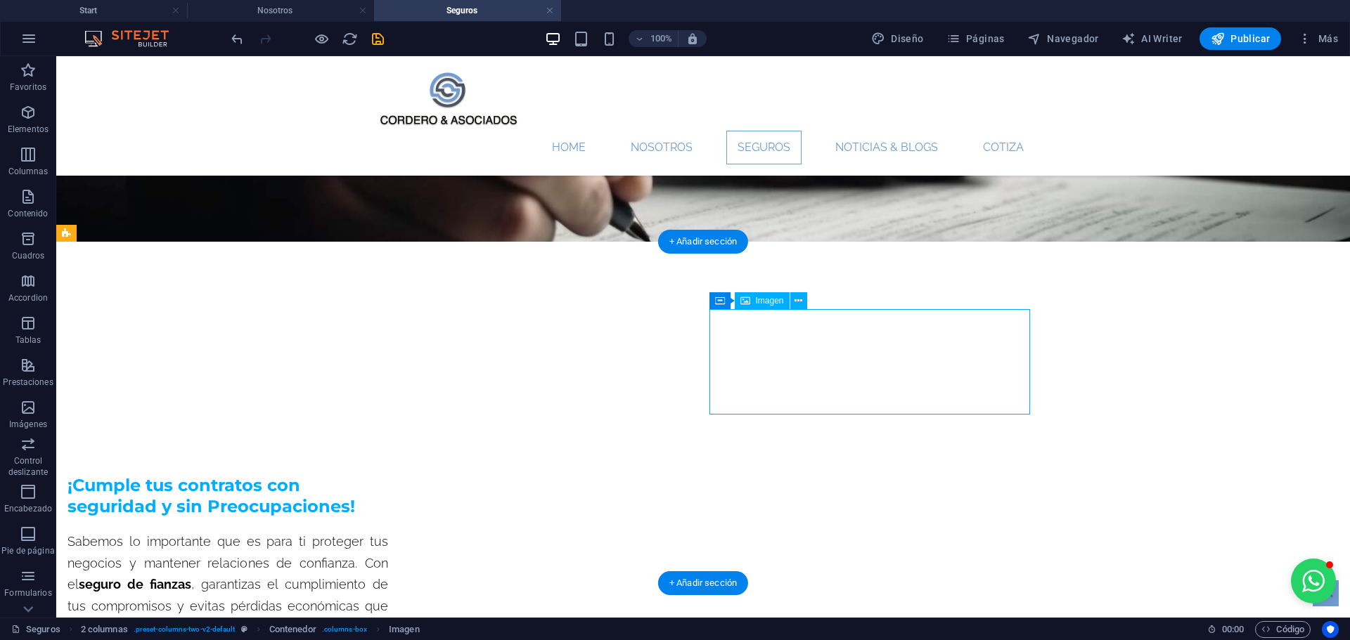
select select "px"
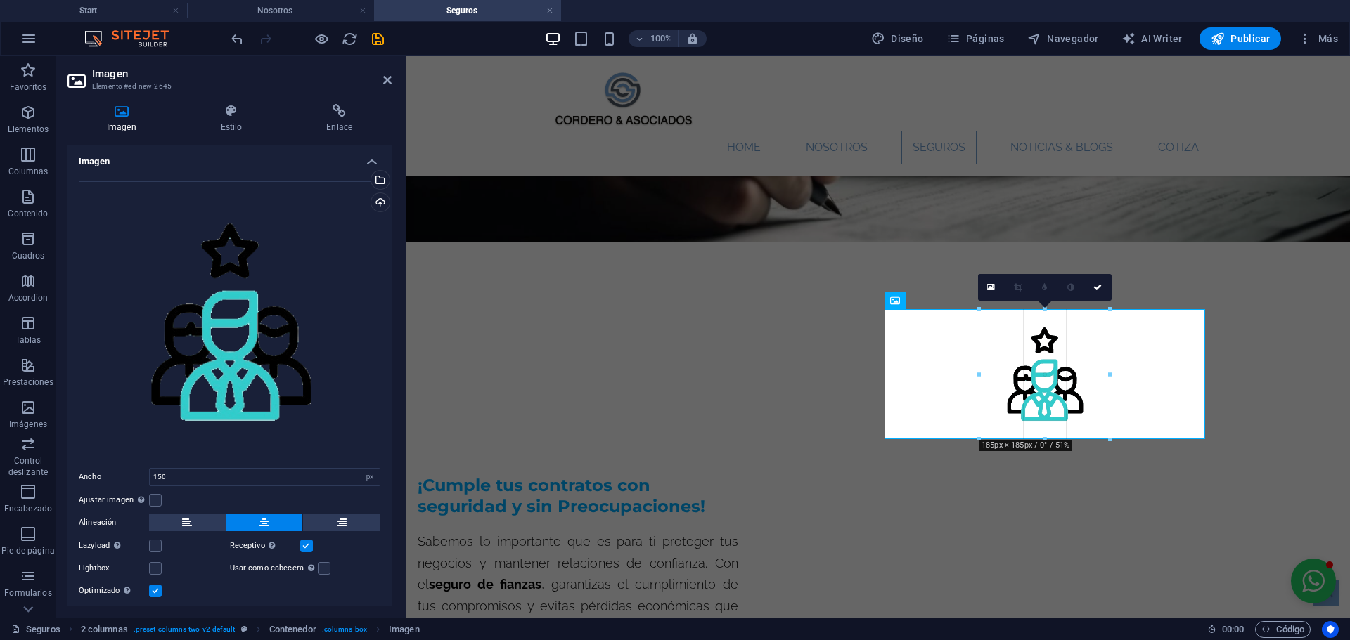
drag, startPoint x: 1098, startPoint y: 415, endPoint x: 709, endPoint y: 384, distance: 390.7
type input "185"
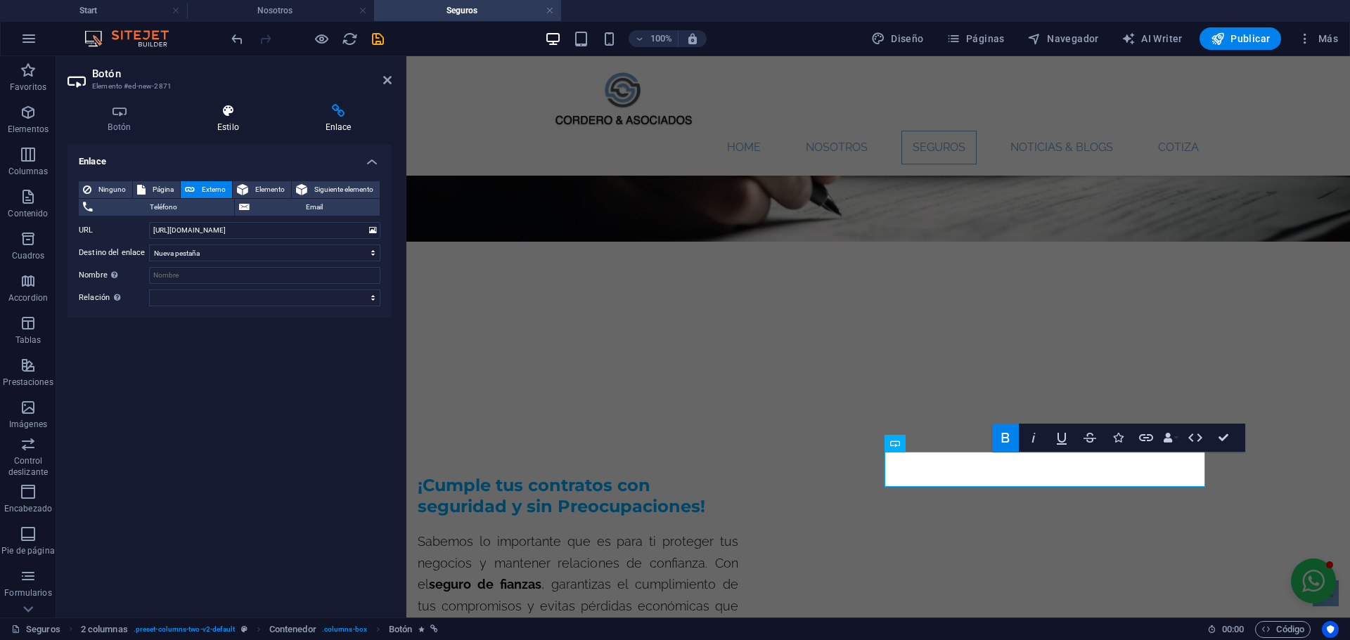
click at [228, 129] on h4 "Estilo" at bounding box center [231, 119] width 108 height 30
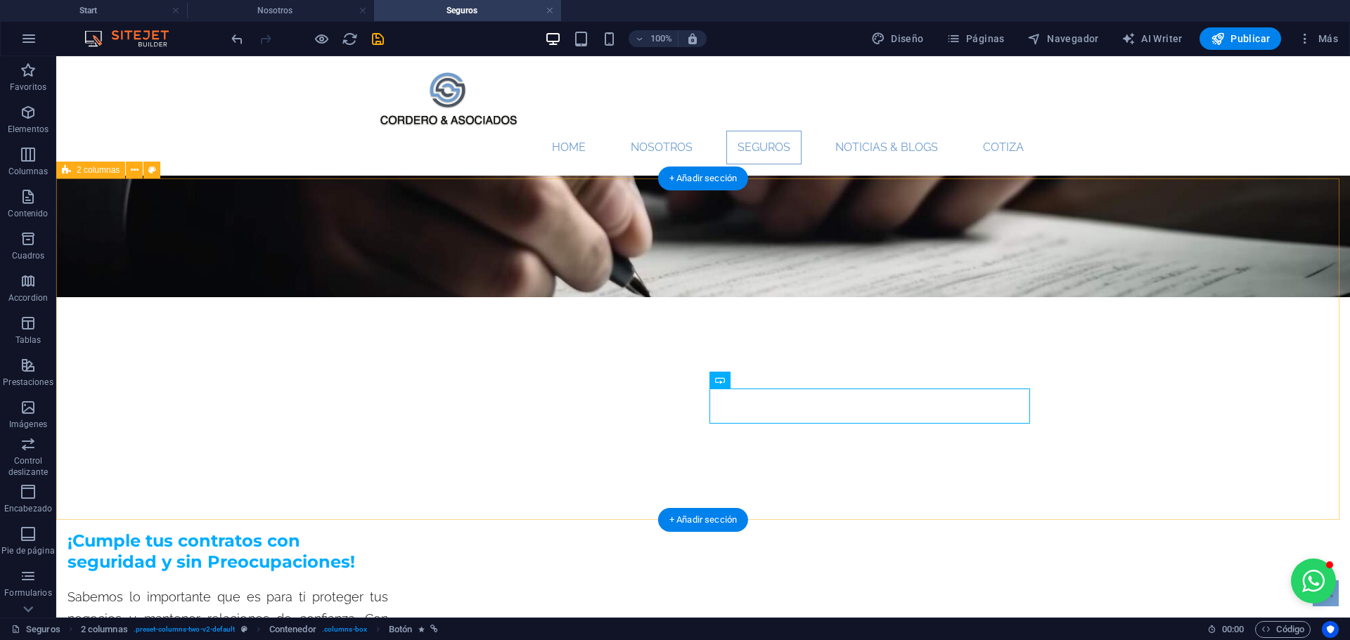
scroll to position [211, 0]
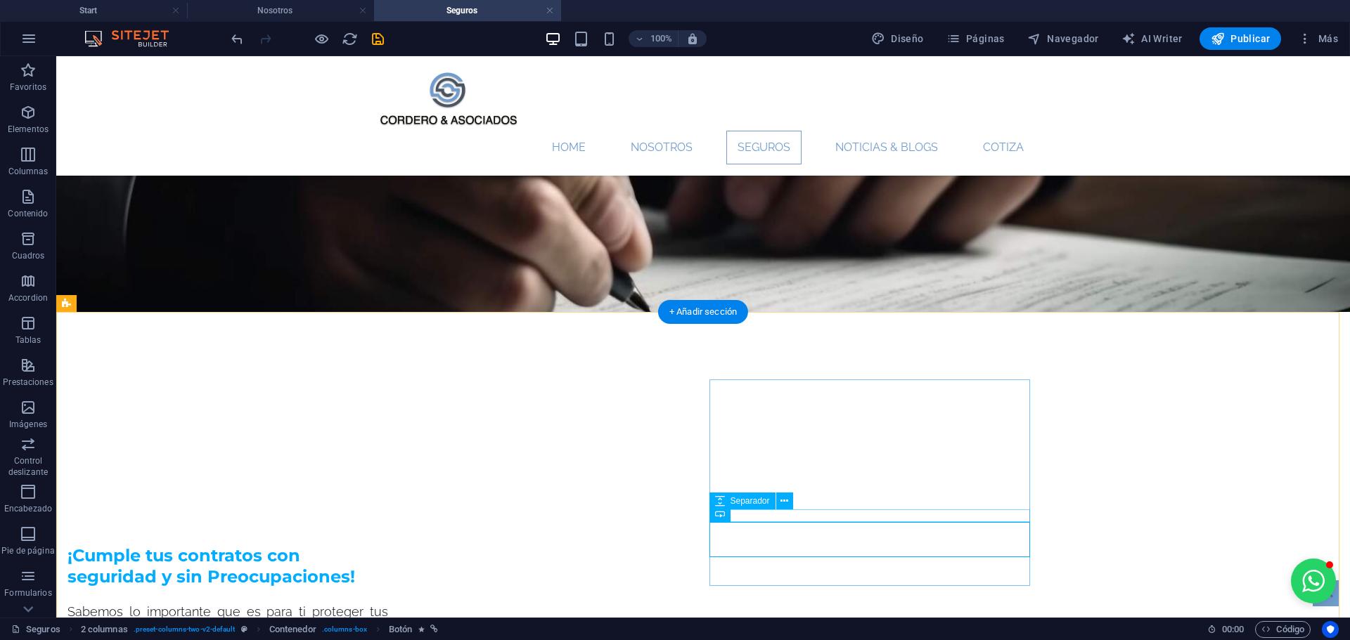
click at [784, 505] on icon at bounding box center [784, 501] width 8 height 15
drag, startPoint x: 716, startPoint y: 509, endPoint x: 720, endPoint y: 503, distance: 7.2
click at [716, 508] on icon at bounding box center [720, 501] width 10 height 17
click at [720, 503] on icon at bounding box center [720, 501] width 10 height 17
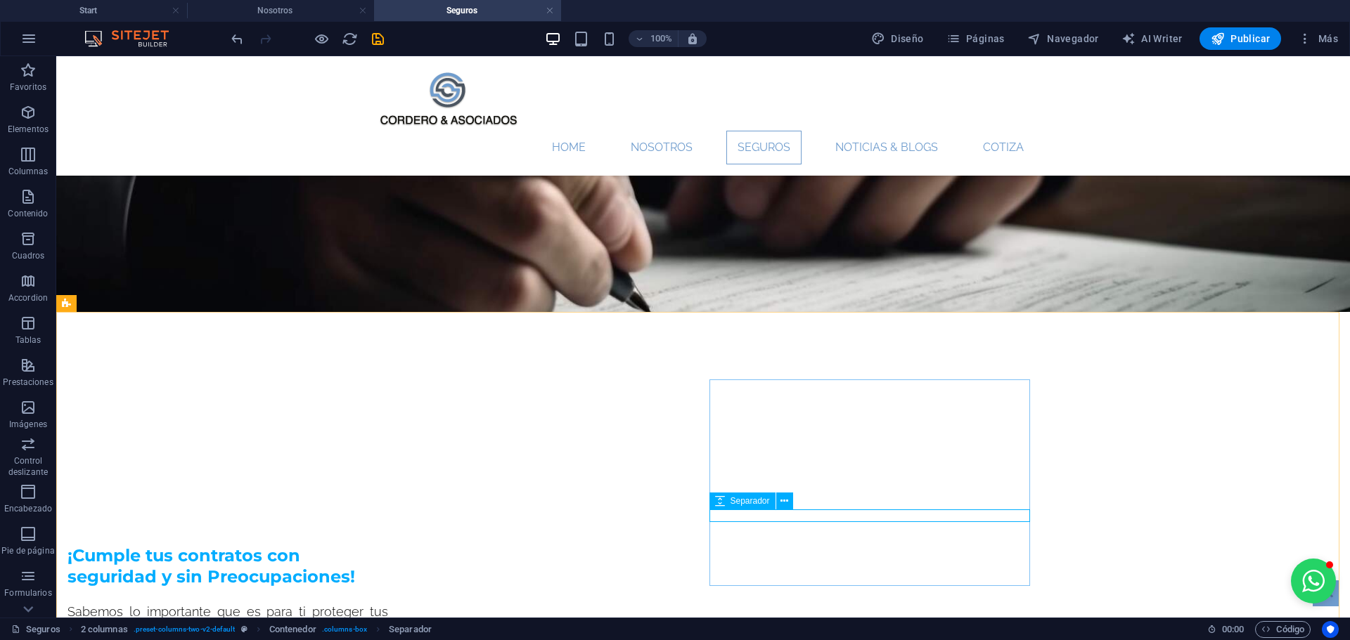
click at [720, 503] on icon at bounding box center [720, 501] width 10 height 17
select select "px"
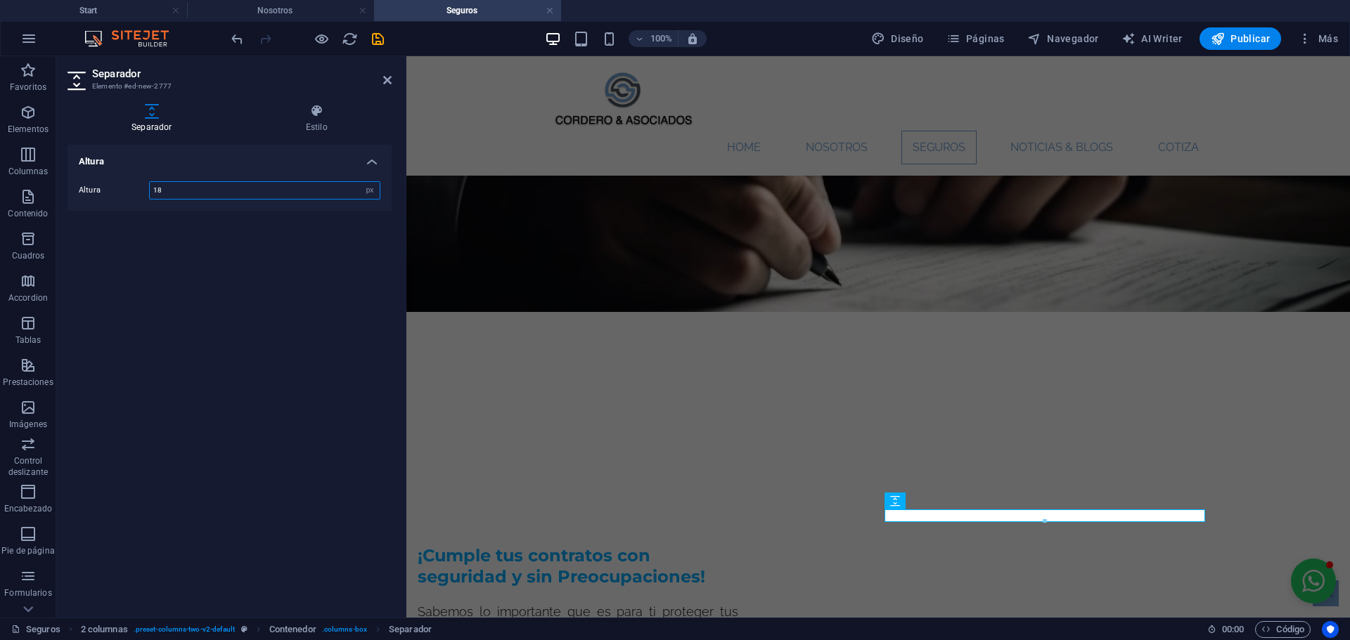
click at [238, 183] on input "18" at bounding box center [265, 190] width 230 height 17
type input "12"
click at [505, 298] on figure at bounding box center [877, 206] width 943 height 211
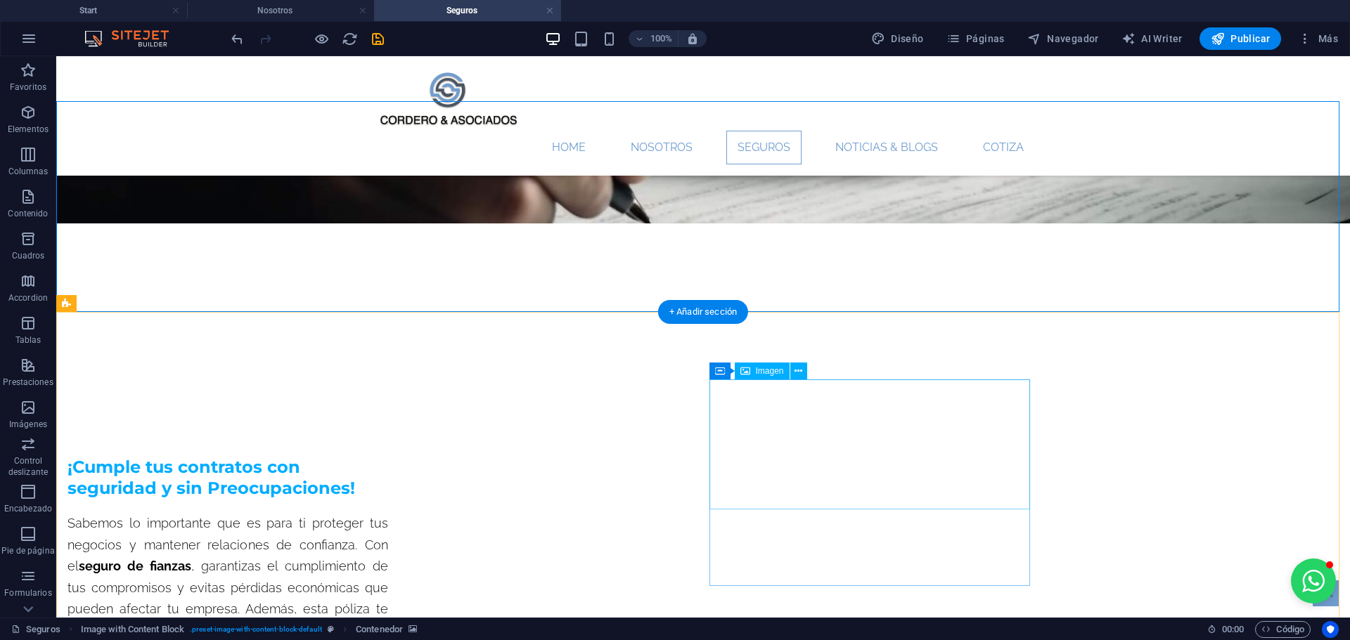
scroll to position [351, 0]
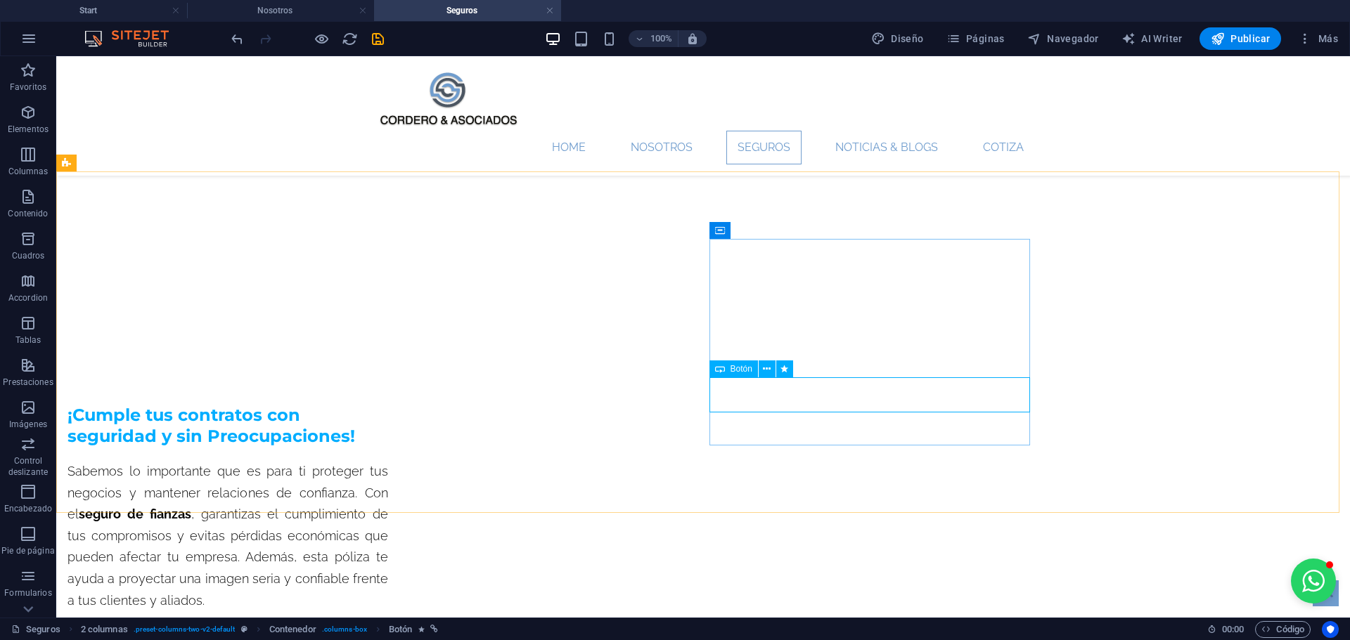
click at [736, 373] on span "Botón" at bounding box center [741, 369] width 22 height 8
select select "px"
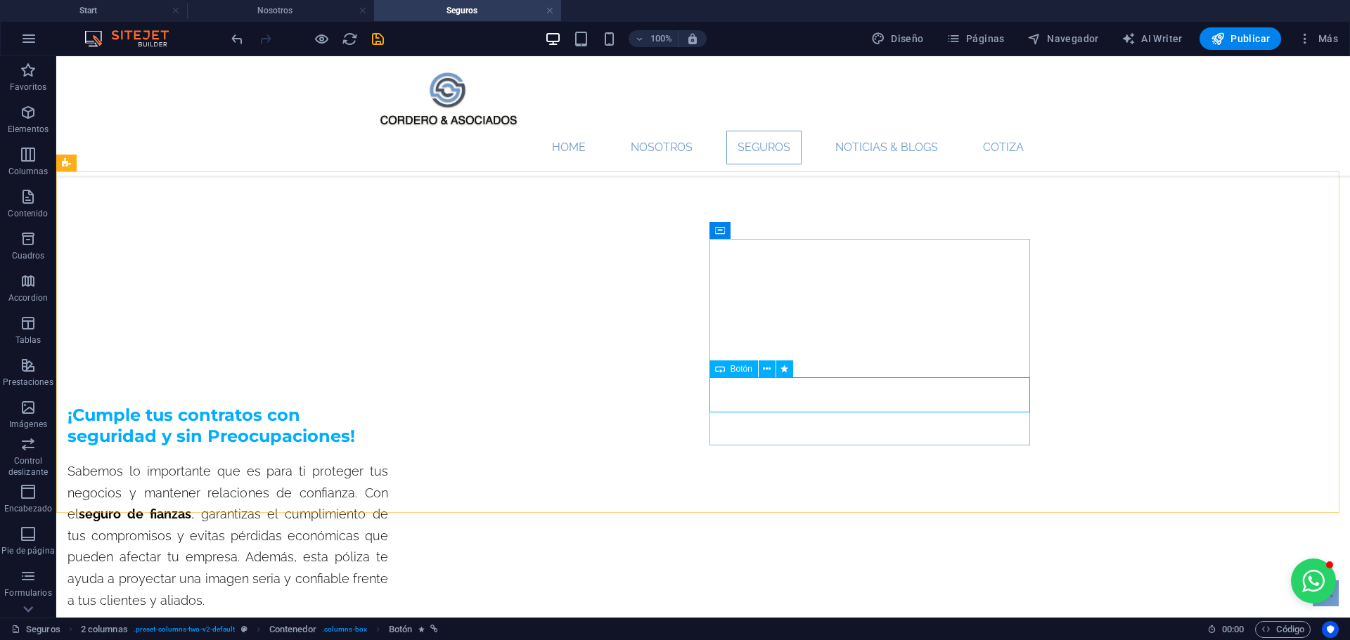
select select "px"
select select "pulse"
select select "s"
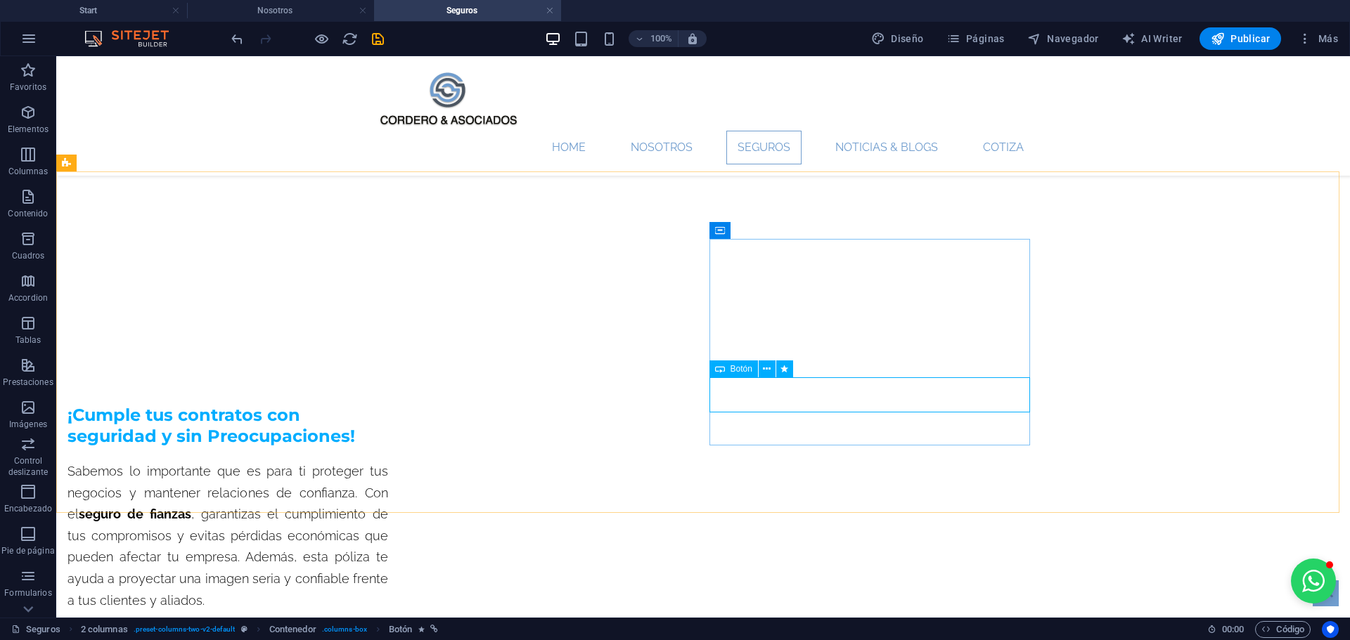
select select "scroll"
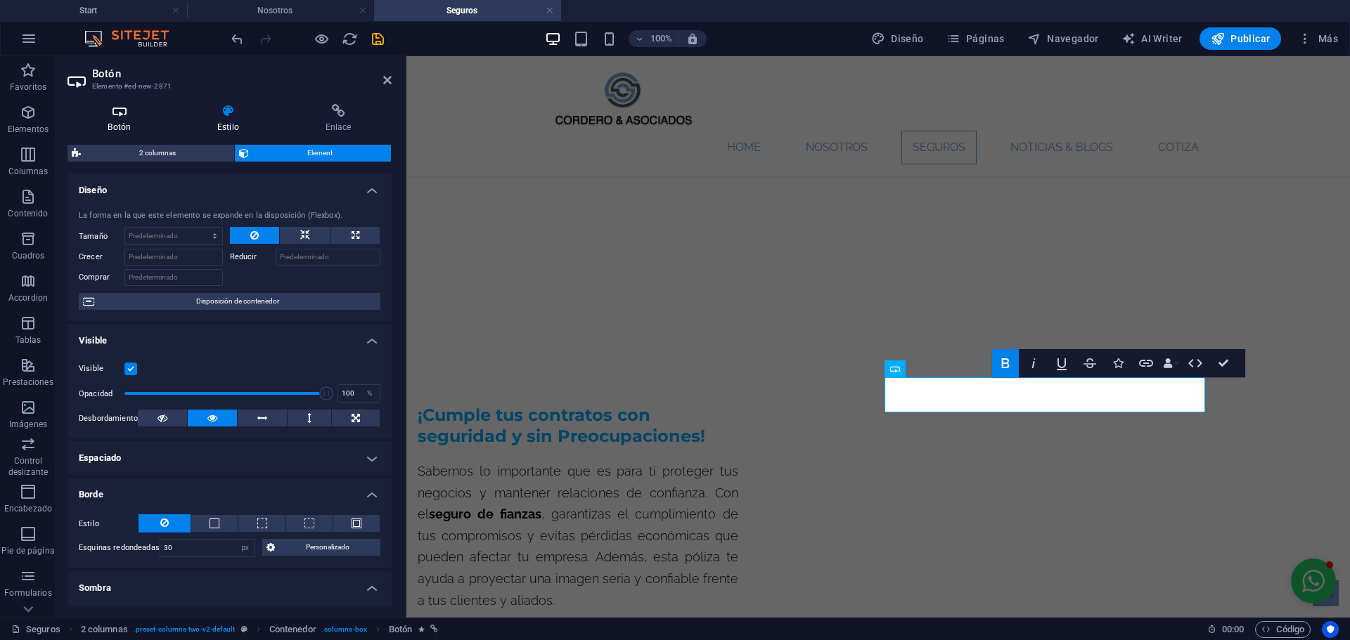
click at [126, 129] on h4 "Botón" at bounding box center [122, 119] width 110 height 30
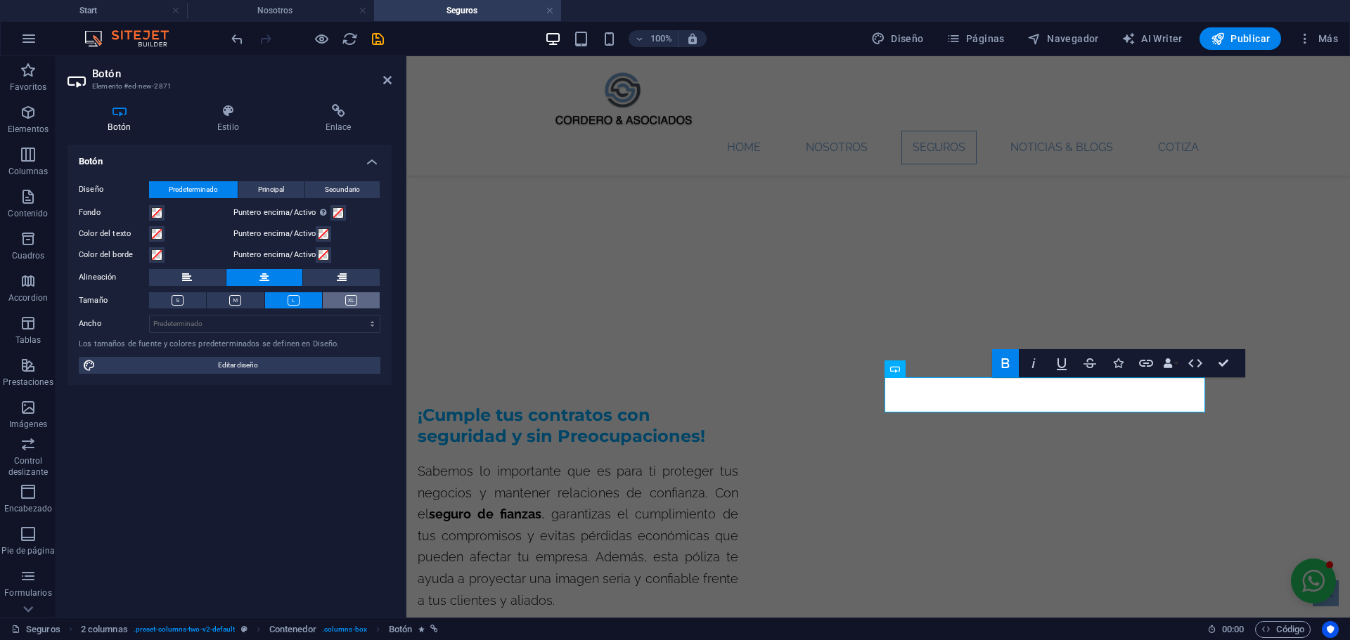
click at [351, 304] on icon at bounding box center [351, 300] width 12 height 11
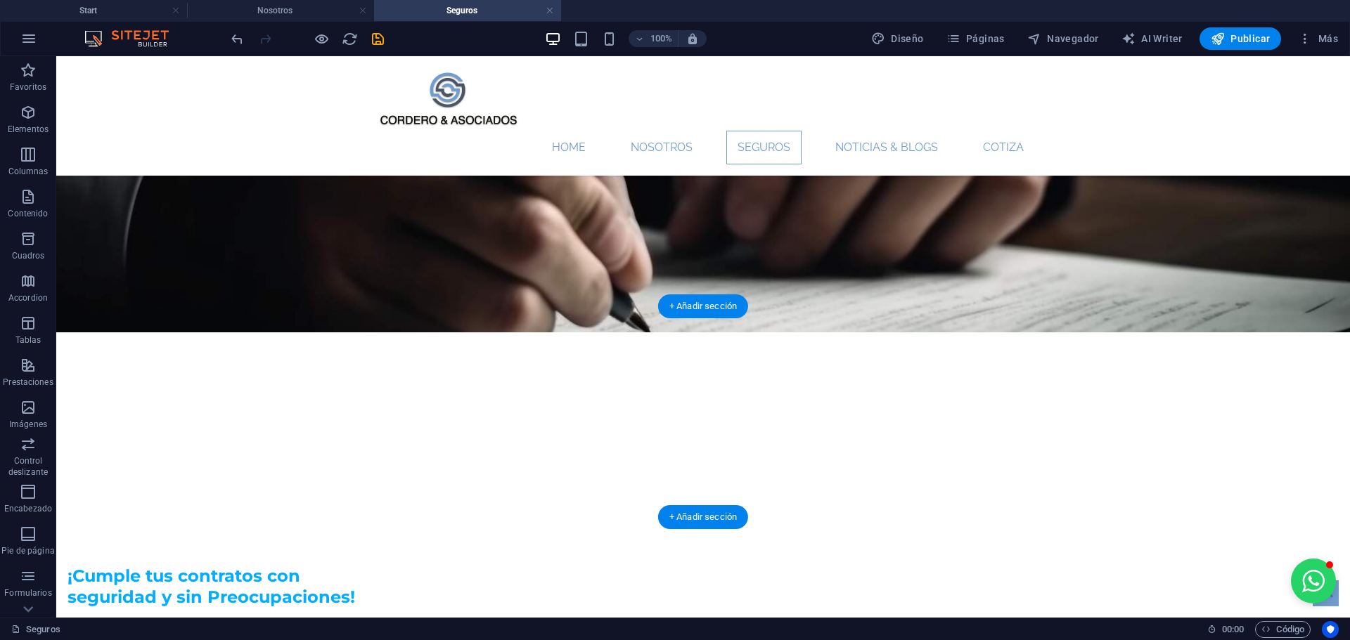
scroll to position [281, 0]
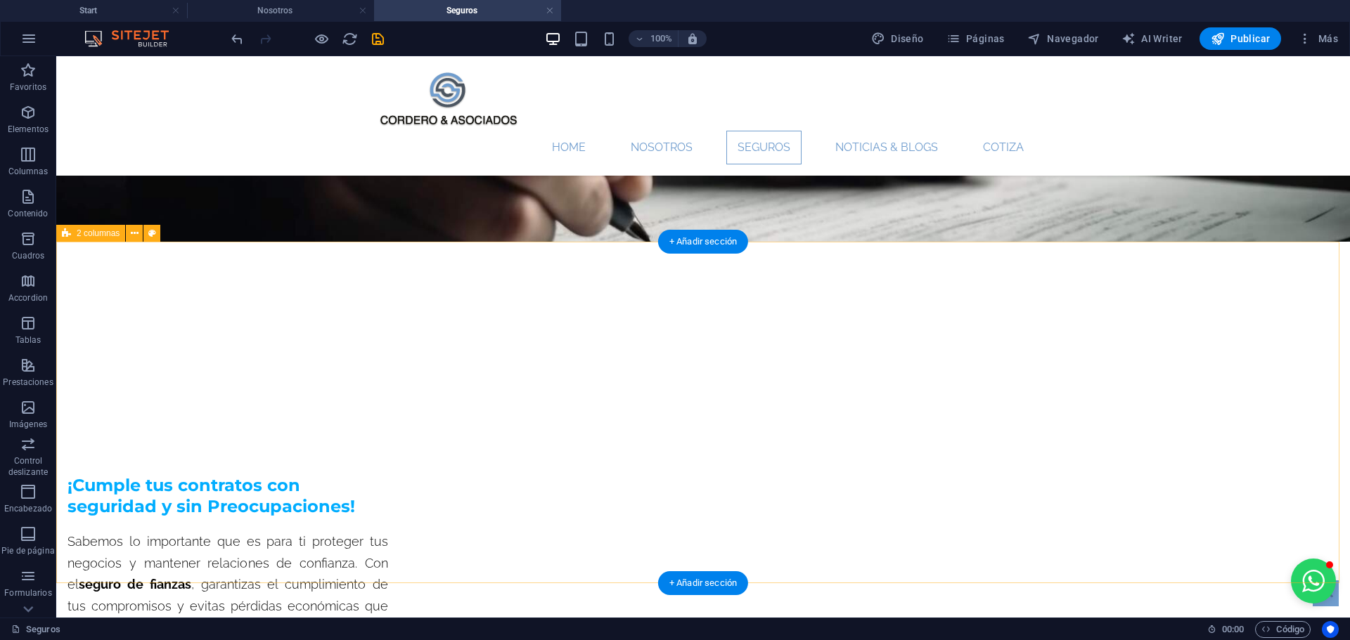
select select "rem"
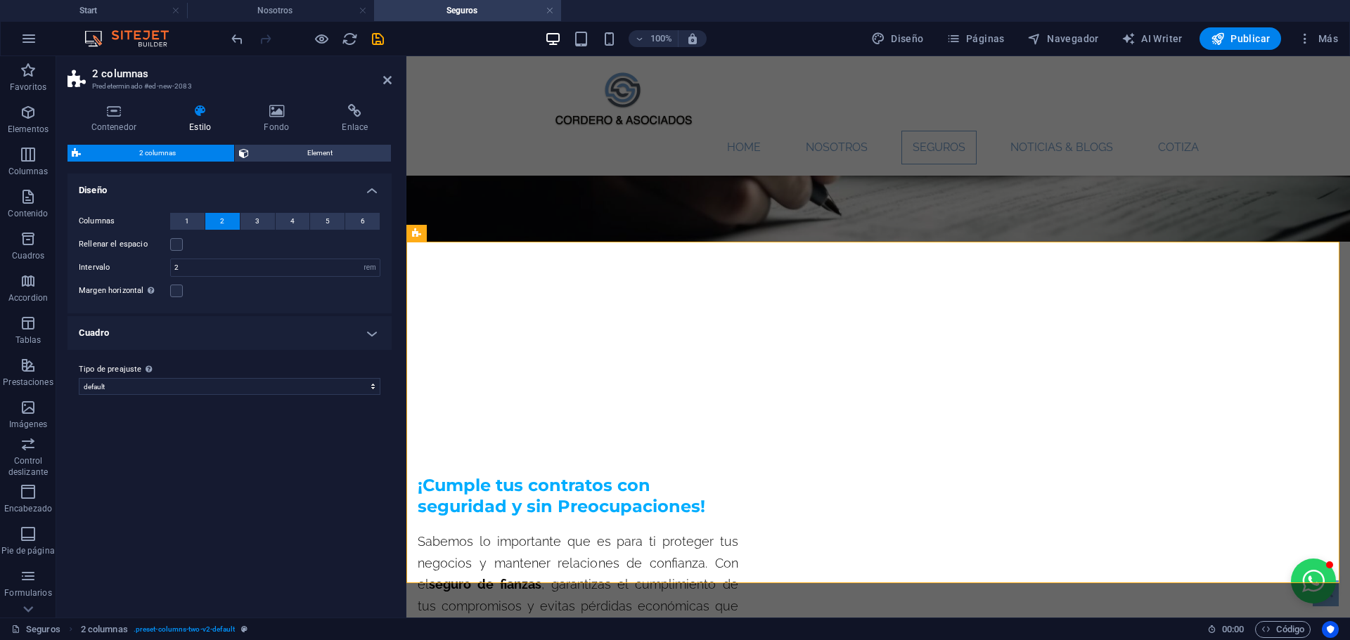
click at [287, 103] on div "Contenedor Estilo Fondo Enlace Tamaño Altura Predeterminado px rem % vh vw Alto…" at bounding box center [229, 355] width 347 height 525
click at [273, 123] on h4 "Fondo" at bounding box center [279, 119] width 78 height 30
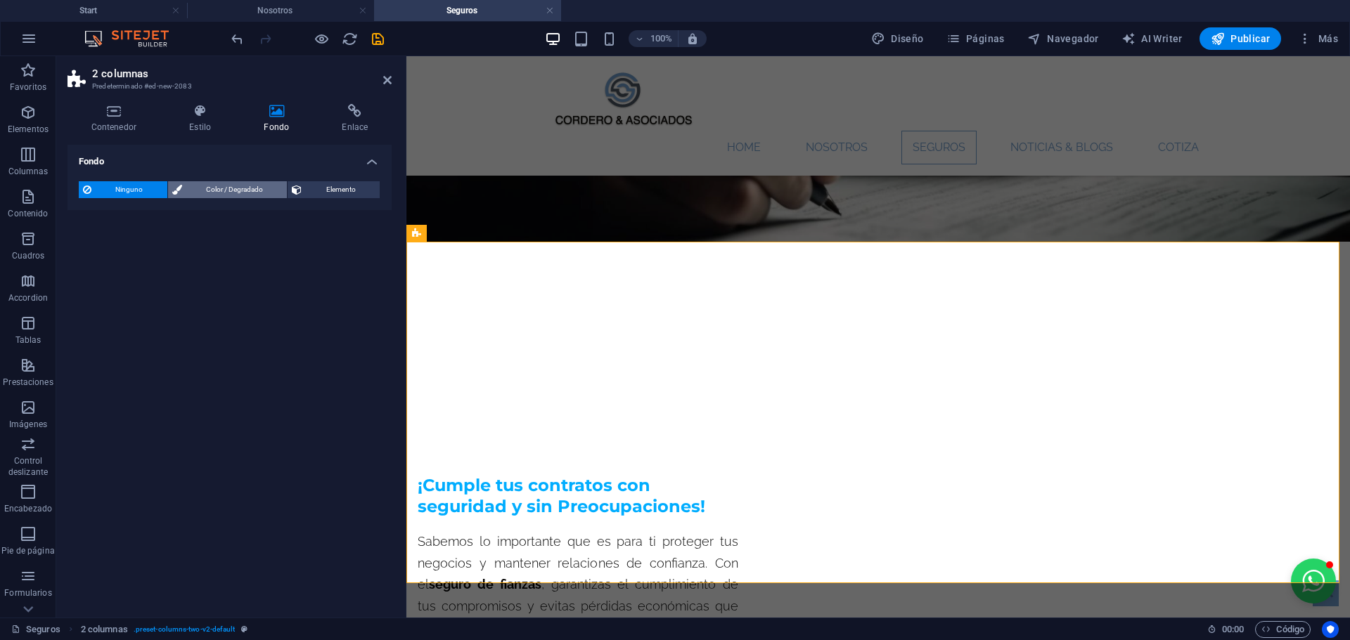
click at [236, 192] on span "Color / Degradado" at bounding box center [234, 189] width 97 height 17
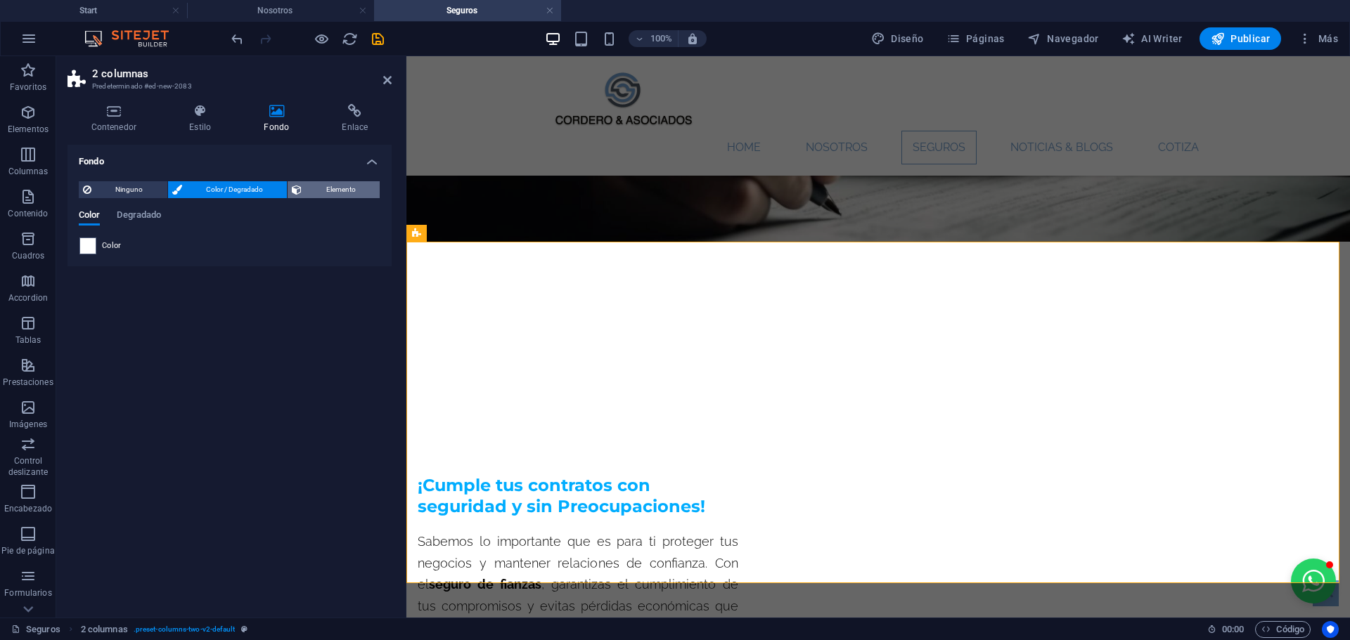
click at [329, 191] on span "Elemento" at bounding box center [341, 189] width 70 height 17
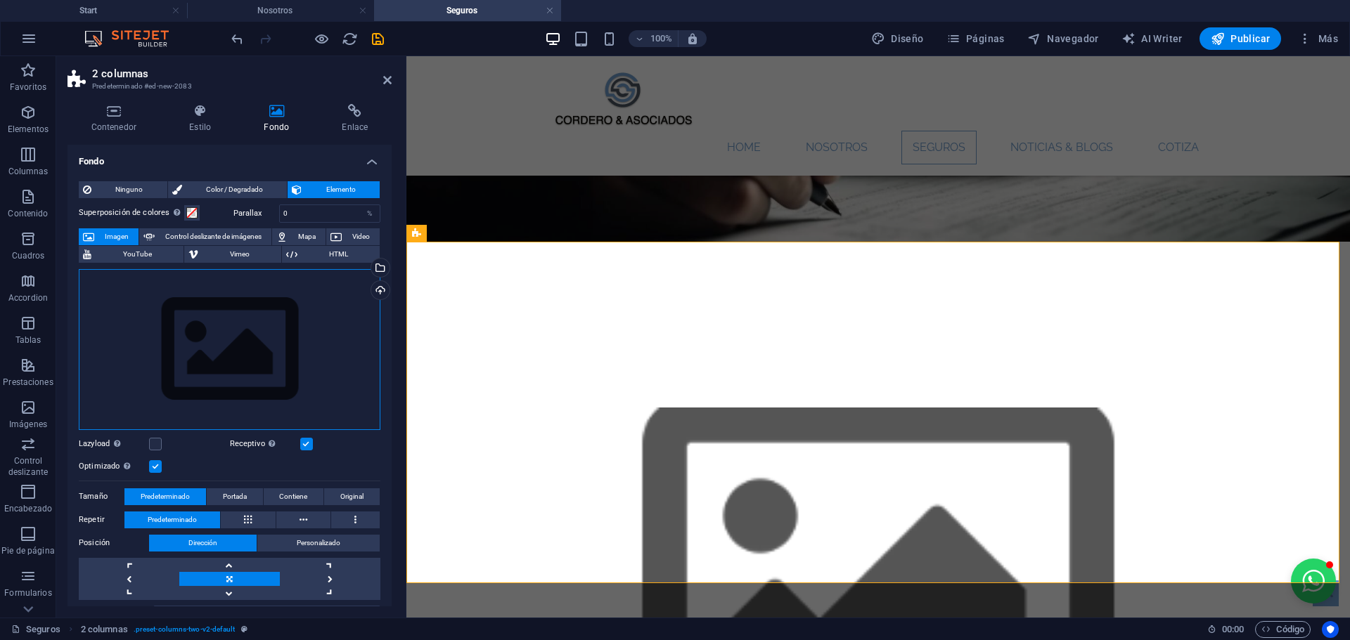
click at [231, 339] on div "Arrastra archivos aquí, haz clic para escoger archivos o selecciona archivos de…" at bounding box center [230, 349] width 302 height 161
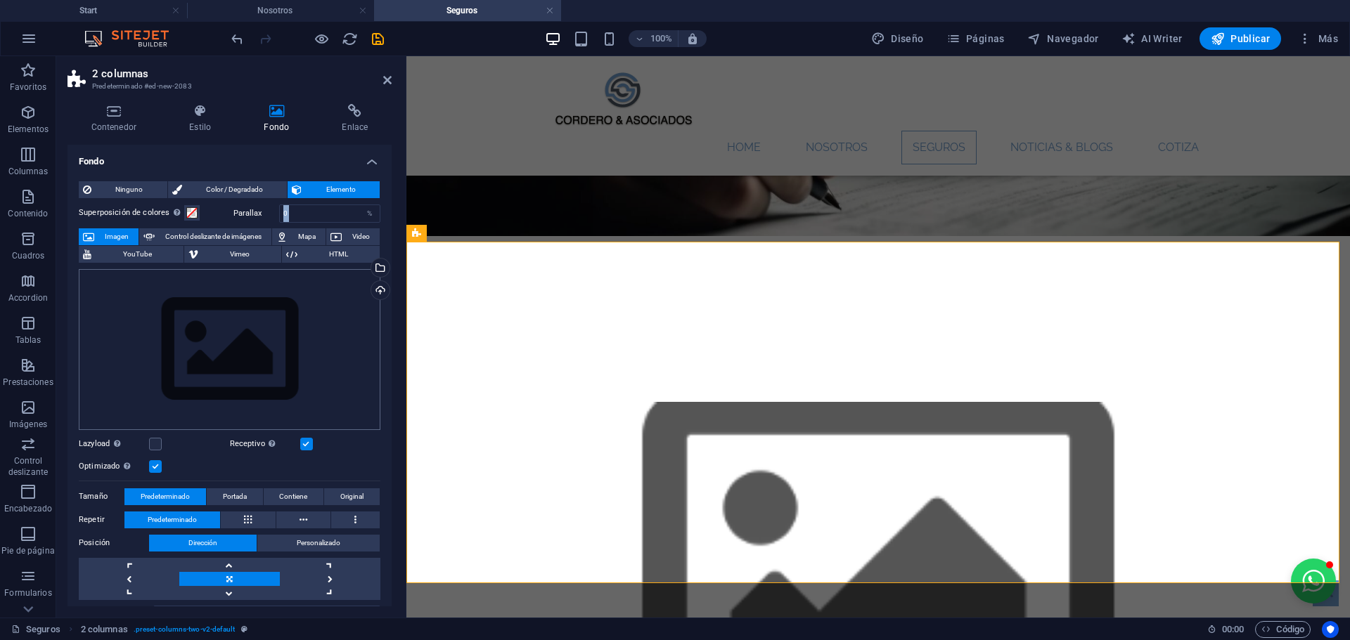
scroll to position [276, 0]
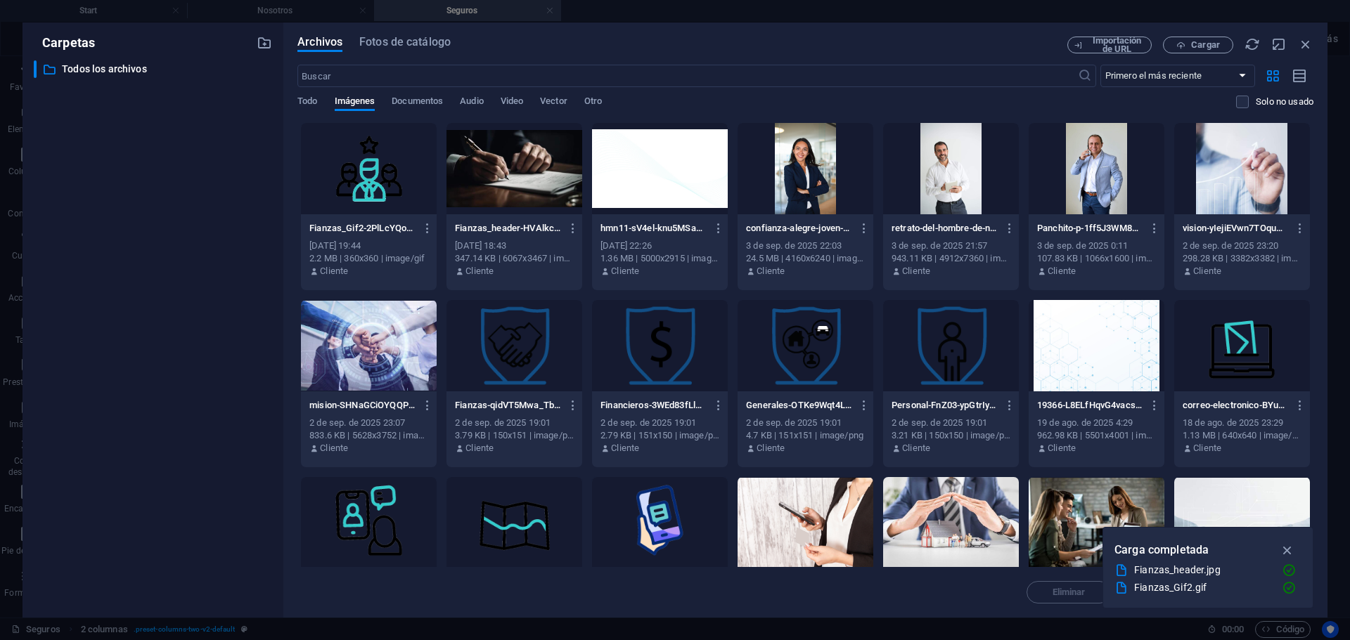
click at [675, 201] on div at bounding box center [660, 168] width 136 height 91
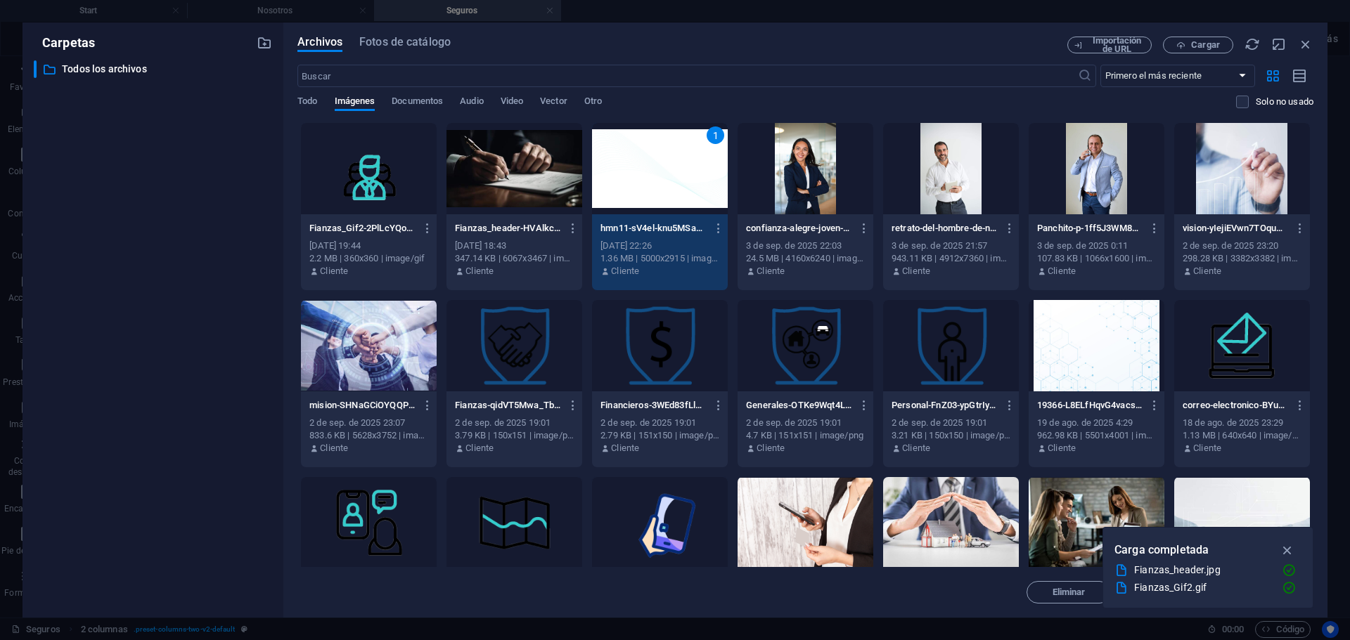
click at [1298, 546] on button "button" at bounding box center [1287, 550] width 27 height 22
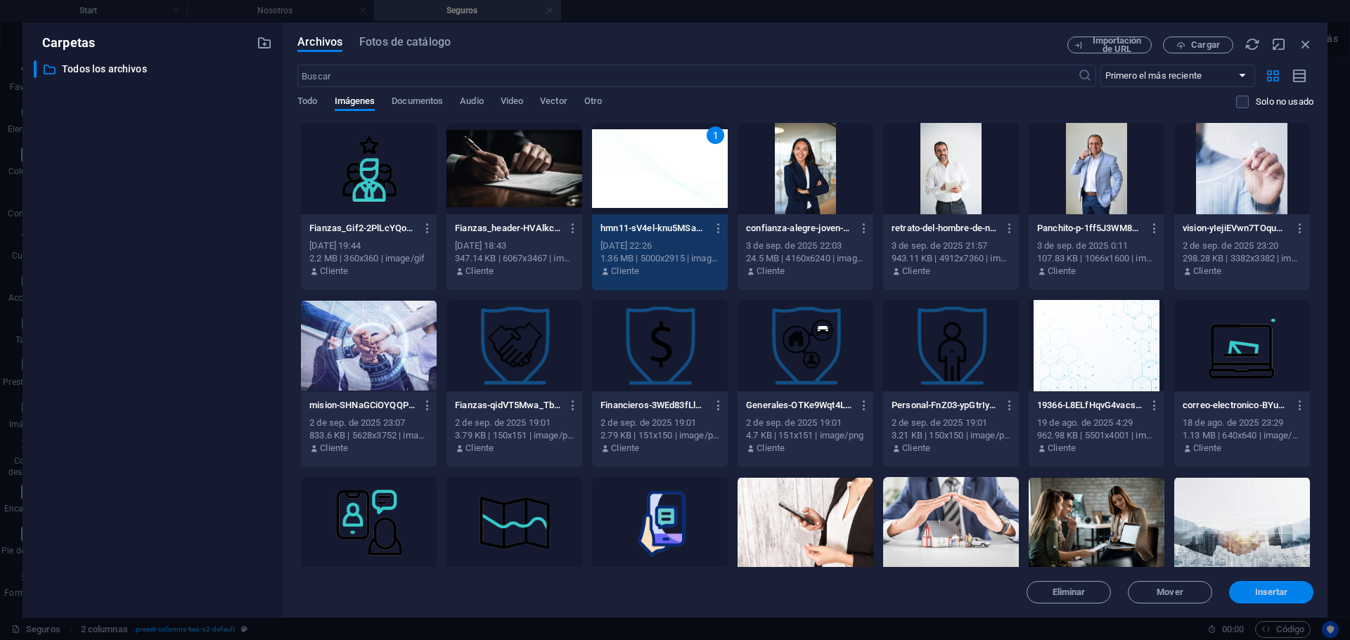
click at [1279, 594] on span "Insertar" at bounding box center [1271, 592] width 33 height 8
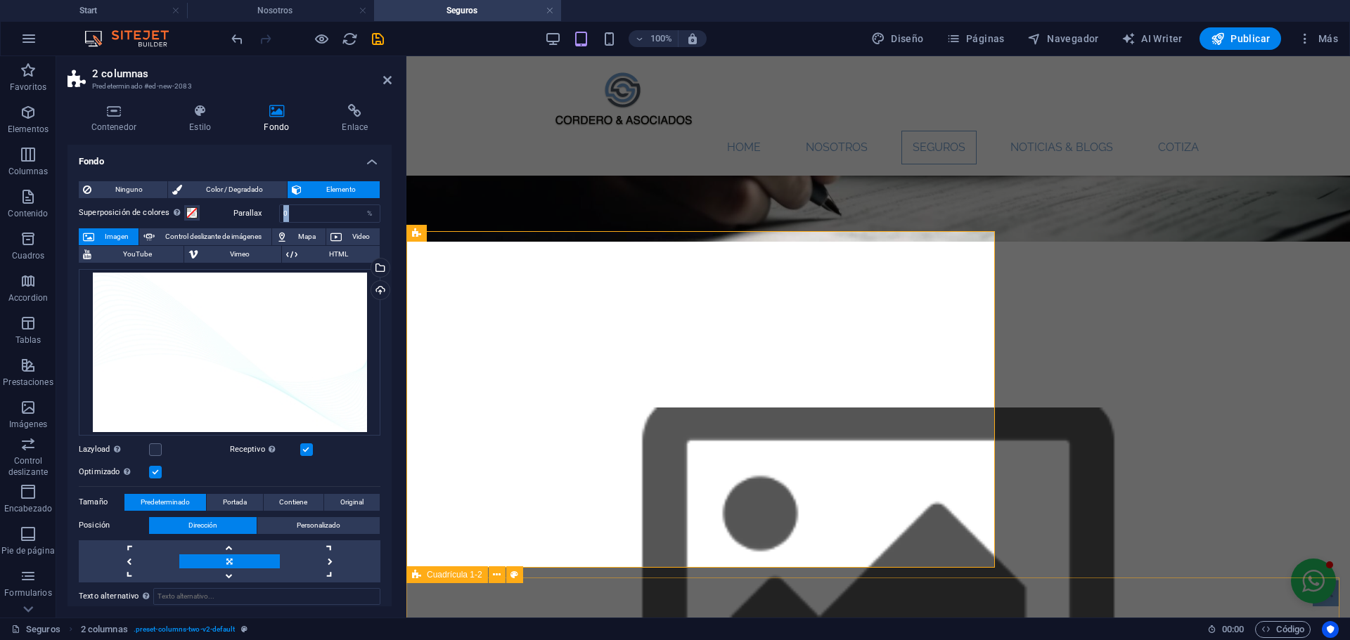
scroll to position [281, 0]
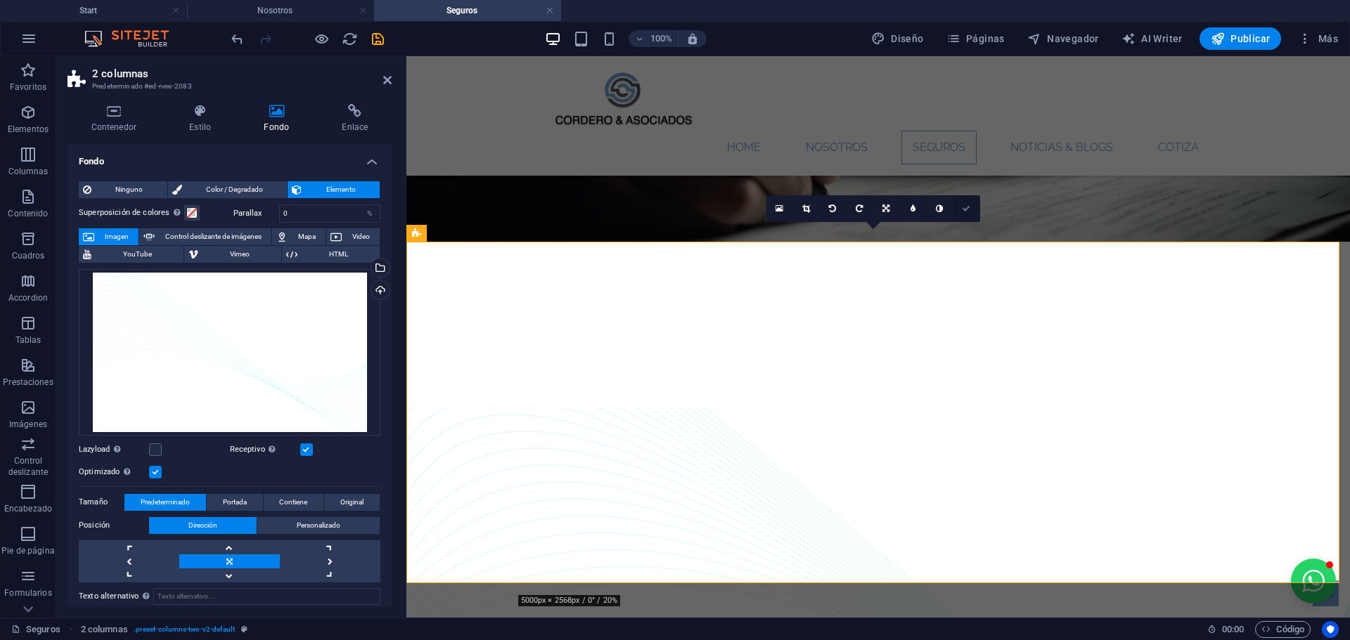
click at [964, 206] on icon at bounding box center [966, 209] width 8 height 8
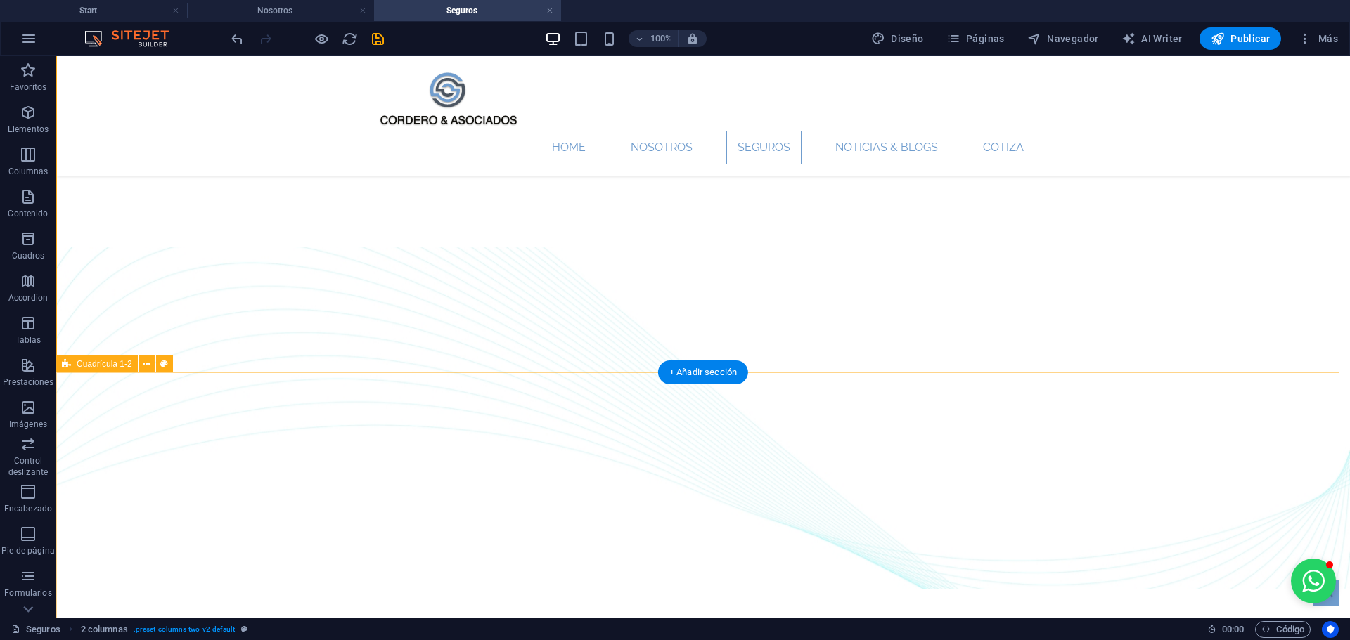
scroll to position [422, 0]
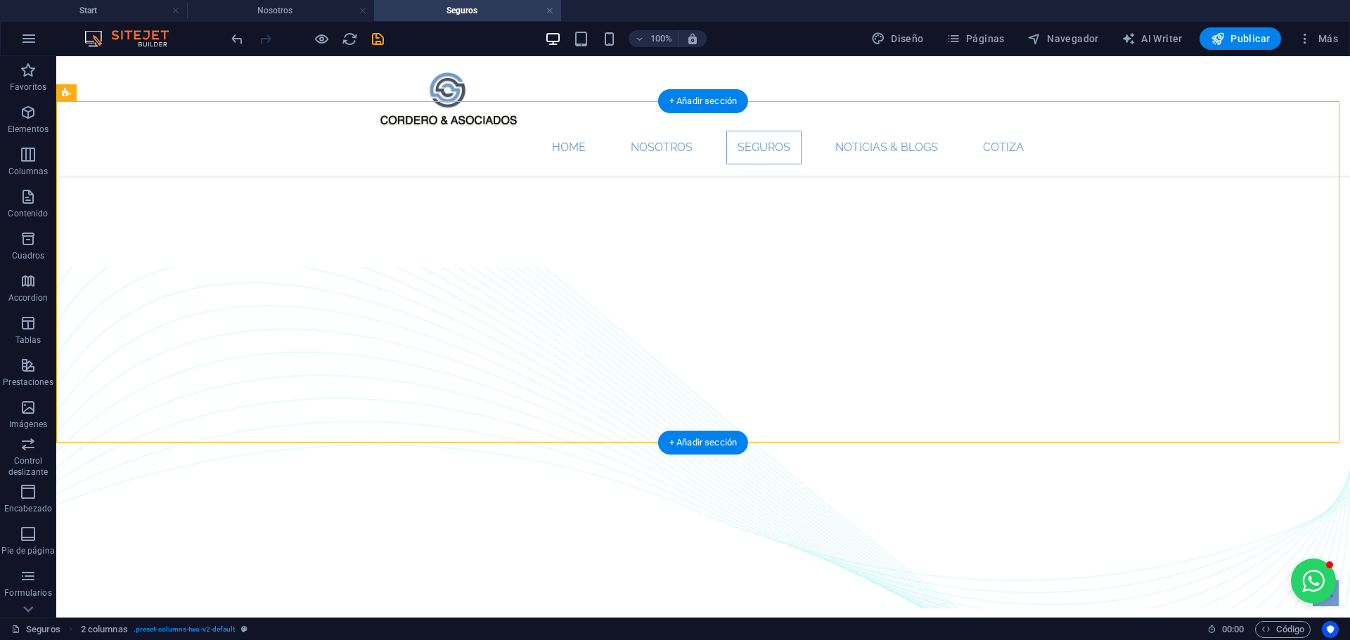
click at [1148, 267] on figure at bounding box center [702, 438] width 1293 height 342
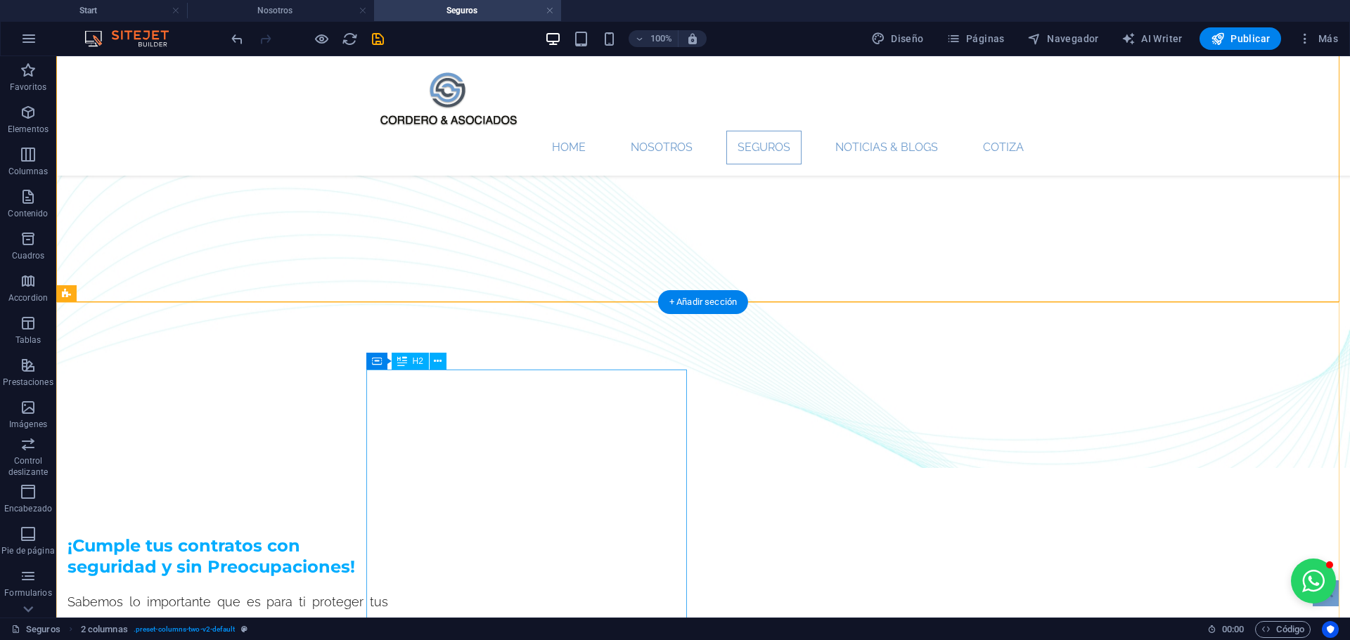
scroll to position [211, 0]
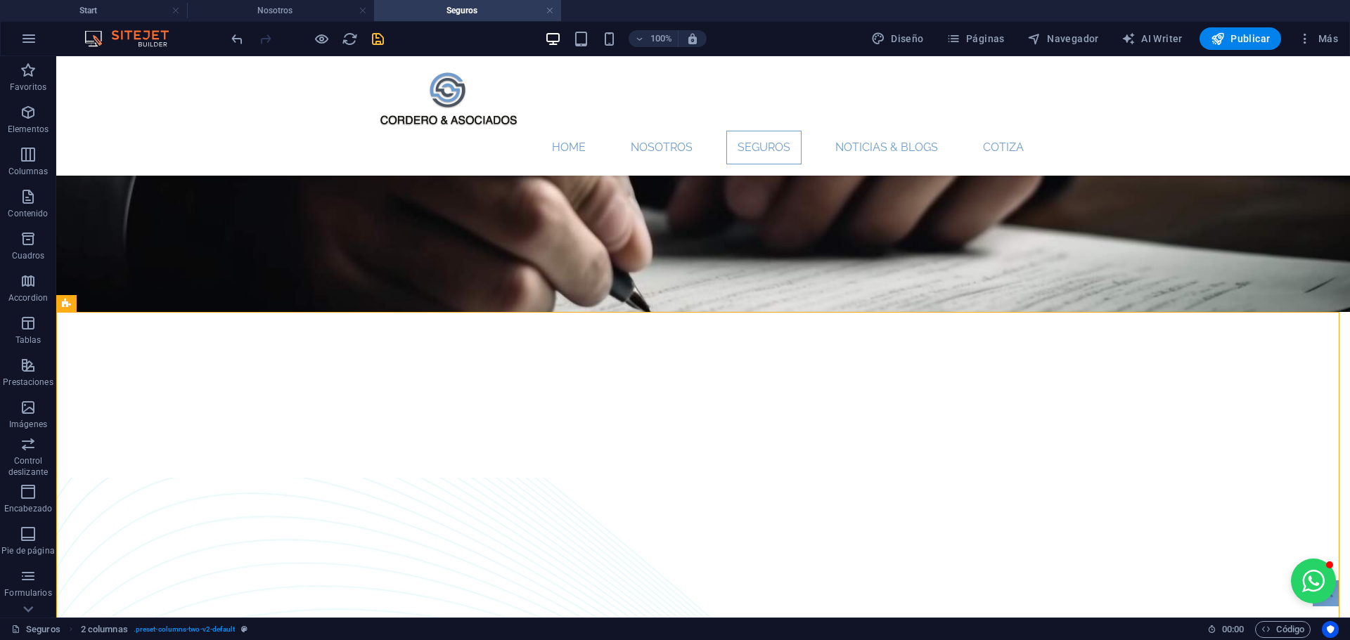
click at [380, 40] on icon "save" at bounding box center [378, 39] width 16 height 16
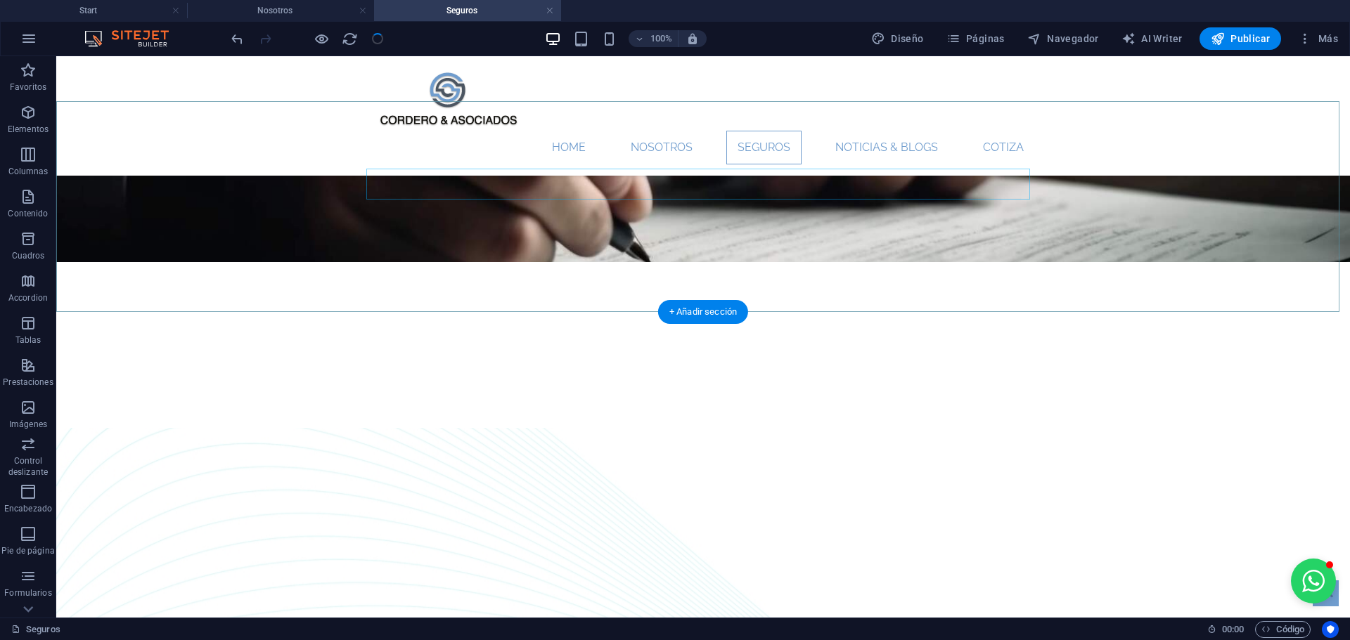
scroll to position [281, 0]
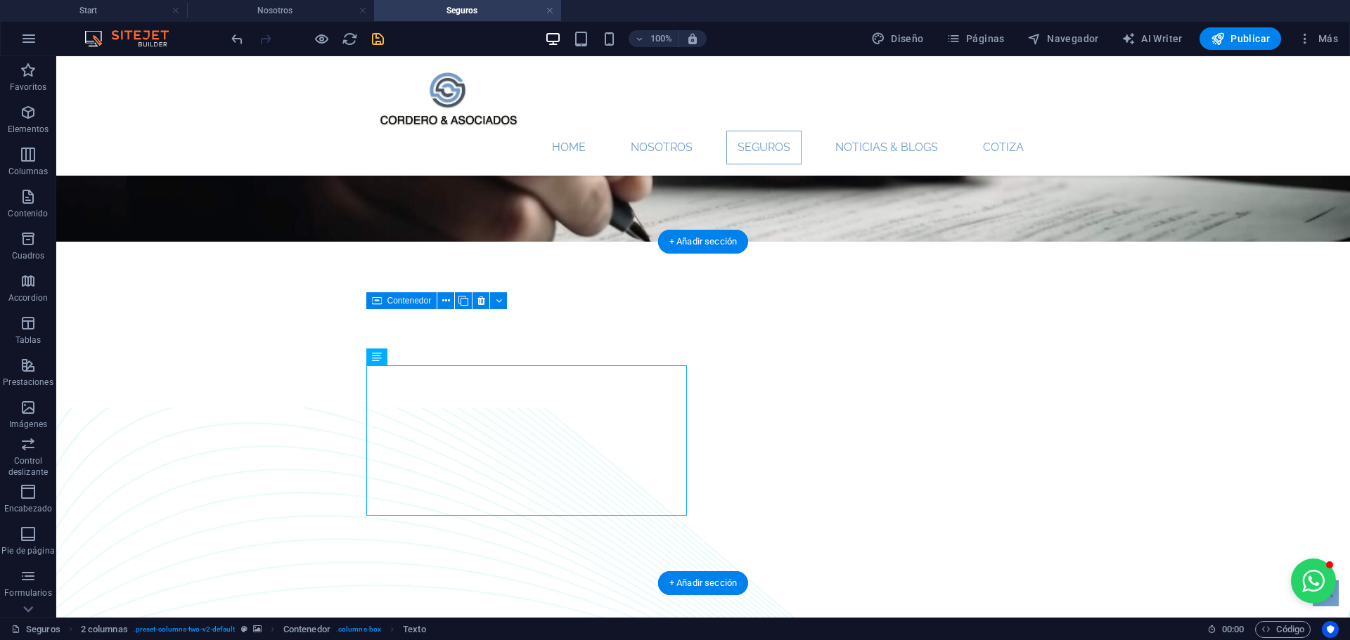
click at [226, 434] on figure at bounding box center [702, 579] width 1293 height 342
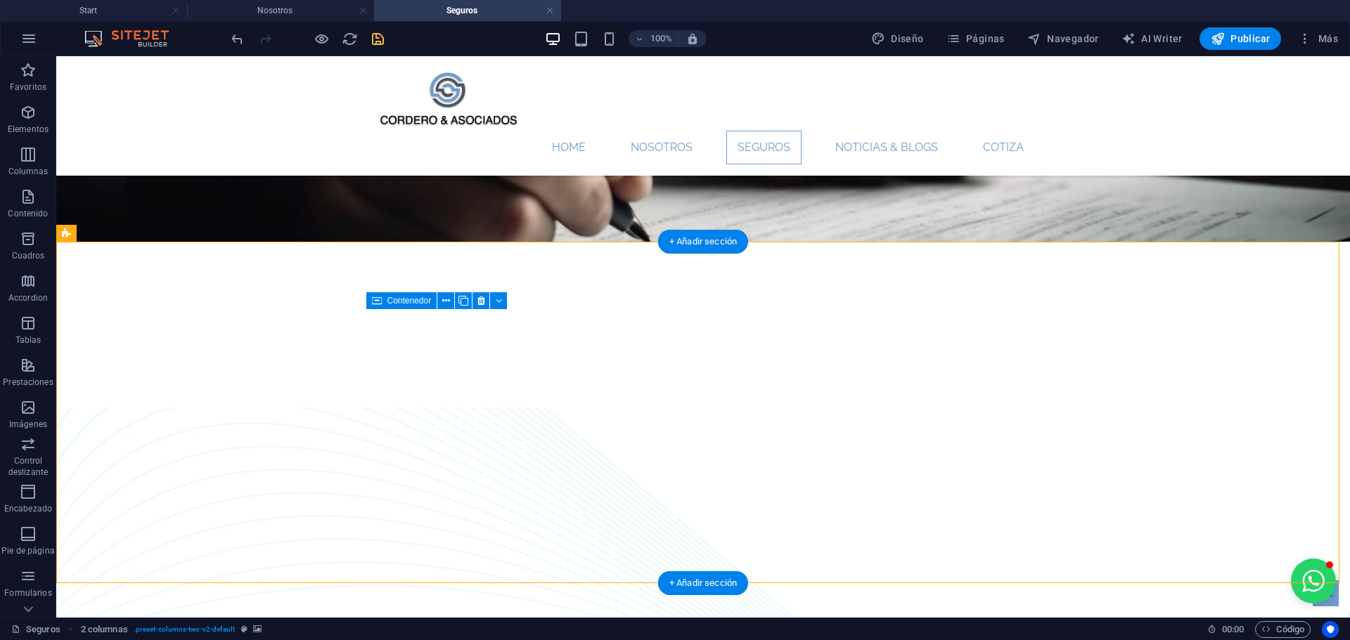
click at [1130, 408] on figure at bounding box center [702, 579] width 1293 height 342
click at [380, 41] on icon "save" at bounding box center [378, 39] width 16 height 16
